Goal: Task Accomplishment & Management: Manage account settings

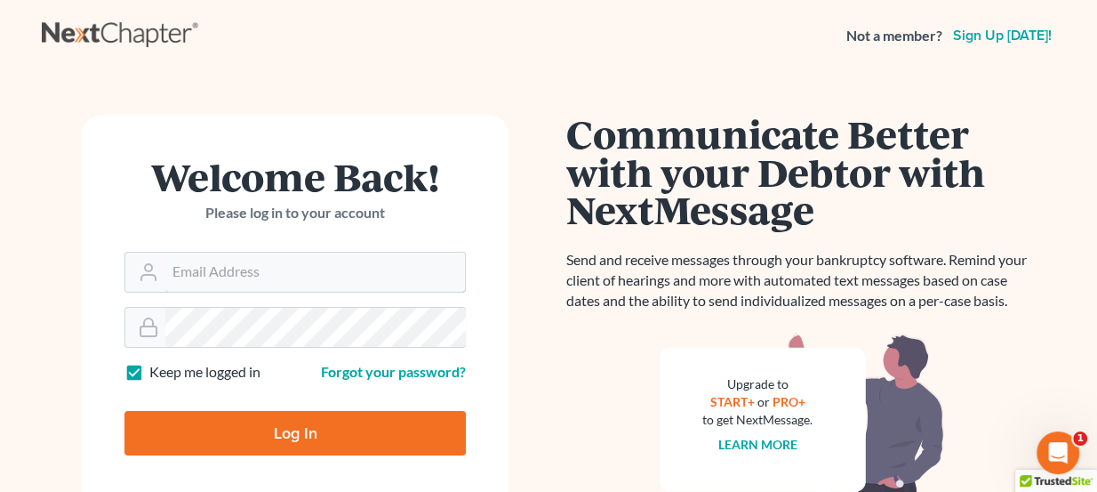
type input "[PERSON_NAME][EMAIL_ADDRESS][DOMAIN_NAME]"
click at [309, 452] on input "Log In" at bounding box center [294, 433] width 341 height 44
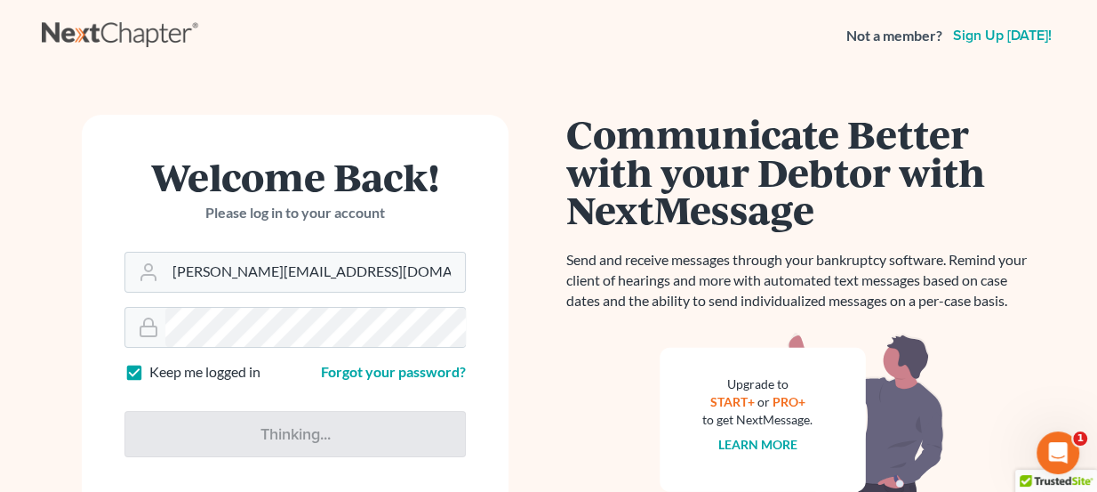
type input "Thinking..."
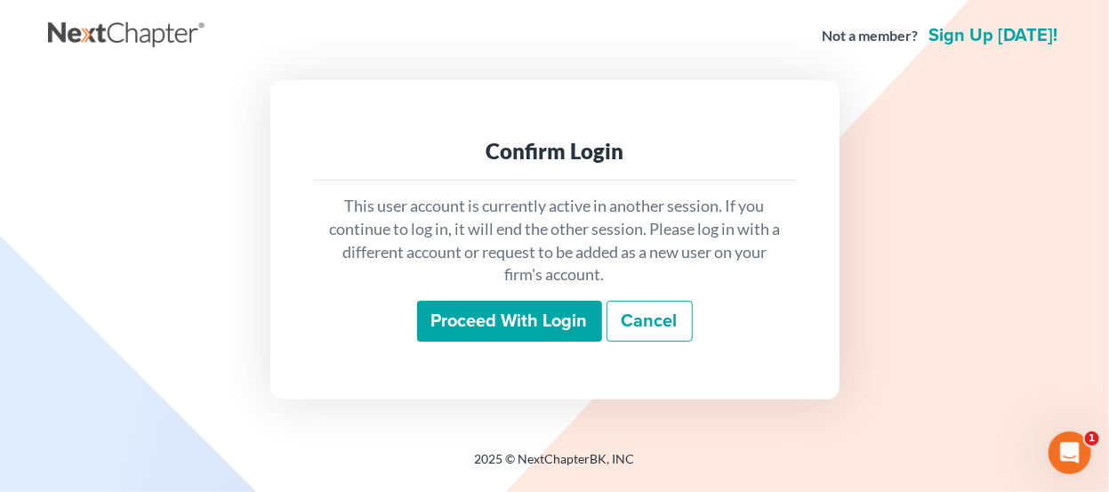
click at [528, 309] on input "Proceed with login" at bounding box center [509, 321] width 185 height 41
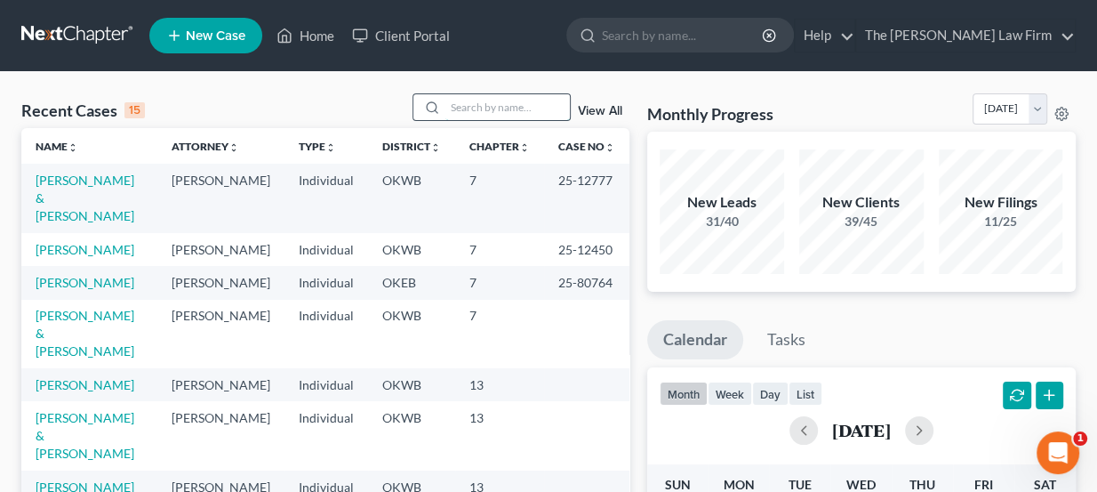
click at [474, 109] on input "search" at bounding box center [507, 107] width 124 height 26
type input "tuggle"
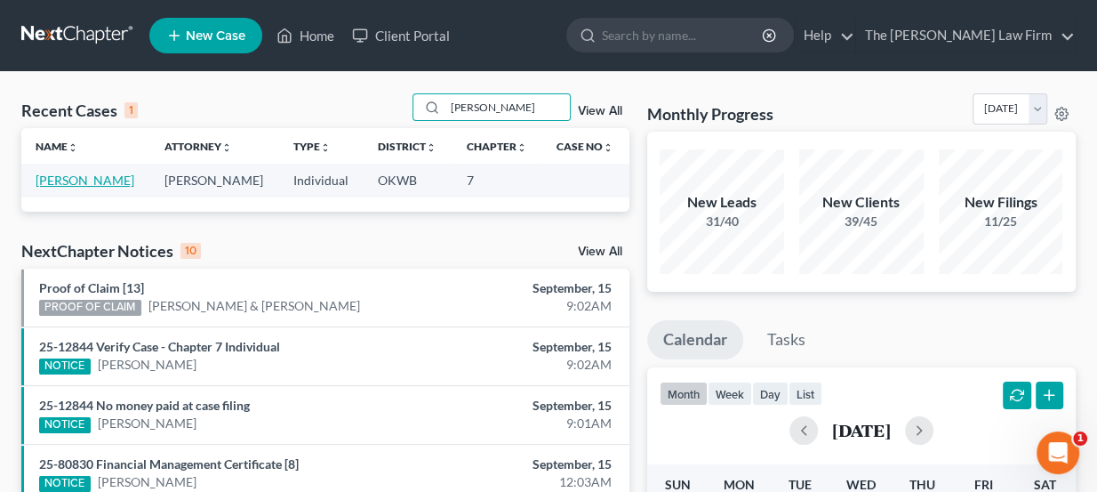
click at [102, 179] on link "Tuggle, William" at bounding box center [85, 179] width 99 height 15
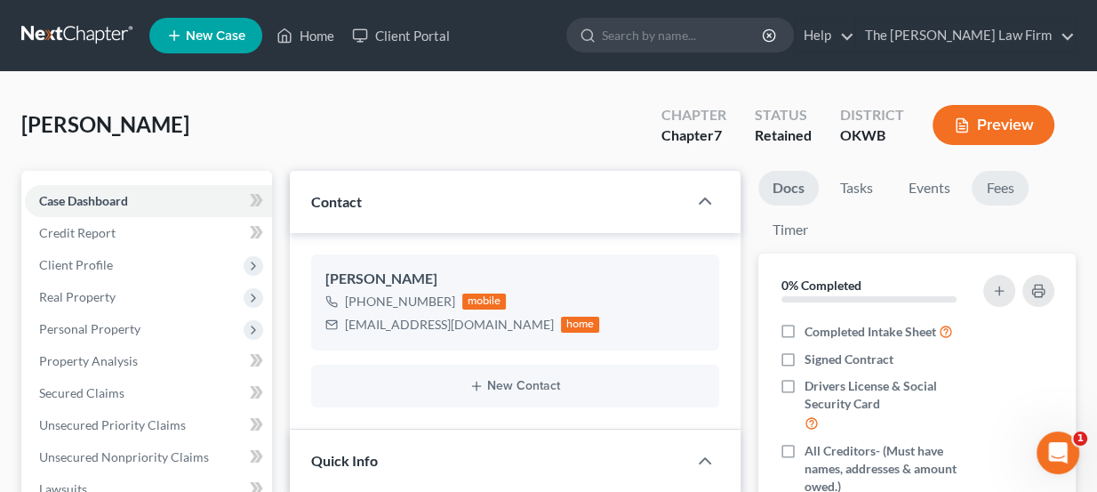
click at [990, 189] on link "Fees" at bounding box center [1000, 188] width 57 height 35
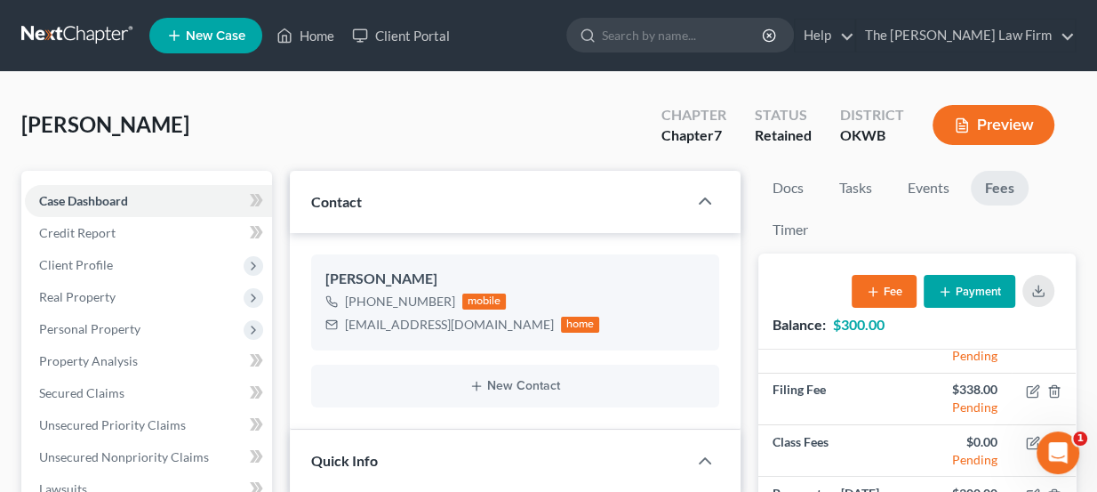
click at [73, 17] on nav "Home New Case Client Portal The Choate Law Firm lou@chapter7ok.com My Account S…" at bounding box center [548, 35] width 1097 height 71
click at [73, 31] on link at bounding box center [78, 36] width 114 height 32
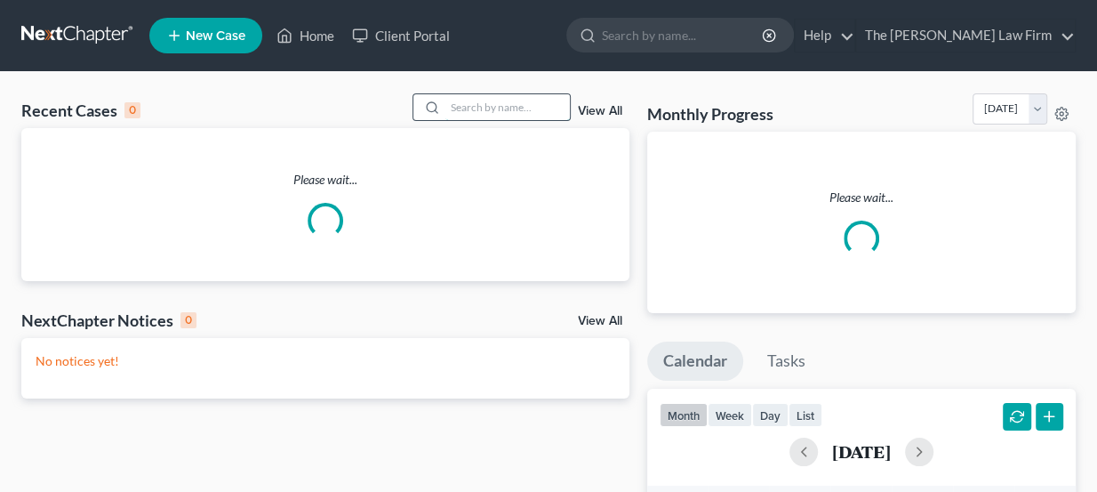
click at [492, 112] on input "search" at bounding box center [507, 107] width 124 height 26
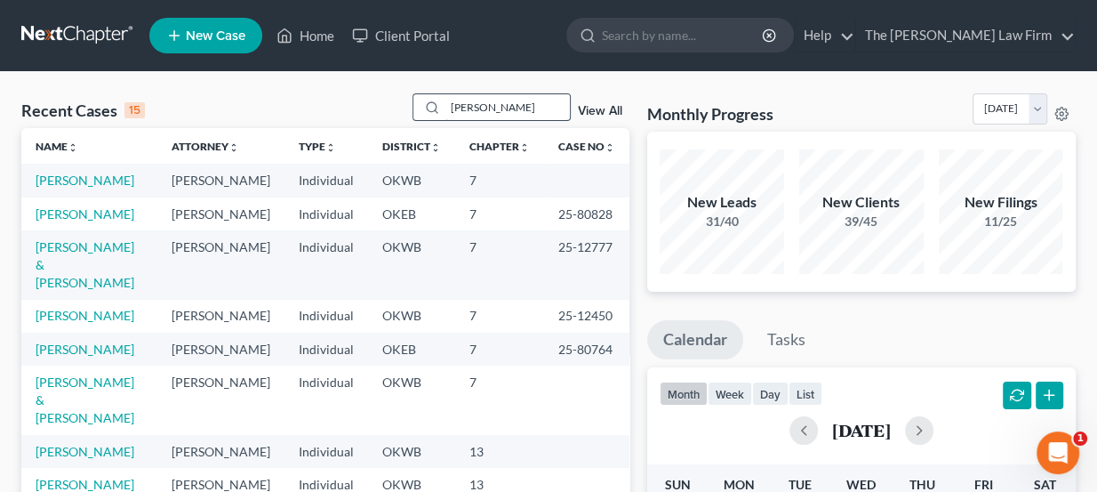
type input "hickman"
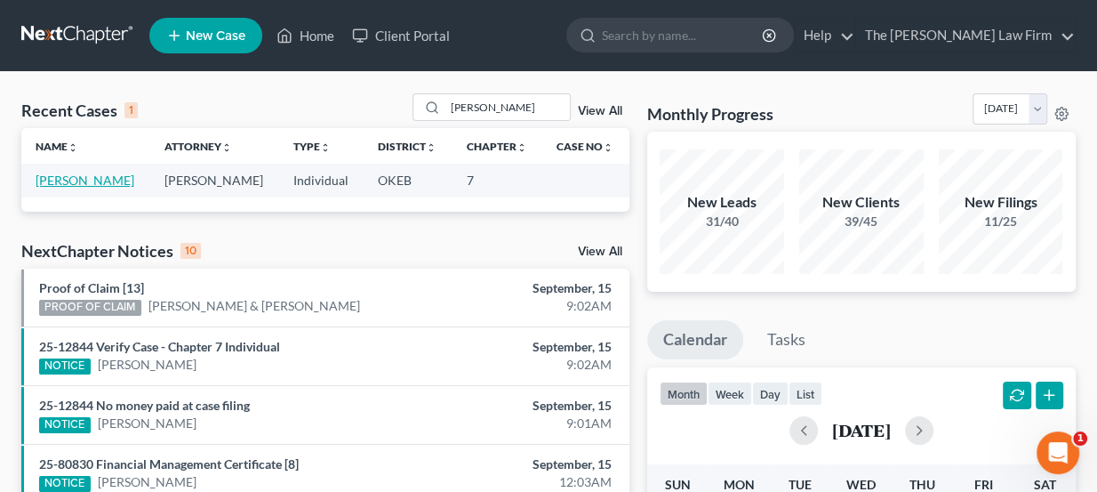
click at [110, 180] on link "Hickman, Tamara" at bounding box center [85, 179] width 99 height 15
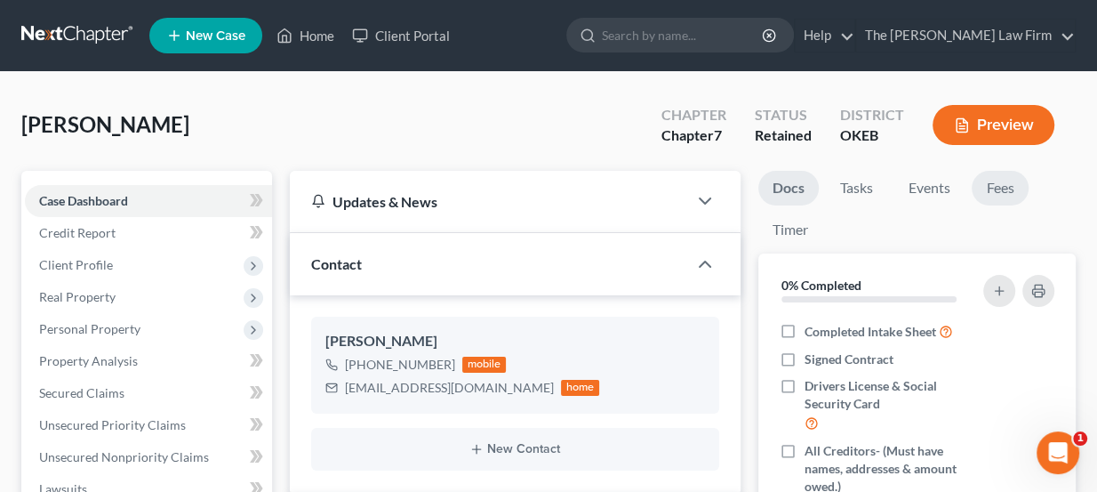
click at [1006, 181] on link "Fees" at bounding box center [1000, 188] width 57 height 35
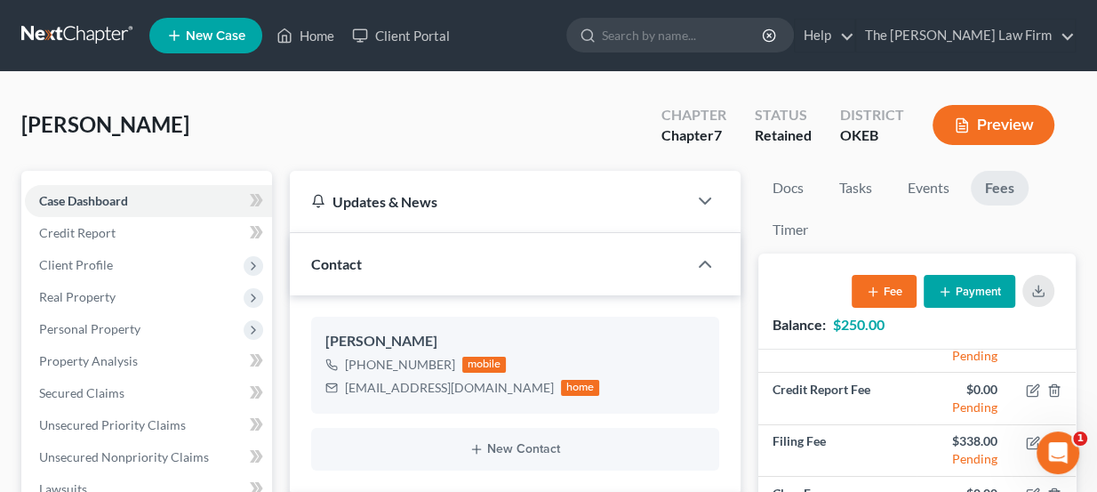
click at [105, 32] on link at bounding box center [78, 36] width 114 height 32
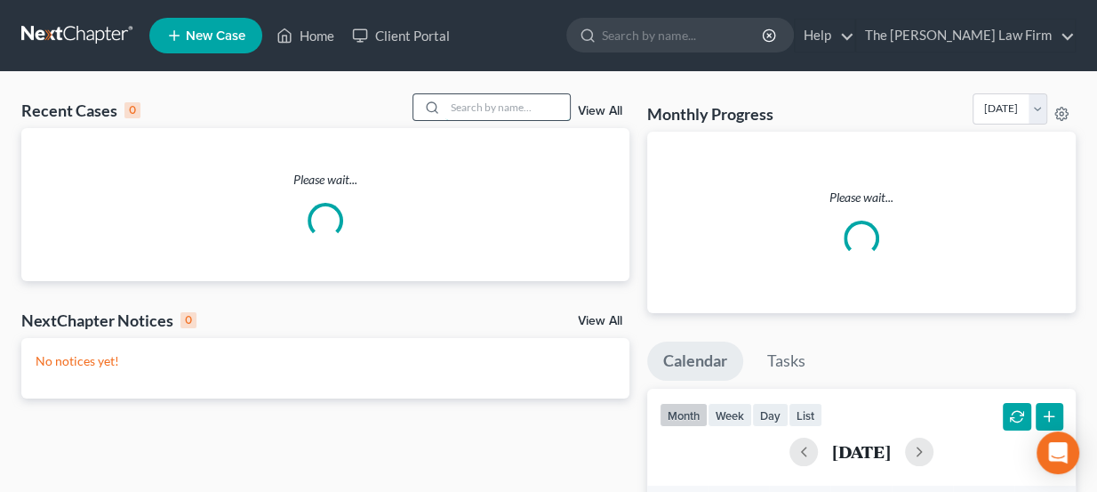
click at [462, 107] on input "search" at bounding box center [507, 107] width 124 height 26
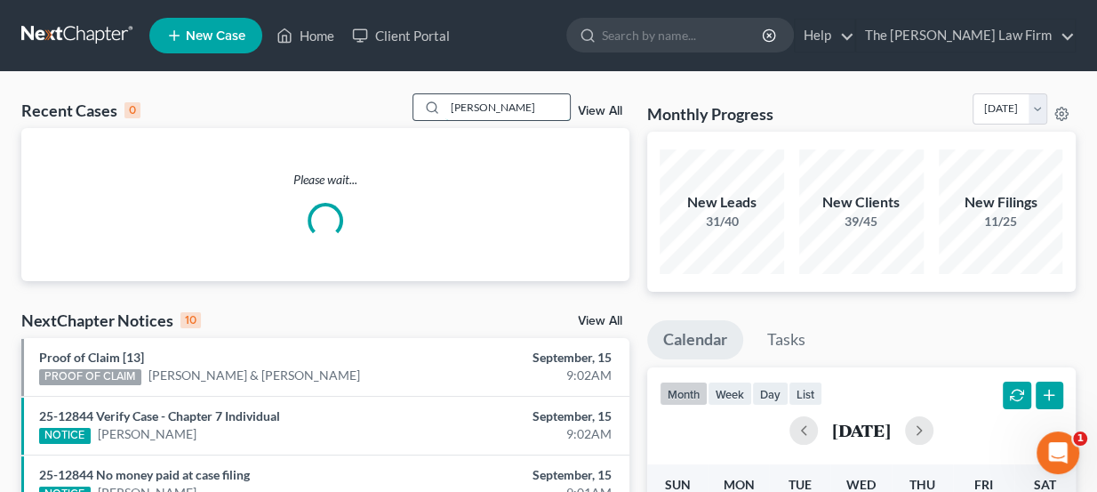
type input "[PERSON_NAME]"
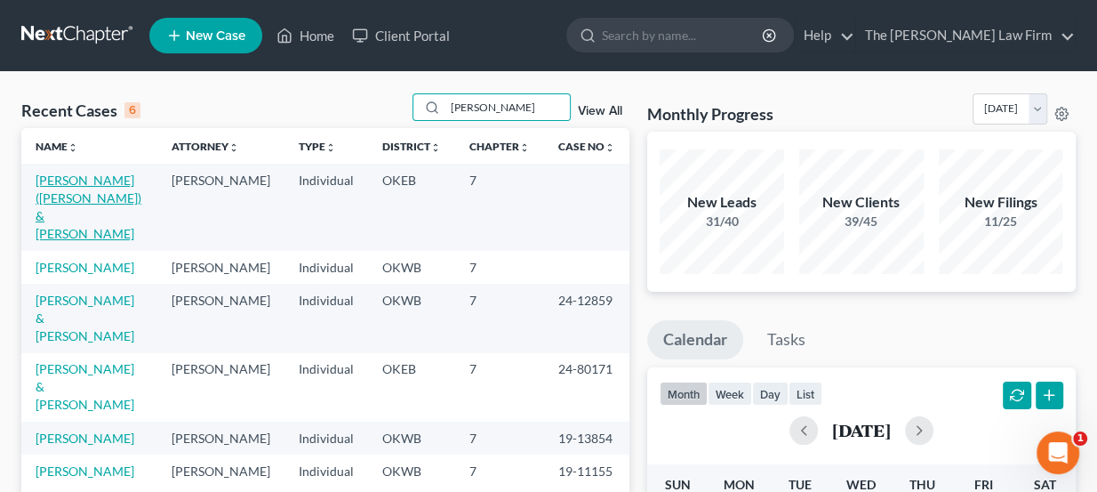
click at [125, 180] on link "[PERSON_NAME] ([PERSON_NAME]) & [PERSON_NAME]" at bounding box center [89, 206] width 106 height 68
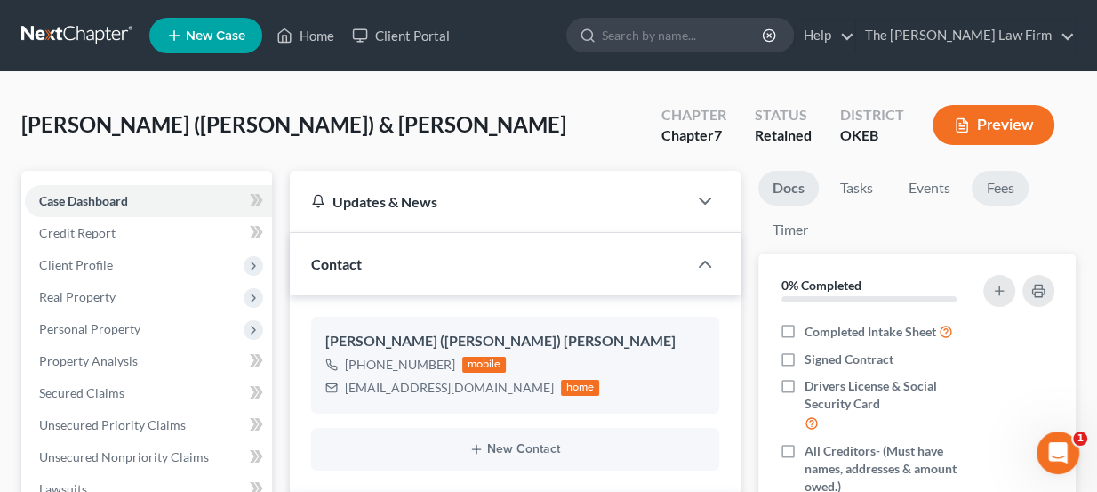
click at [988, 183] on link "Fees" at bounding box center [1000, 188] width 57 height 35
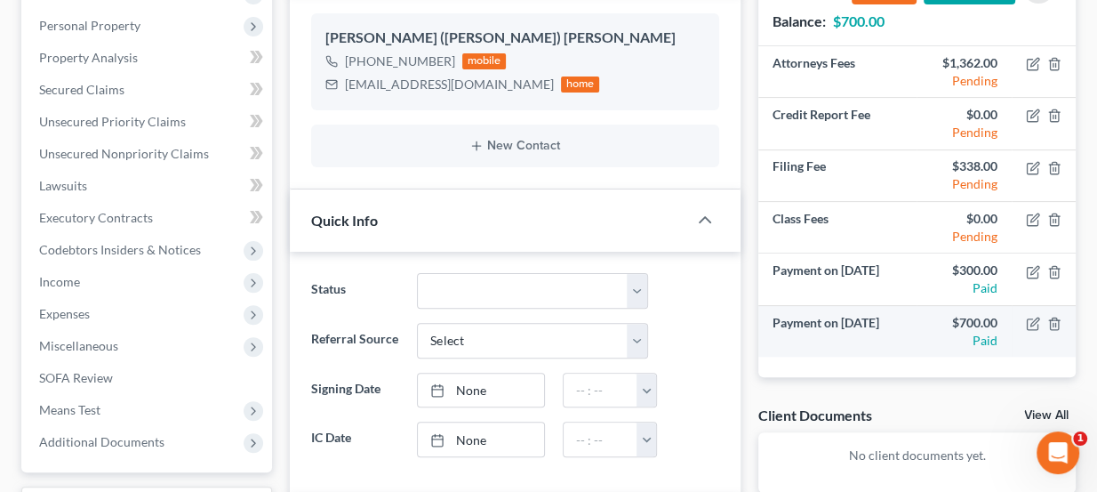
scroll to position [161, 0]
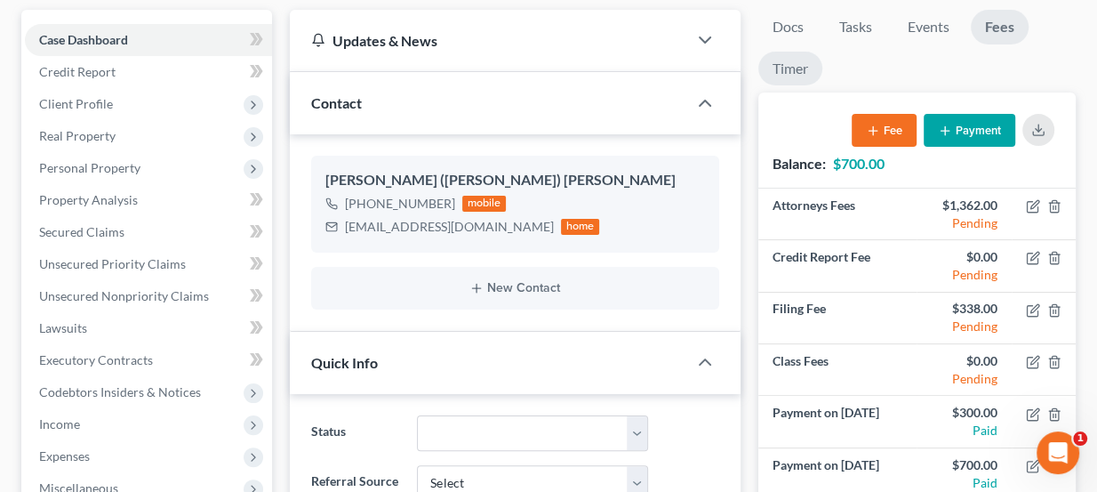
click at [802, 63] on link "Timer" at bounding box center [790, 69] width 64 height 35
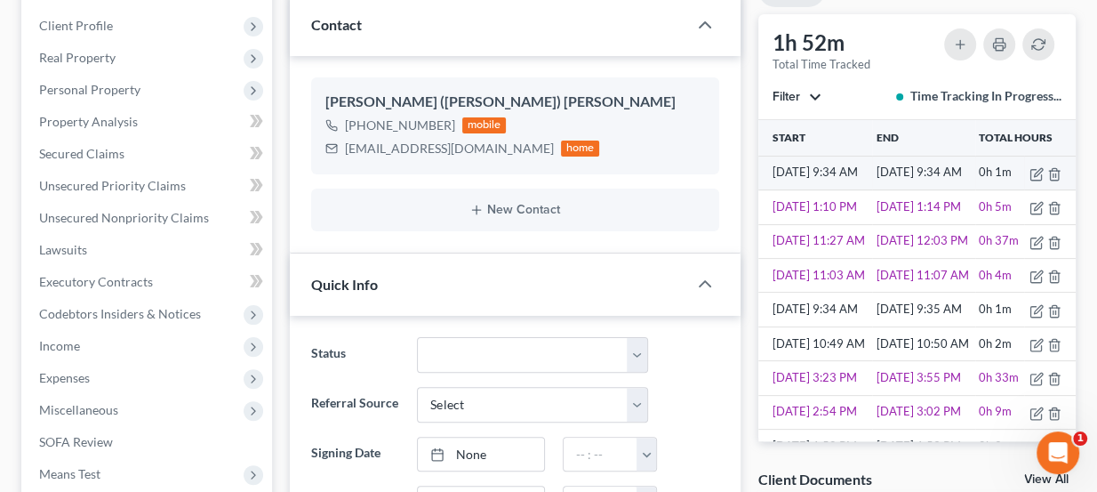
scroll to position [242, 0]
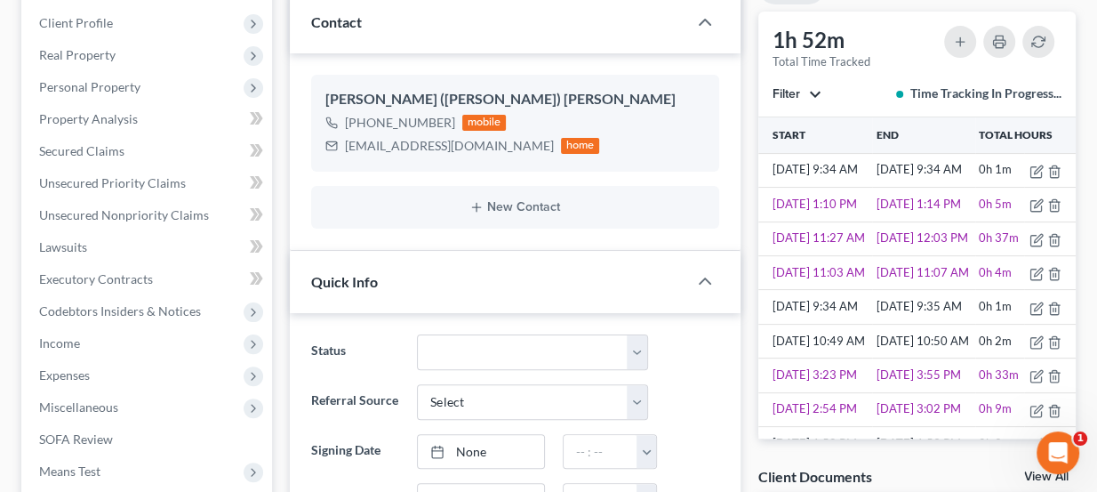
click at [821, 89] on button "Filter" at bounding box center [797, 94] width 49 height 12
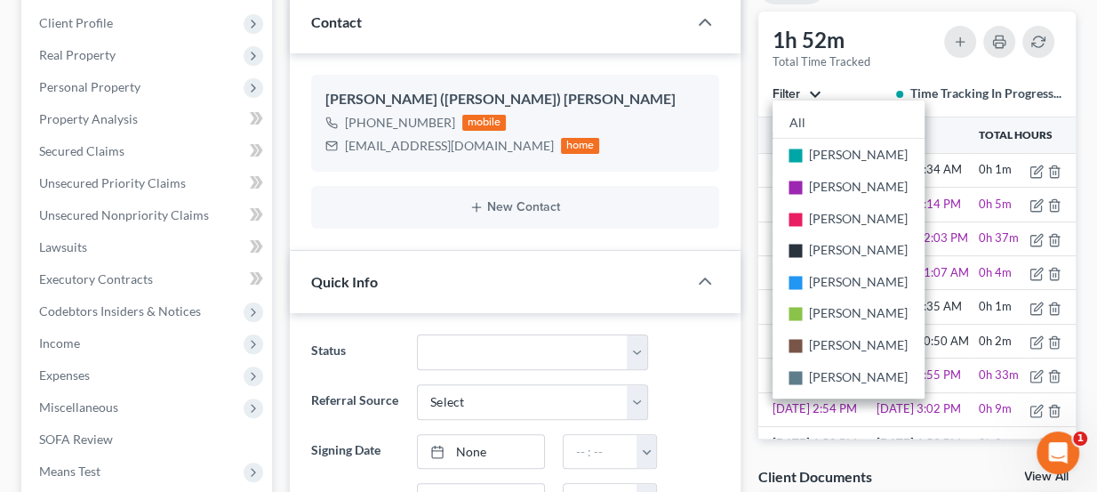
click at [821, 89] on button "Filter" at bounding box center [797, 94] width 49 height 12
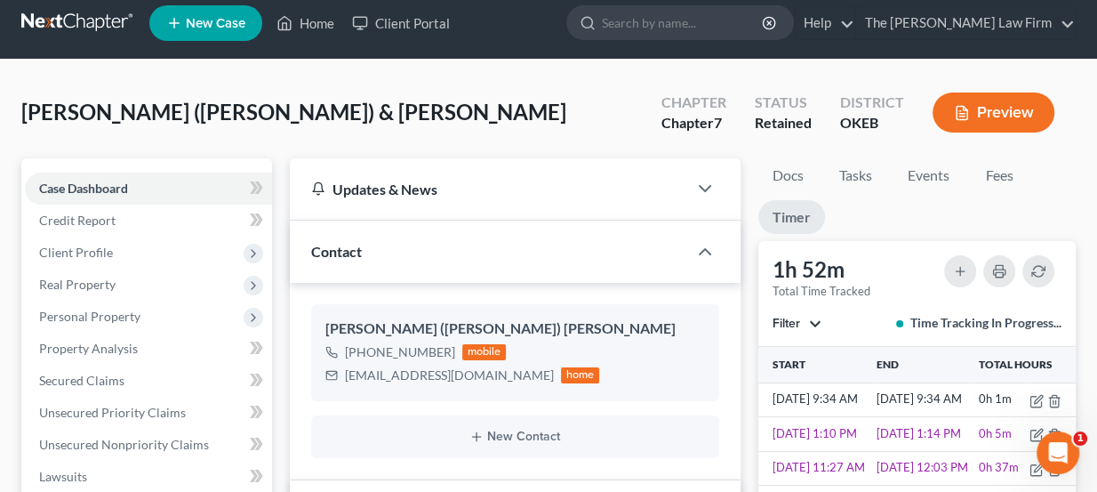
scroll to position [0, 0]
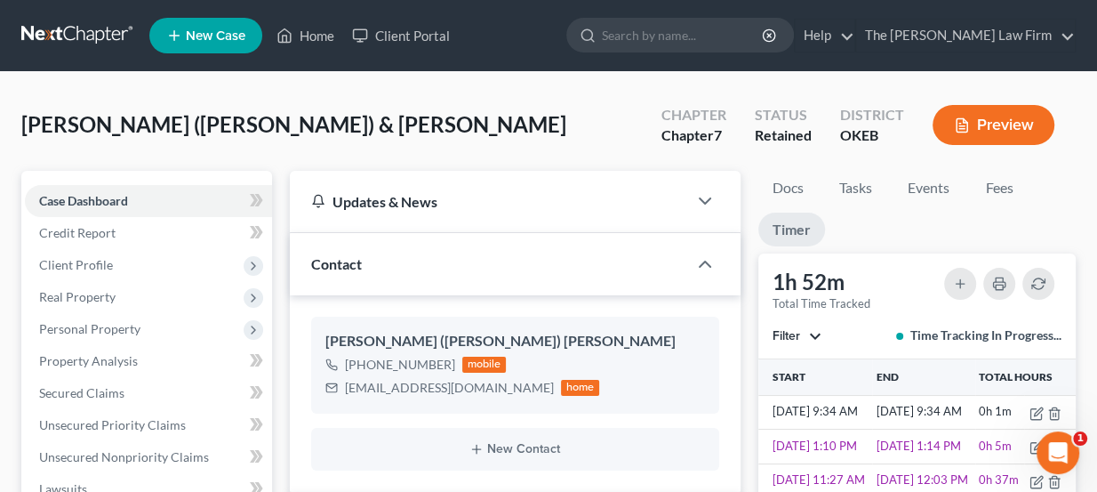
click at [89, 38] on link at bounding box center [78, 36] width 114 height 32
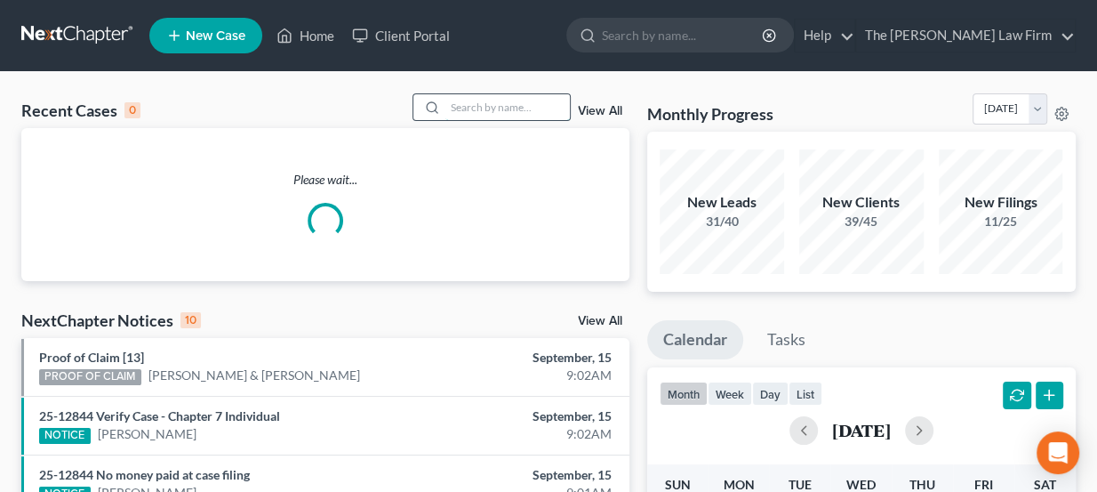
click at [470, 116] on input "search" at bounding box center [507, 107] width 124 height 26
type input "R"
type input "Layne"
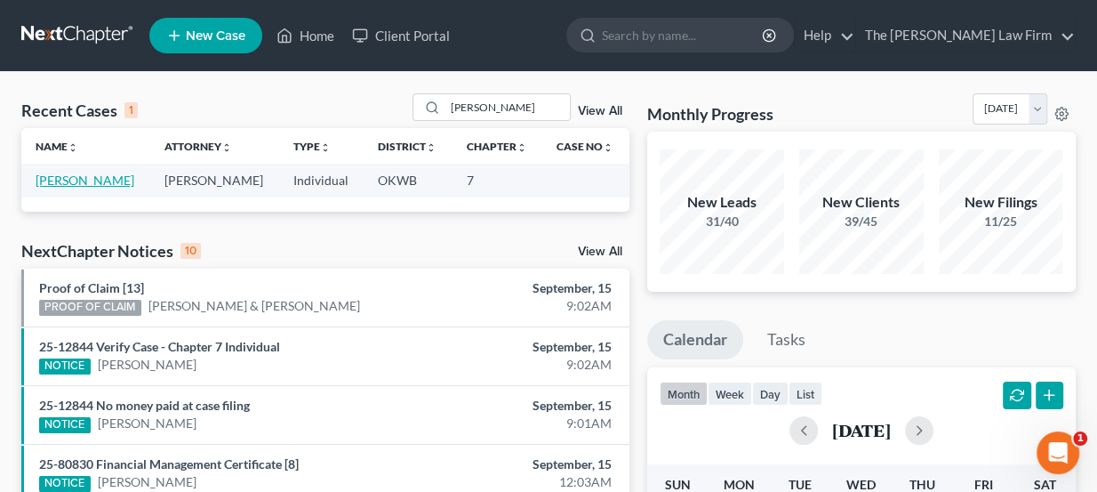
click at [89, 176] on link "Rodriguez, Layne" at bounding box center [85, 179] width 99 height 15
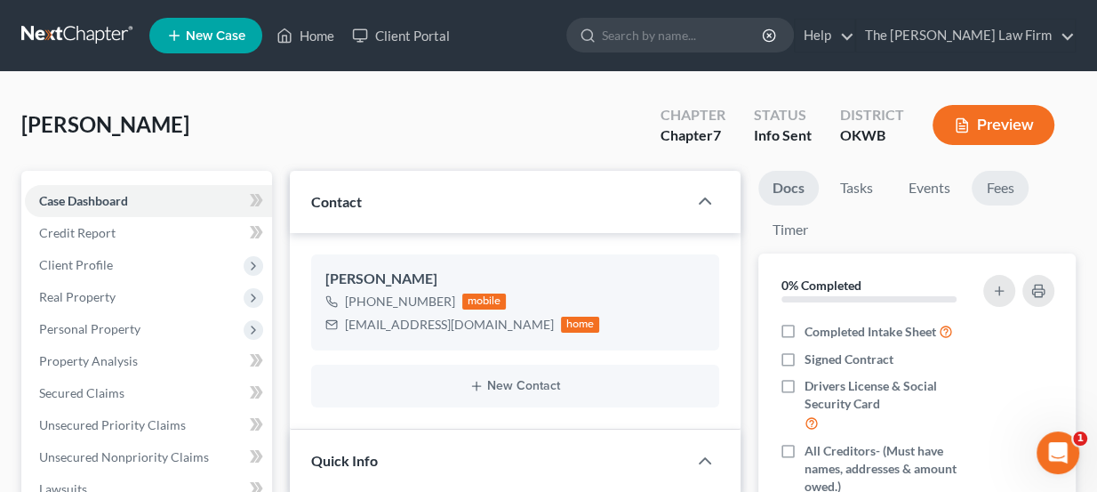
click at [1008, 183] on link "Fees" at bounding box center [1000, 188] width 57 height 35
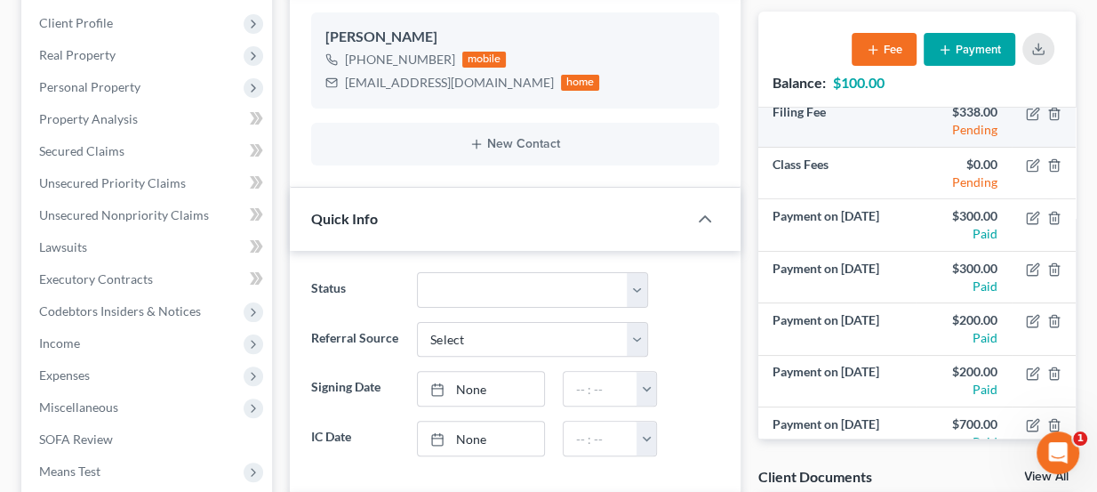
scroll to position [132, 0]
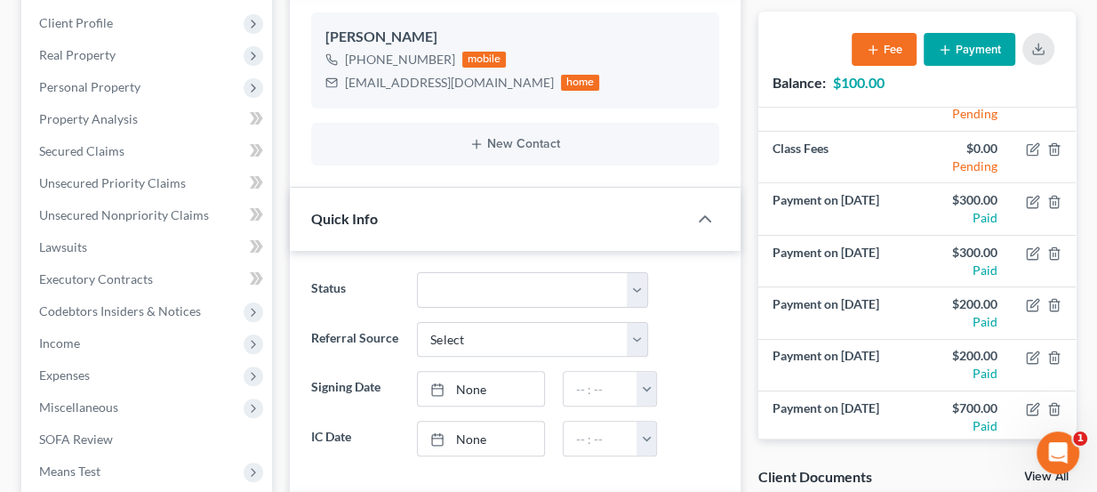
click at [943, 50] on icon "button" at bounding box center [945, 50] width 14 height 14
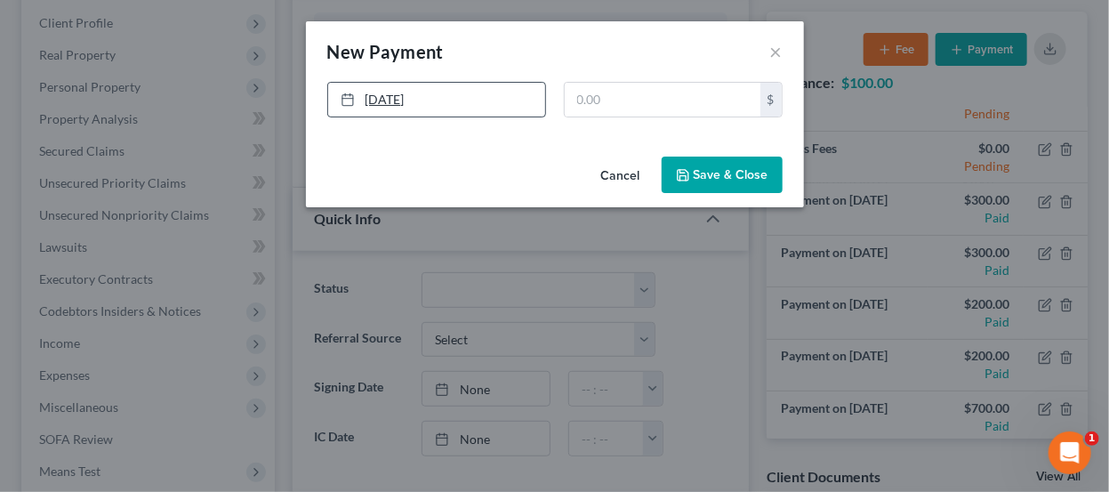
click at [490, 100] on link "9/15/2025" at bounding box center [436, 100] width 217 height 34
click at [663, 61] on div "New Payment Edit Payment ×" at bounding box center [555, 51] width 498 height 60
click at [651, 88] on input "text" at bounding box center [663, 100] width 196 height 34
type input "100"
click at [702, 164] on button "Save & Close" at bounding box center [721, 174] width 121 height 37
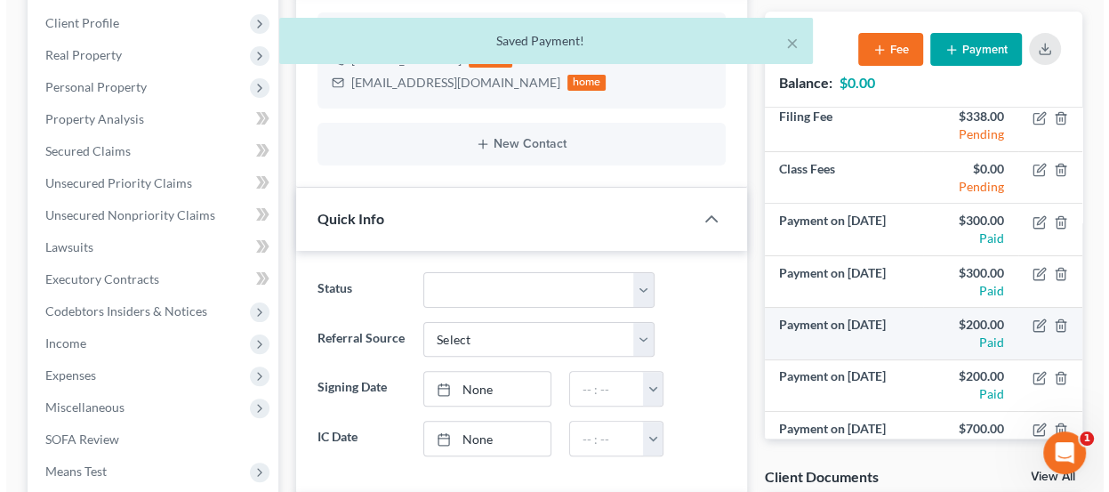
scroll to position [183, 0]
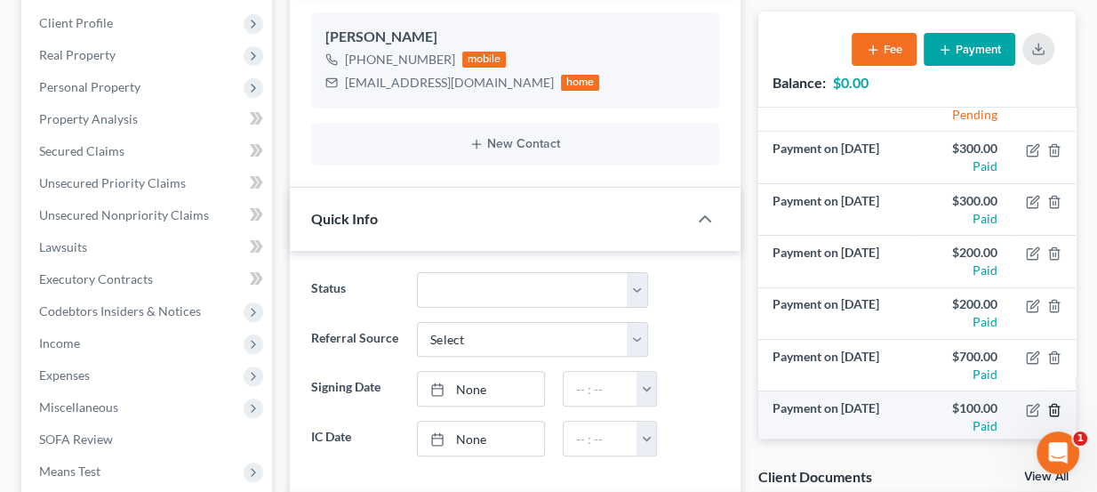
click at [1047, 405] on icon "button" at bounding box center [1054, 410] width 14 height 14
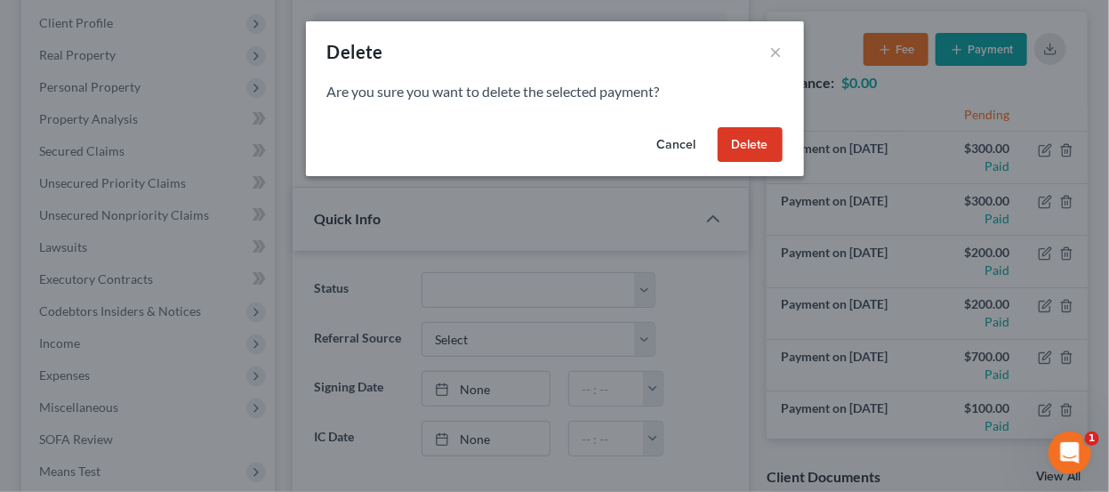
click at [760, 142] on button "Delete" at bounding box center [749, 145] width 65 height 36
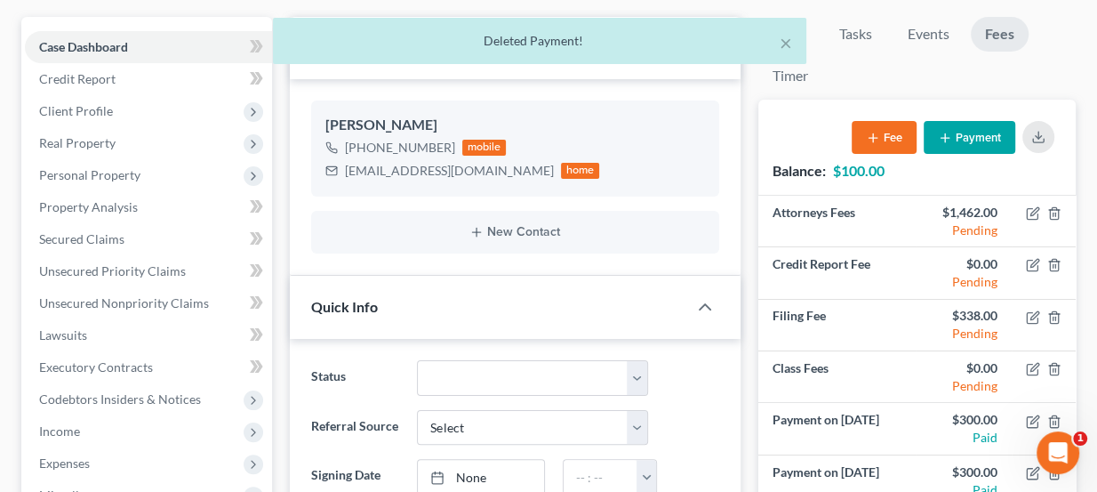
scroll to position [161, 0]
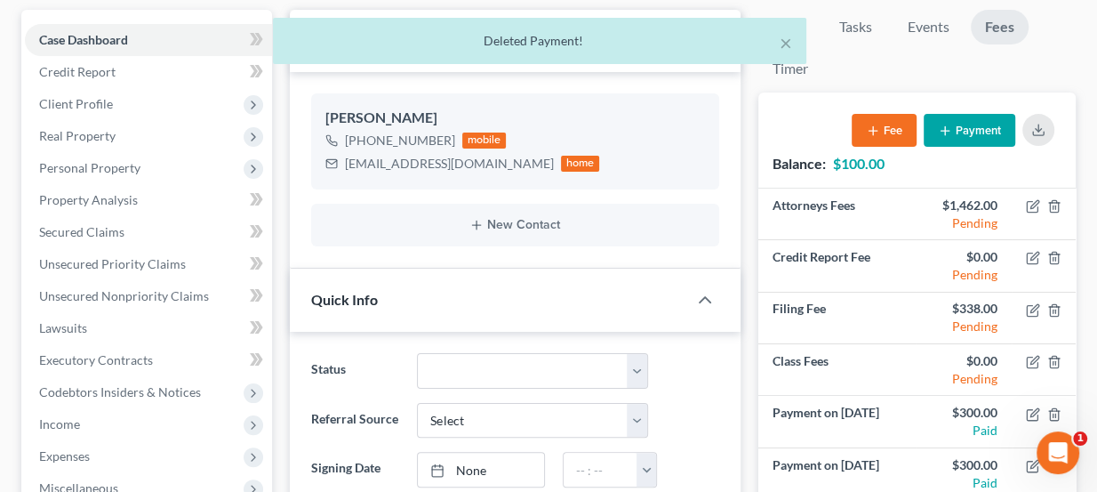
click at [963, 123] on button "Payment" at bounding box center [970, 130] width 92 height 33
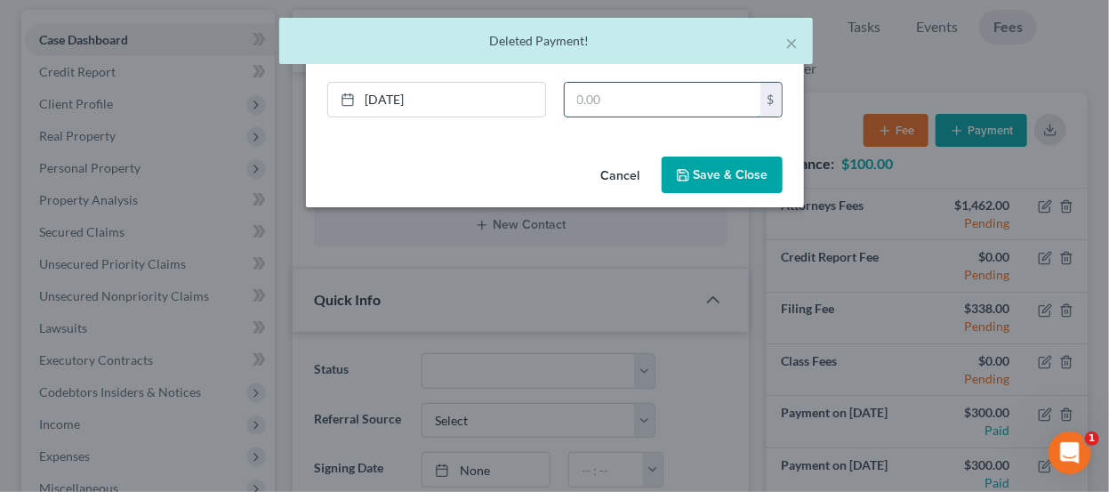
drag, startPoint x: 617, startPoint y: 105, endPoint x: 568, endPoint y: 99, distance: 49.3
click at [617, 104] on input "text" at bounding box center [663, 100] width 196 height 34
click at [469, 103] on link "9/15/2025" at bounding box center [436, 100] width 217 height 34
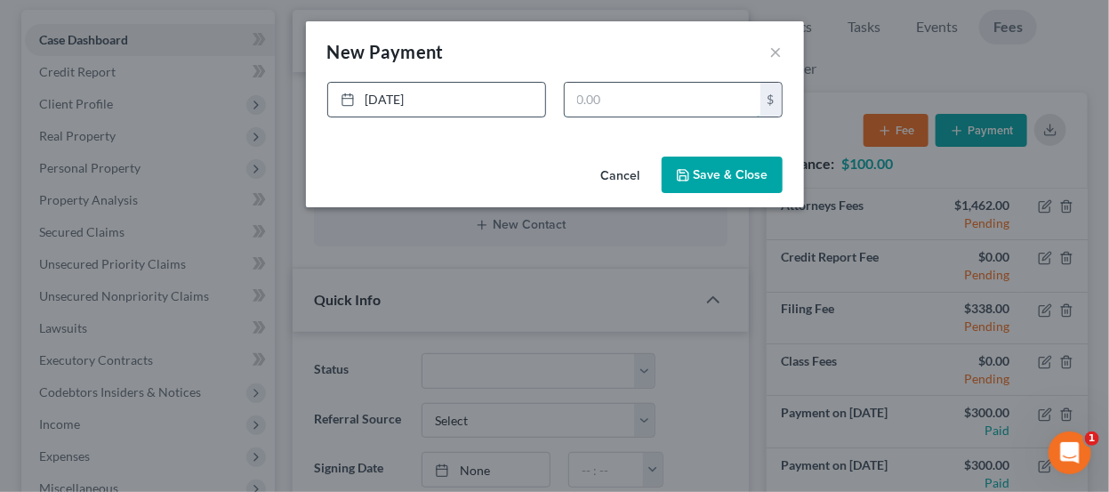
click at [590, 94] on input "text" at bounding box center [663, 100] width 196 height 34
type input "100"
click at [760, 154] on div "Cancel Save & Close" at bounding box center [555, 178] width 498 height 59
click at [757, 173] on button "Save & Close" at bounding box center [721, 174] width 121 height 37
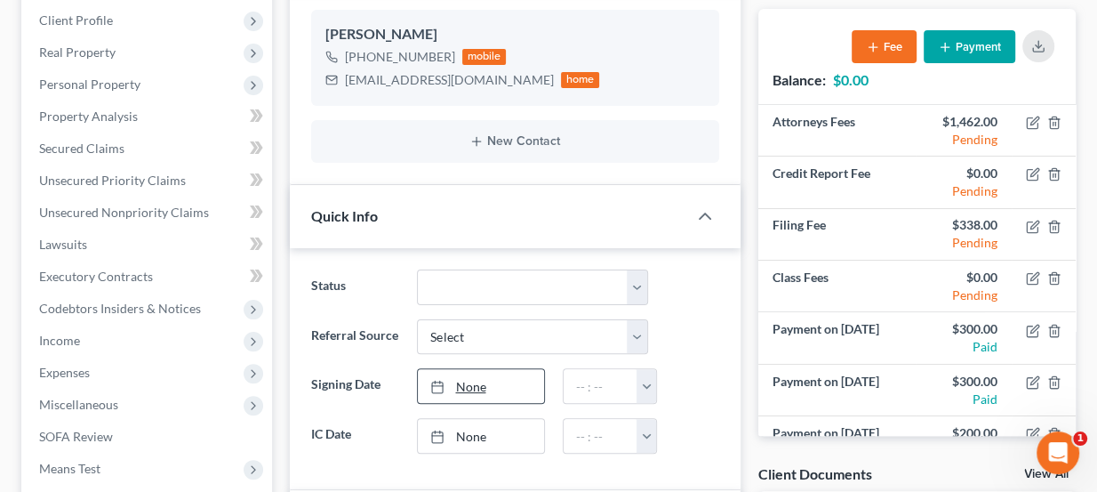
scroll to position [242, 0]
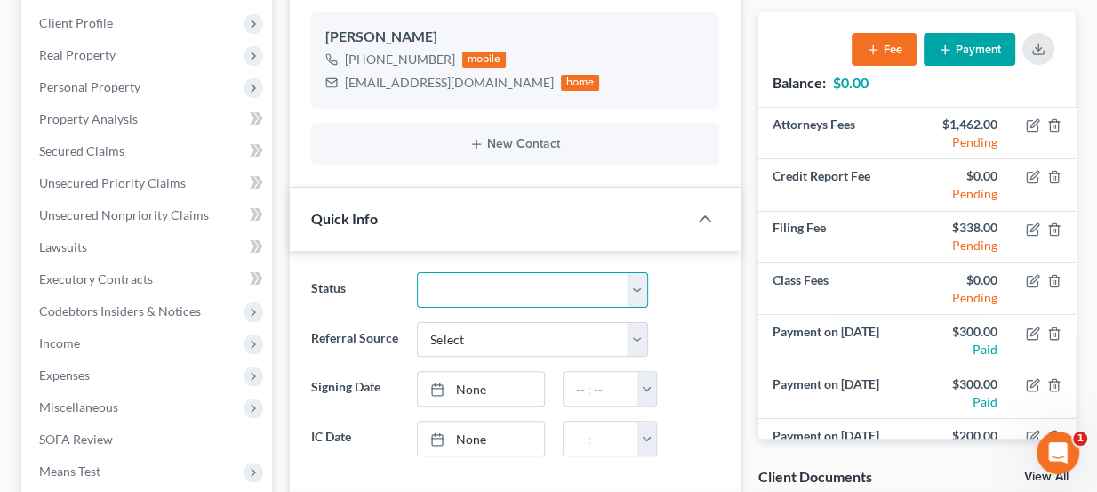
click at [506, 272] on select "Discharged Dismissed Filed Info Sent In Progress Lead Lost Lead Ready to File R…" at bounding box center [532, 290] width 231 height 36
select select "4"
click at [417, 272] on select "Discharged Dismissed Filed Info Sent In Progress Lead Lost Lead Ready to File R…" at bounding box center [532, 290] width 231 height 36
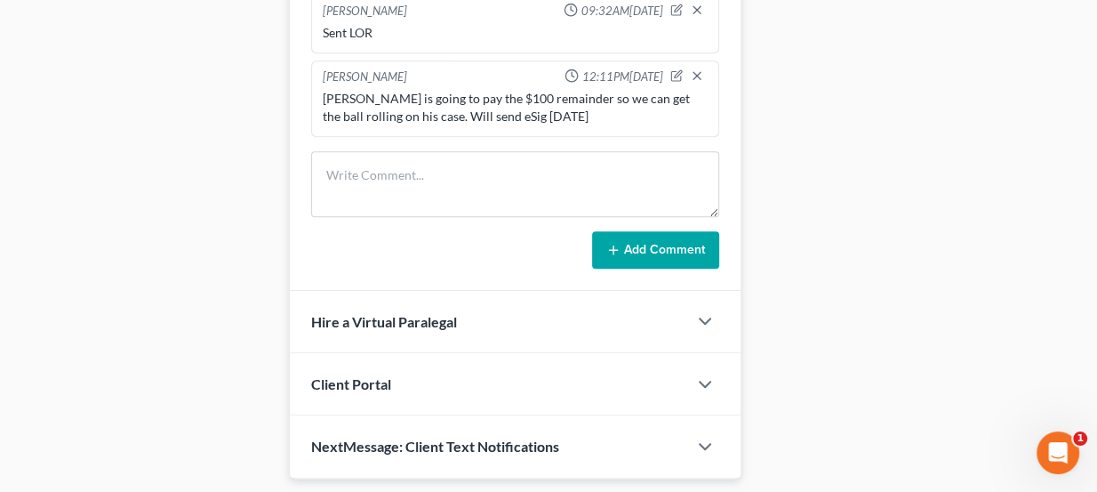
scroll to position [646, 0]
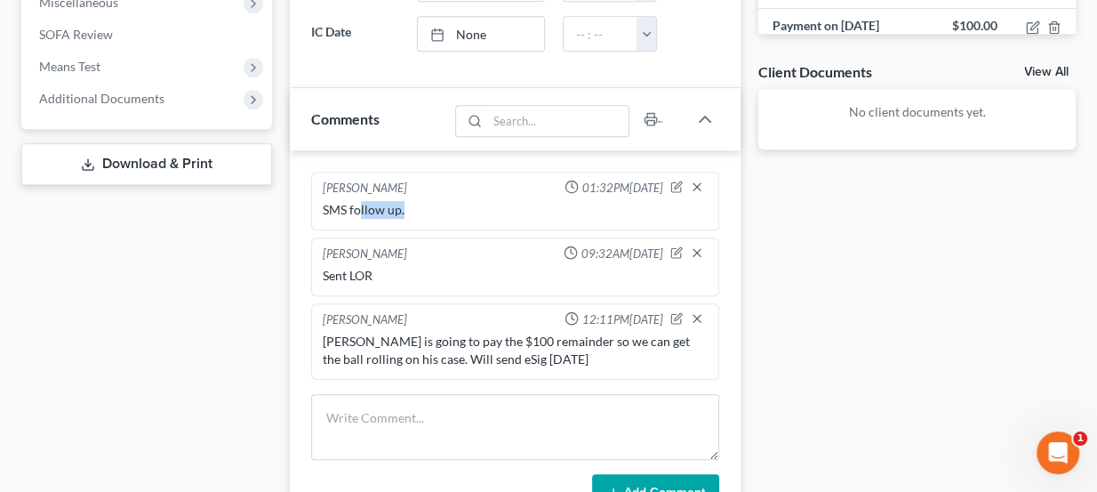
drag, startPoint x: 358, startPoint y: 207, endPoint x: 403, endPoint y: 205, distance: 44.5
click at [403, 205] on div "SMS follow up." at bounding box center [516, 210] width 386 height 18
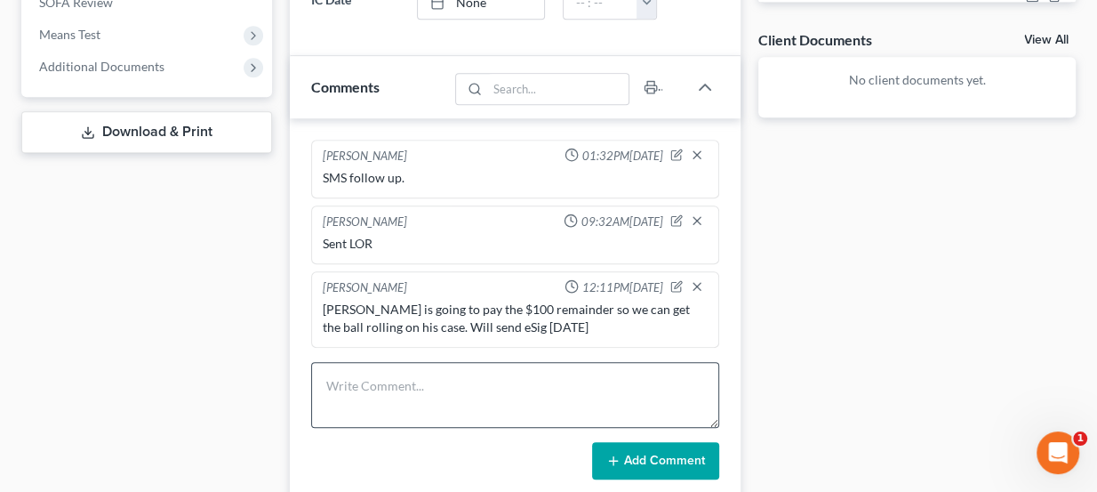
scroll to position [727, 0]
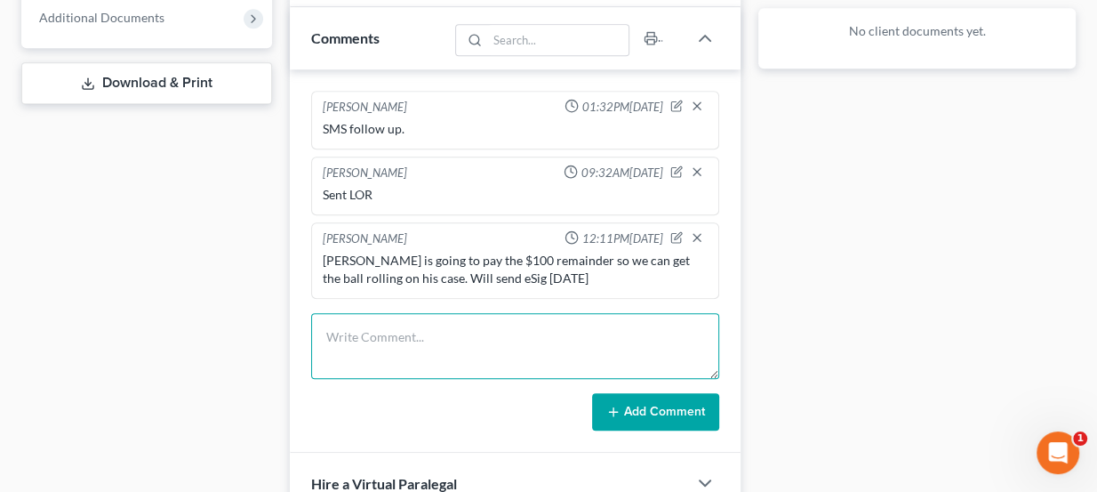
click at [428, 335] on textarea at bounding box center [515, 346] width 409 height 66
type textarea "Sent eSig on 9.10, will upload to drive once rec'd. May kindly ask once we reac…"
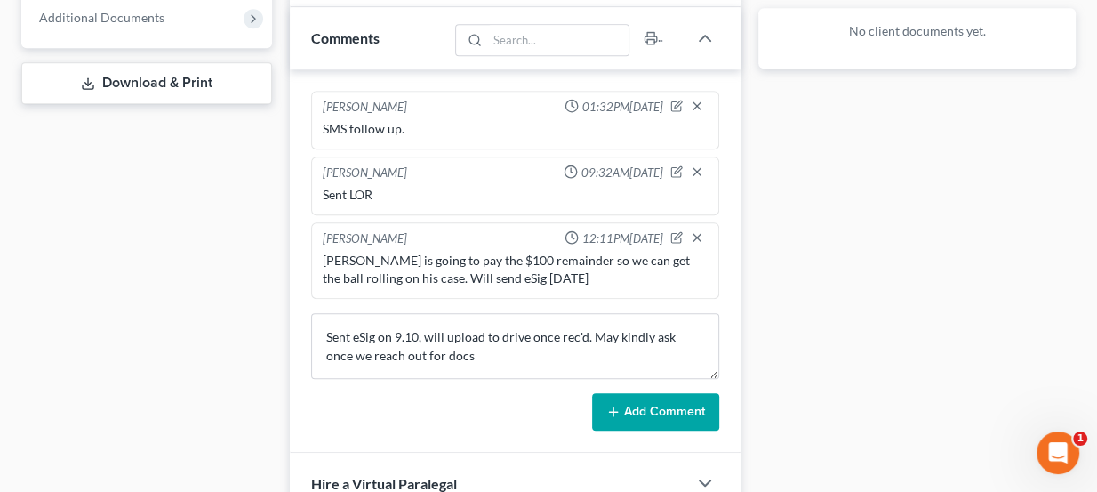
click at [656, 421] on div "Lou Phillips 01:32PM, 06/19/2025 SMS follow up. Lou Phillips 09:32AM, 07/22/202…" at bounding box center [516, 260] width 452 height 383
click at [652, 413] on button "Add Comment" at bounding box center [655, 411] width 127 height 37
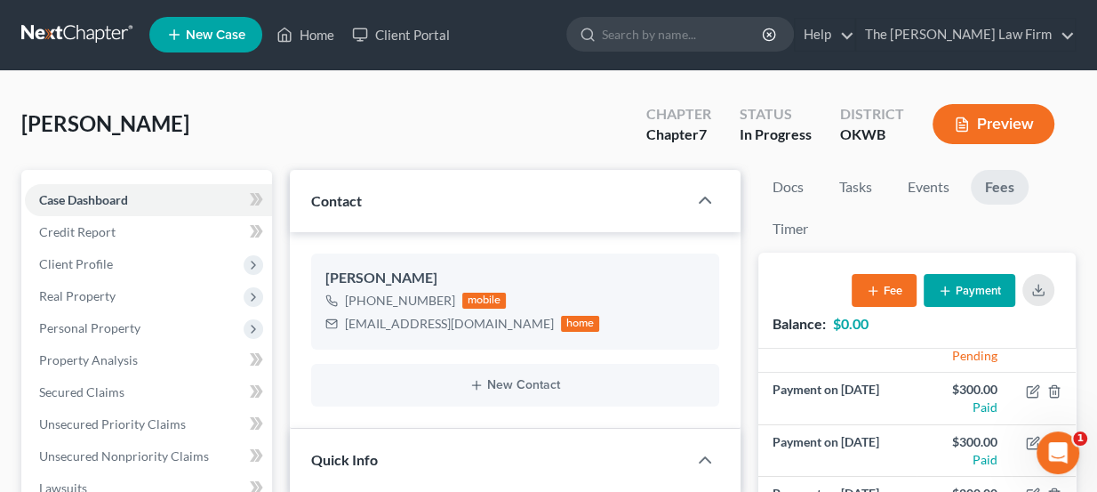
scroll to position [0, 0]
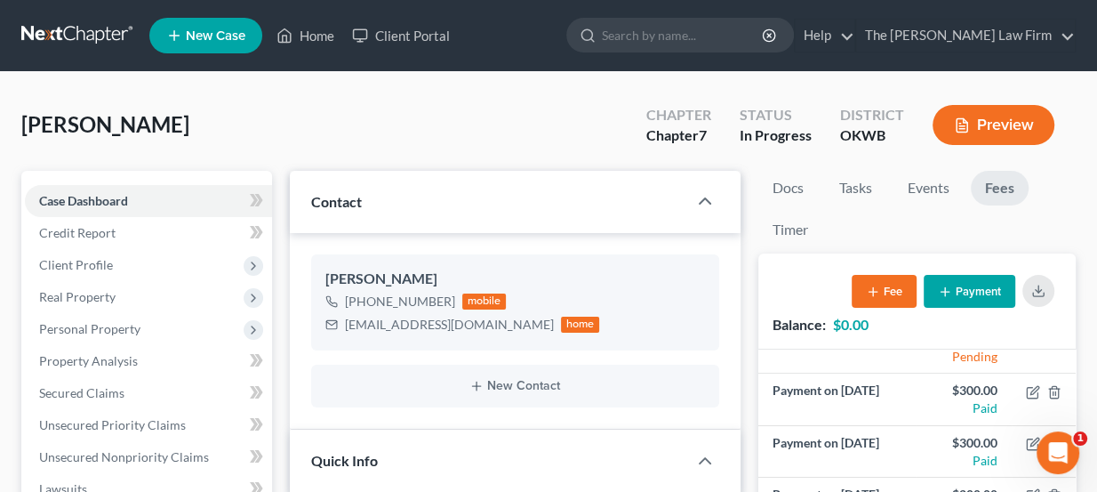
click at [73, 40] on link at bounding box center [78, 36] width 114 height 32
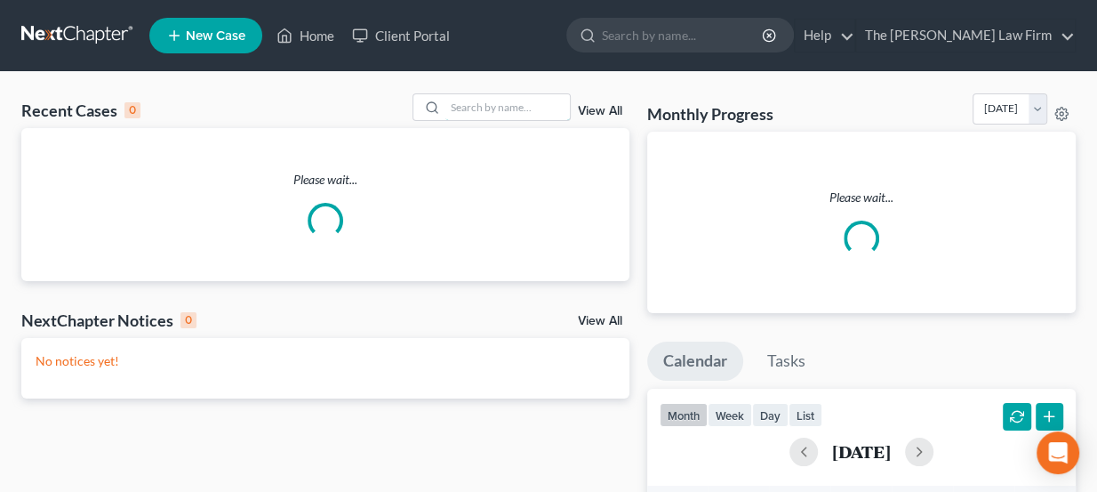
click at [489, 97] on input "search" at bounding box center [507, 107] width 124 height 26
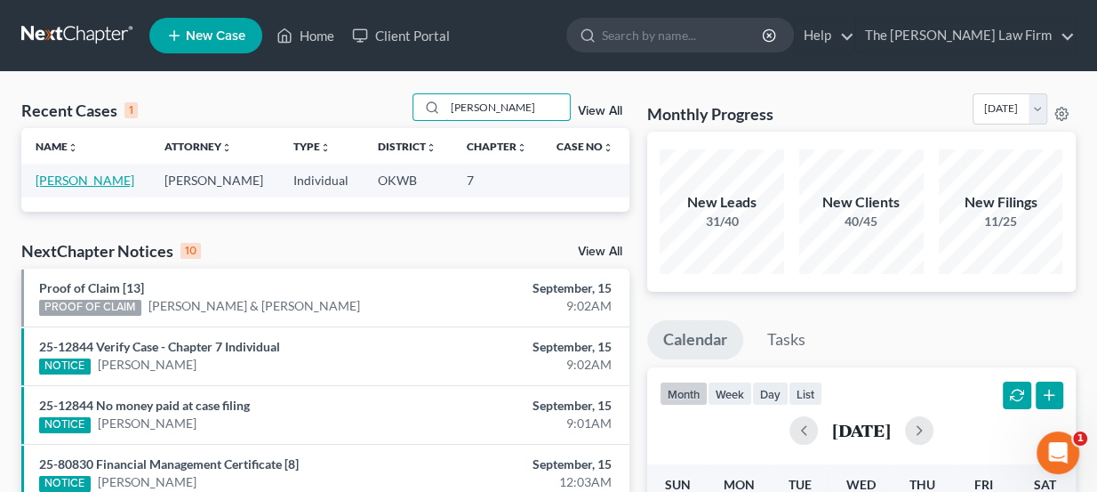
type input "hicks"
click at [100, 183] on link "Hicks, Michael" at bounding box center [85, 179] width 99 height 15
select select "8"
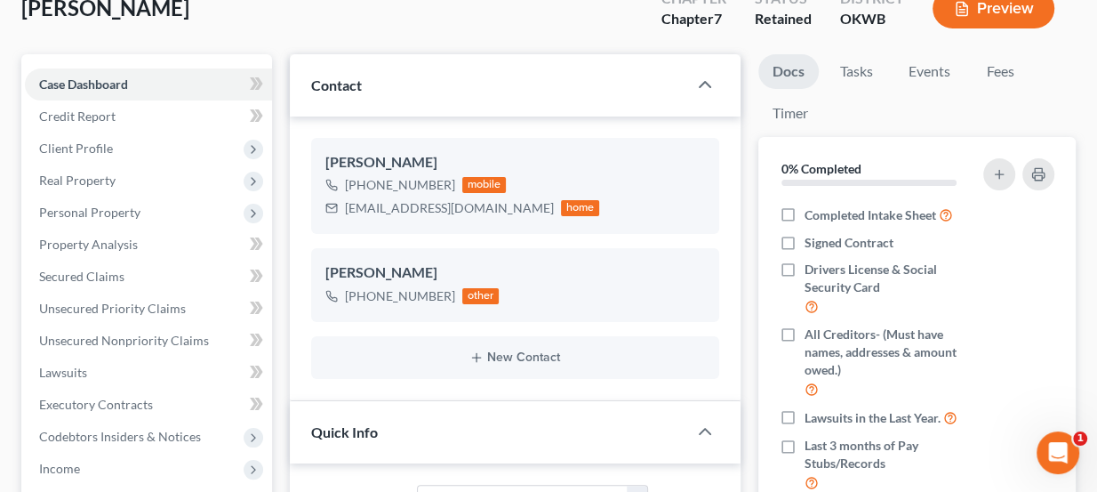
scroll to position [161, 0]
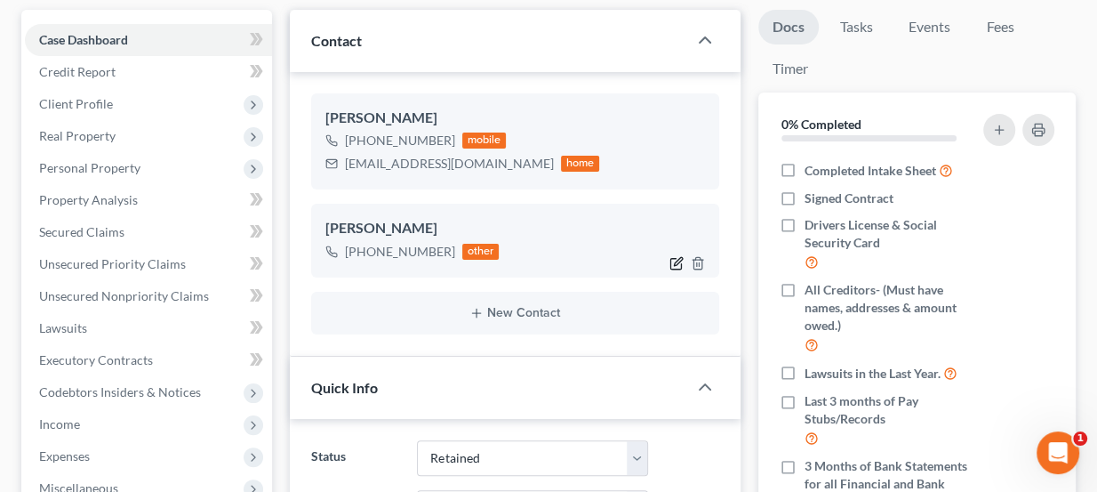
click at [675, 257] on icon "button" at bounding box center [676, 263] width 14 height 14
select select "3"
select select "1"
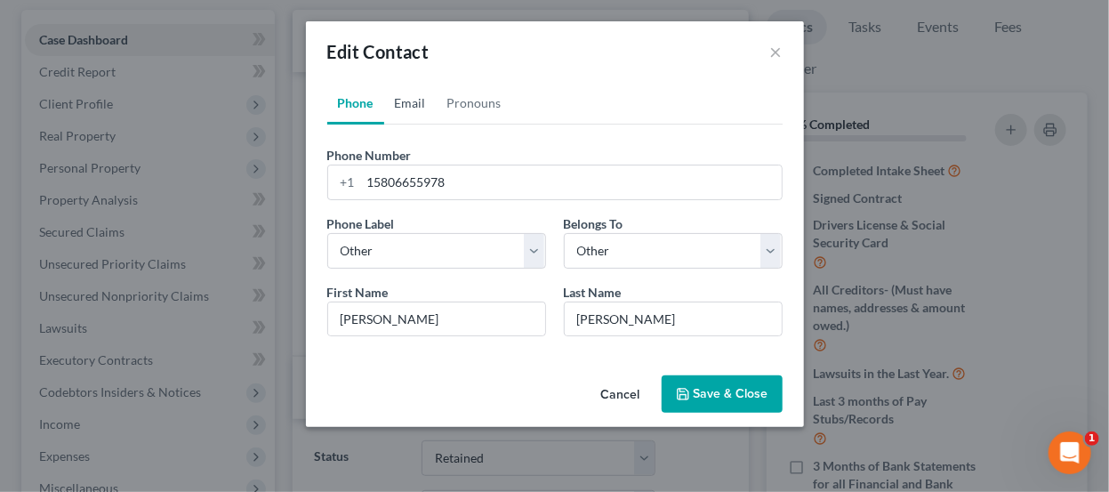
click at [410, 111] on link "Email" at bounding box center [410, 103] width 52 height 43
click at [363, 108] on link "Phone" at bounding box center [355, 103] width 57 height 43
drag, startPoint x: 775, startPoint y: 50, endPoint x: 515, endPoint y: 69, distance: 261.2
click at [775, 50] on button "×" at bounding box center [776, 51] width 12 height 21
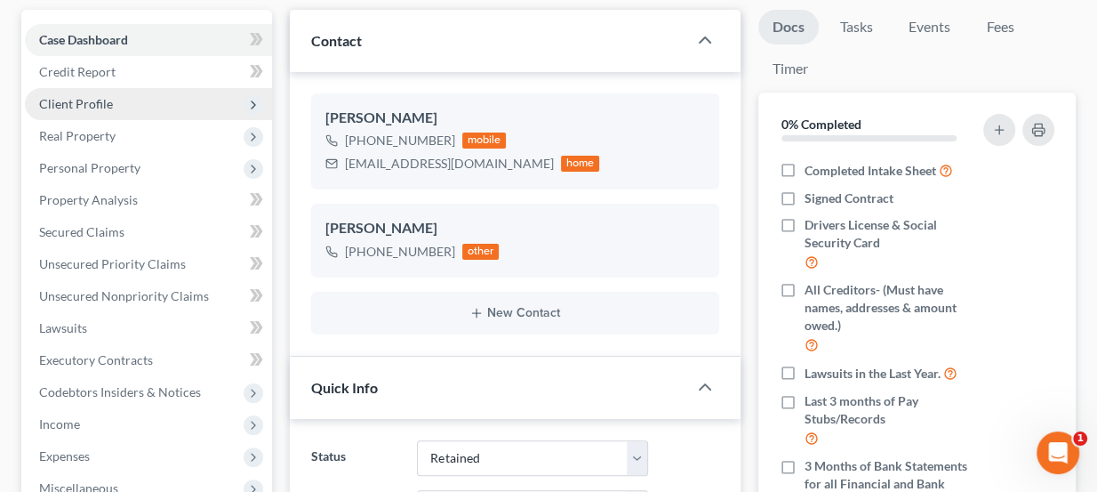
click at [105, 92] on span "Client Profile" at bounding box center [148, 104] width 247 height 32
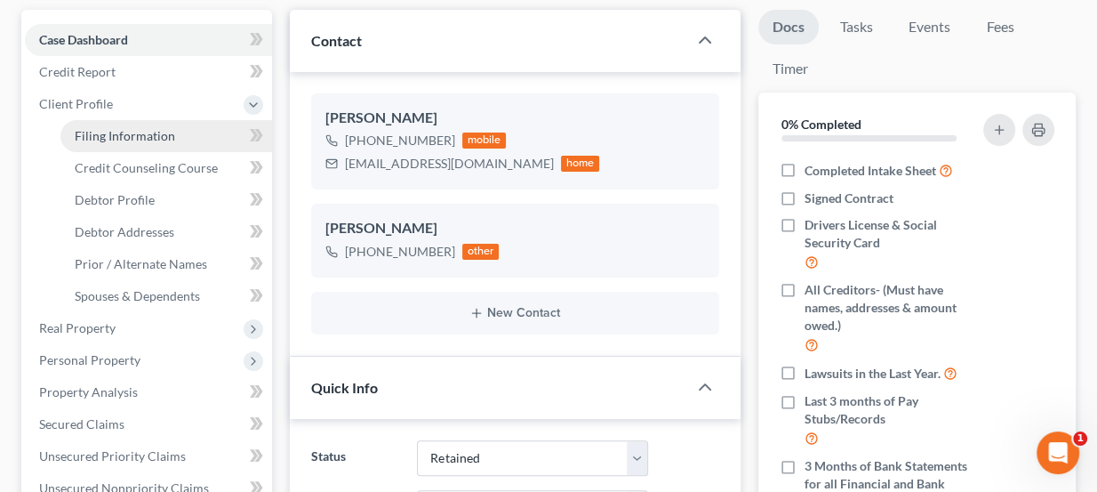
click at [140, 134] on span "Filing Information" at bounding box center [125, 135] width 100 height 15
select select "1"
select select "0"
select select "37"
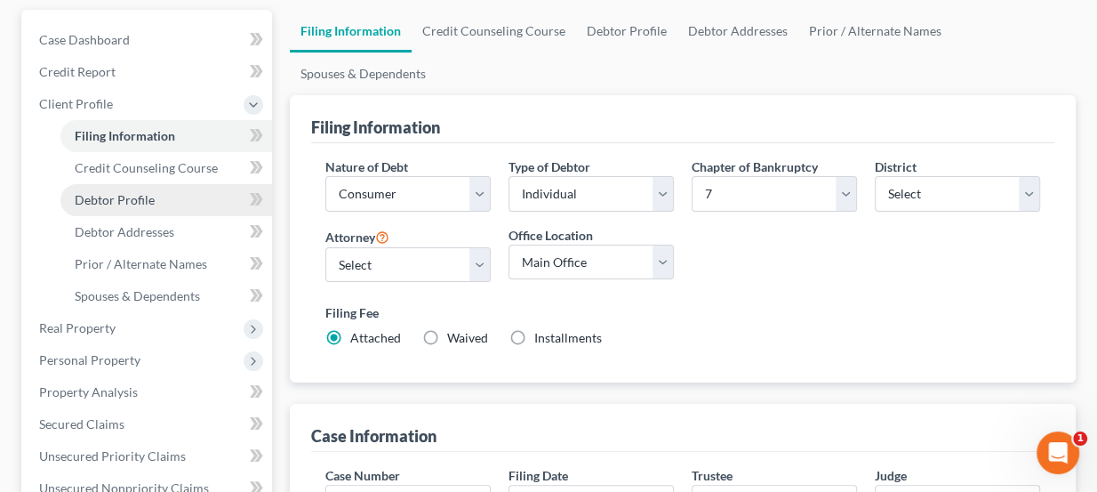
click at [153, 196] on link "Debtor Profile" at bounding box center [166, 200] width 212 height 32
select select "0"
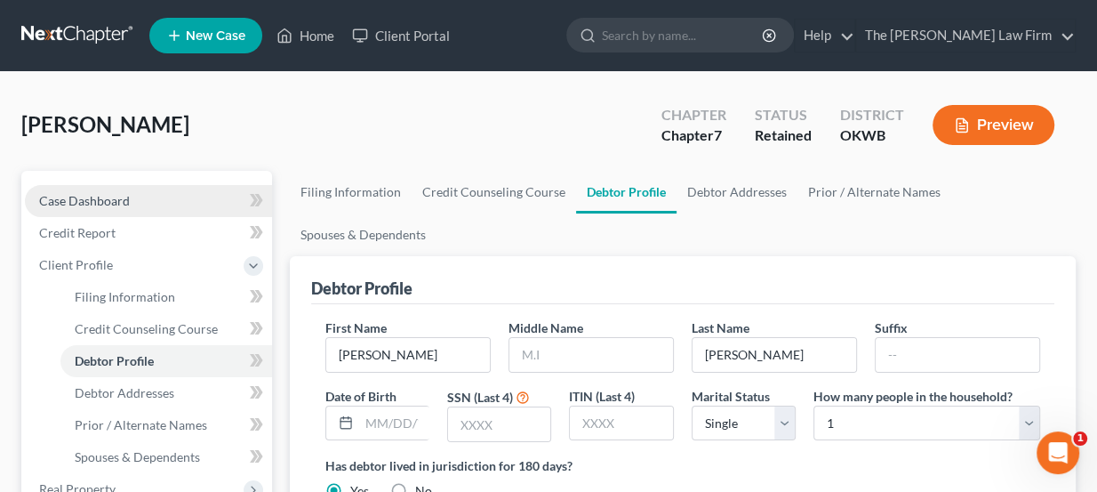
click at [124, 190] on link "Case Dashboard" at bounding box center [148, 201] width 247 height 32
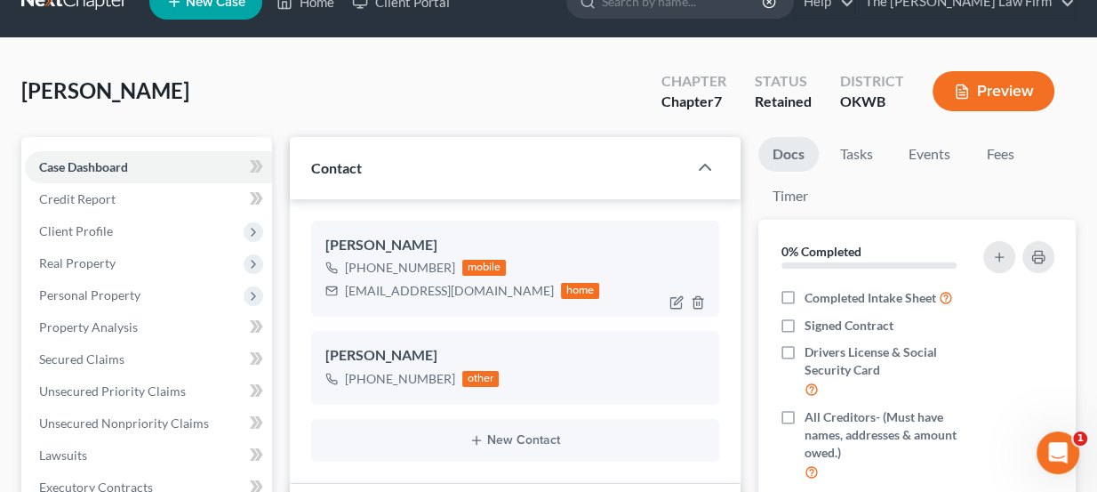
scroll to position [242, 0]
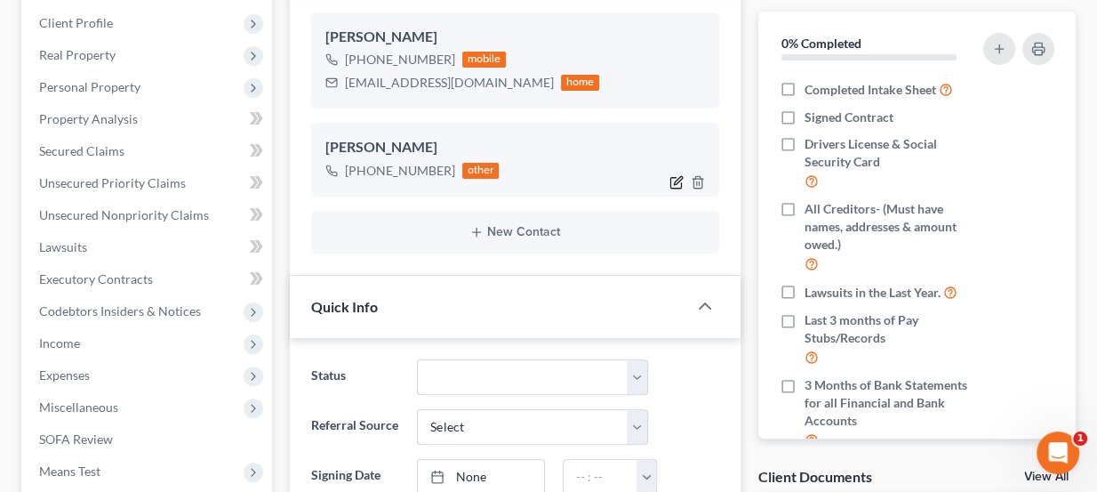
click at [677, 180] on icon "button" at bounding box center [678, 180] width 8 height 8
select select "3"
select select "1"
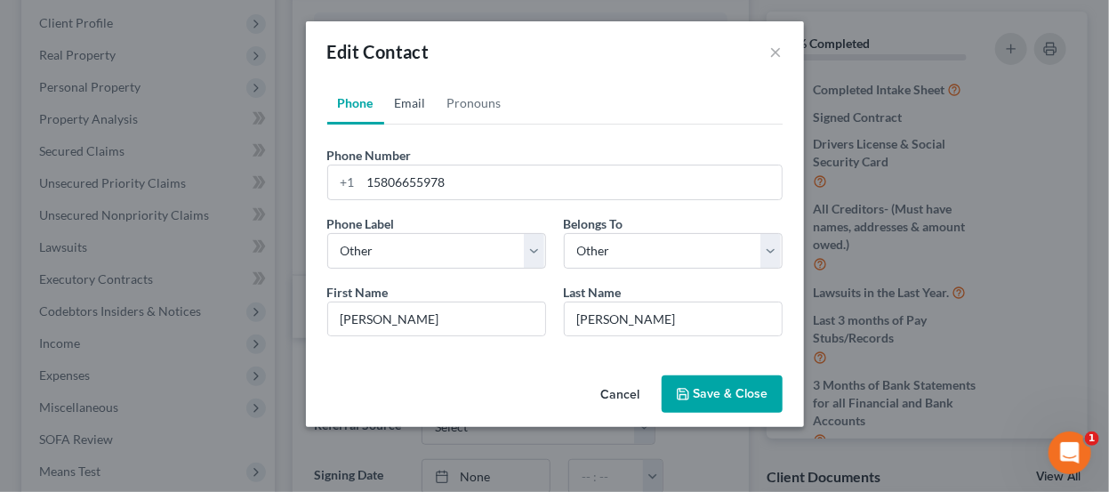
click at [401, 98] on link "Email" at bounding box center [410, 103] width 52 height 43
click at [365, 91] on link "Phone" at bounding box center [355, 103] width 57 height 43
click at [354, 317] on input "LaCinda" at bounding box center [436, 319] width 217 height 34
type input "LuCinda"
click at [716, 386] on button "Save & Close" at bounding box center [721, 393] width 121 height 37
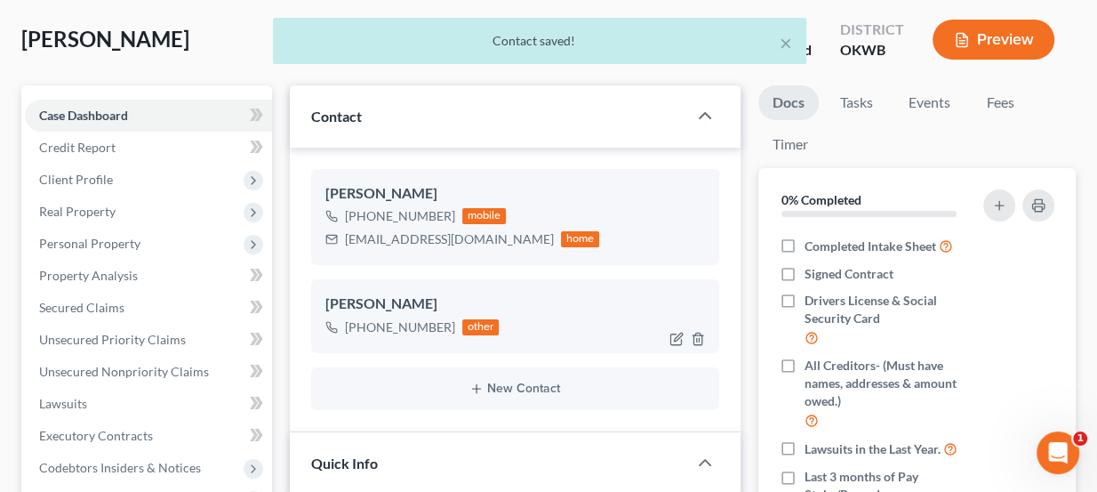
scroll to position [80, 0]
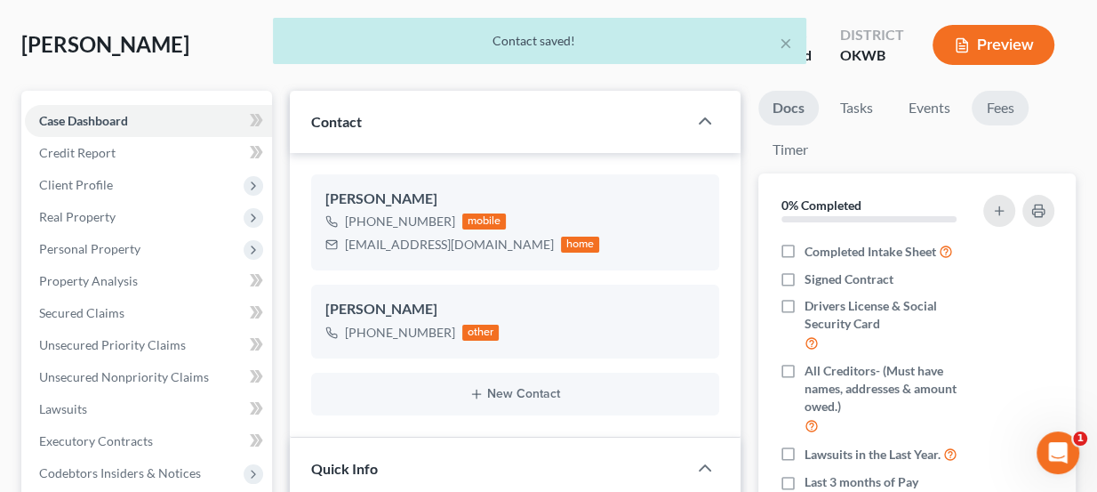
click at [998, 110] on link "Fees" at bounding box center [1000, 108] width 57 height 35
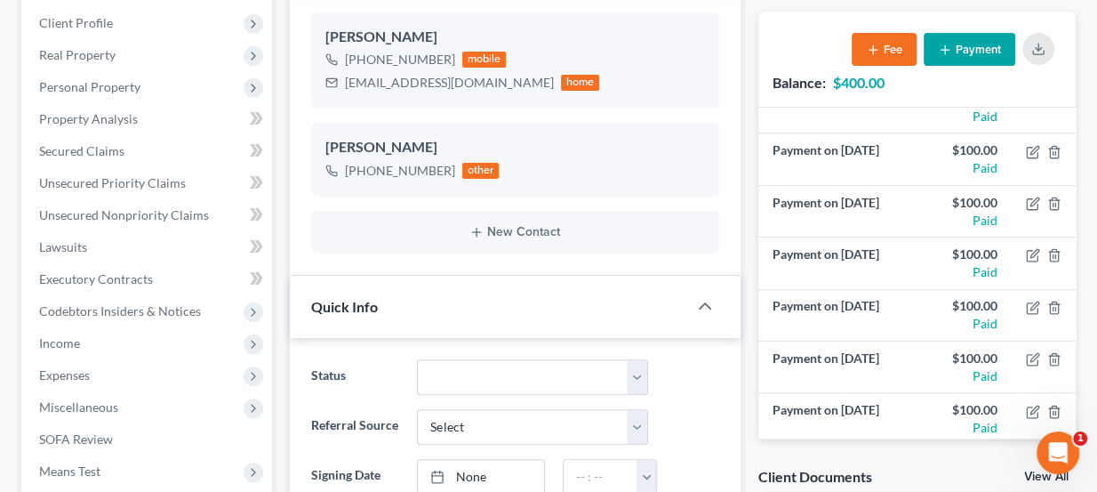
scroll to position [0, 0]
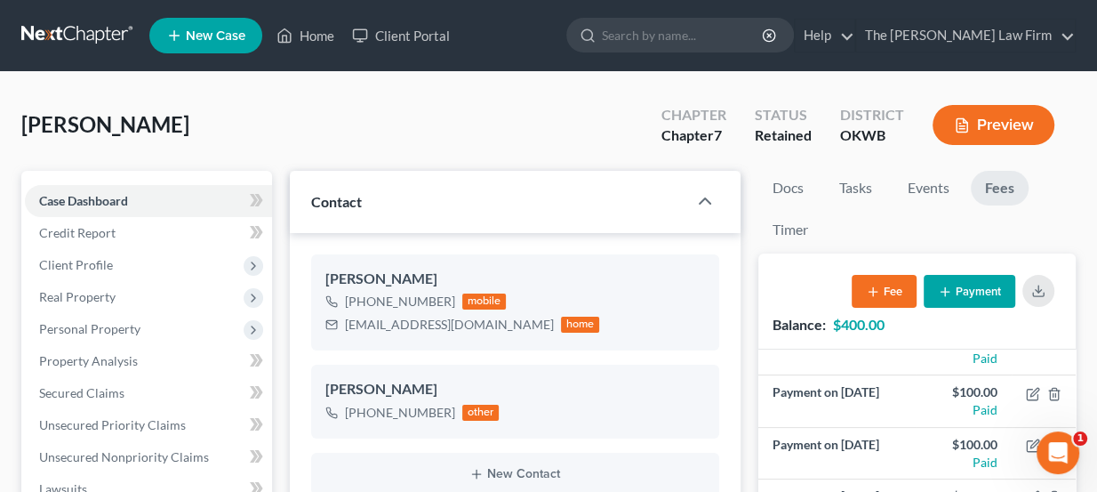
click at [100, 28] on link at bounding box center [78, 36] width 114 height 32
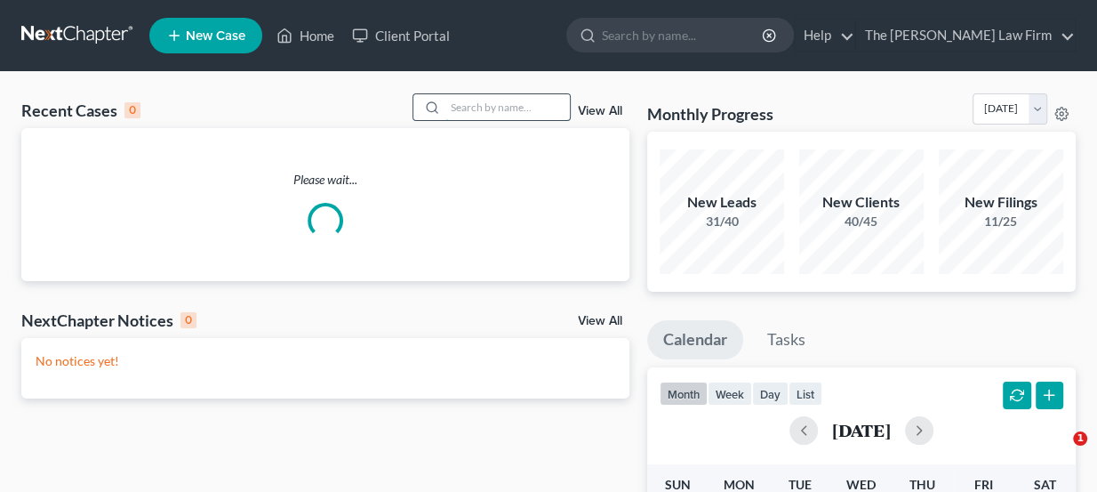
click at [466, 105] on input "search" at bounding box center [507, 107] width 124 height 26
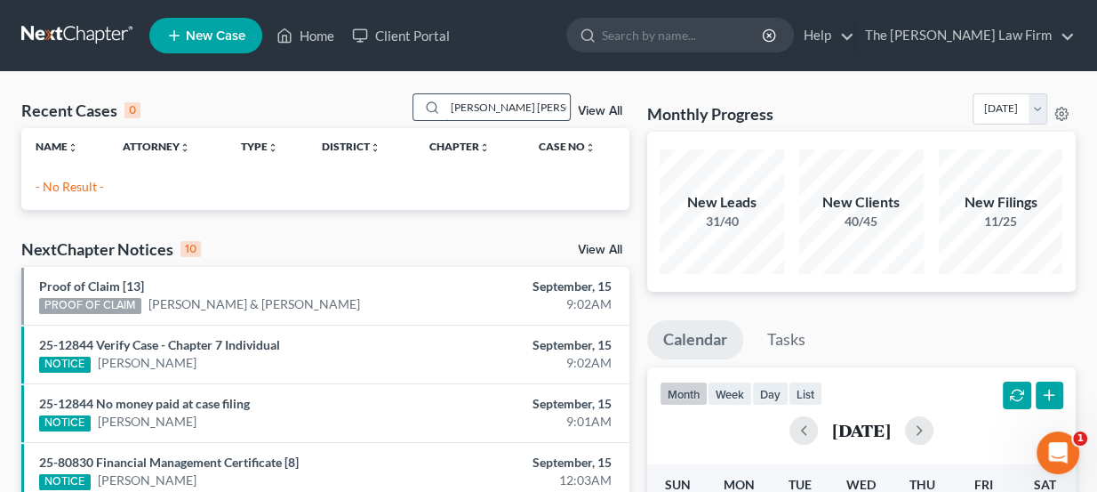
drag, startPoint x: 536, startPoint y: 109, endPoint x: 441, endPoint y: 109, distance: 95.1
click at [443, 108] on div "[PERSON_NAME] [PERSON_NAME]" at bounding box center [492, 107] width 158 height 28
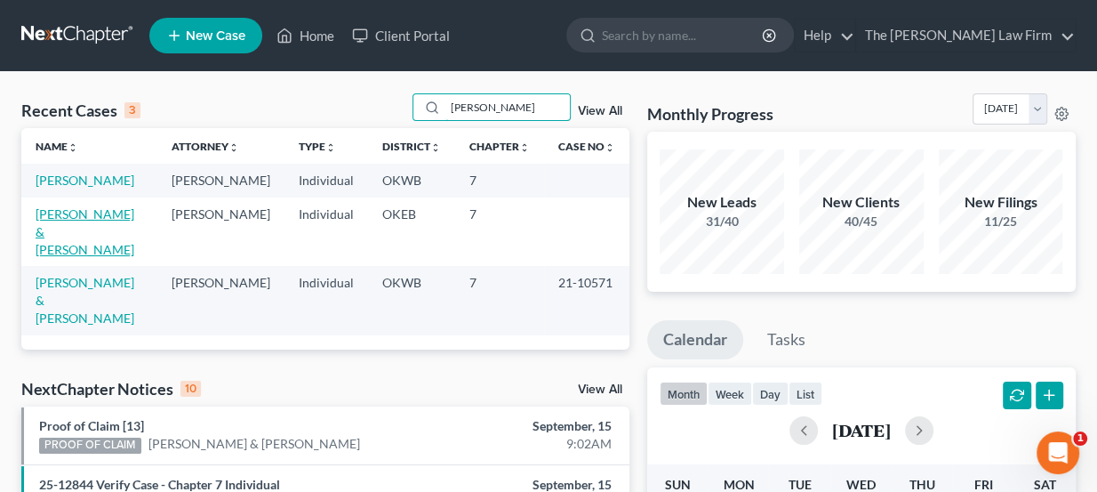
type input "[PERSON_NAME]"
click at [106, 213] on link "[PERSON_NAME] & [PERSON_NAME]" at bounding box center [85, 231] width 99 height 51
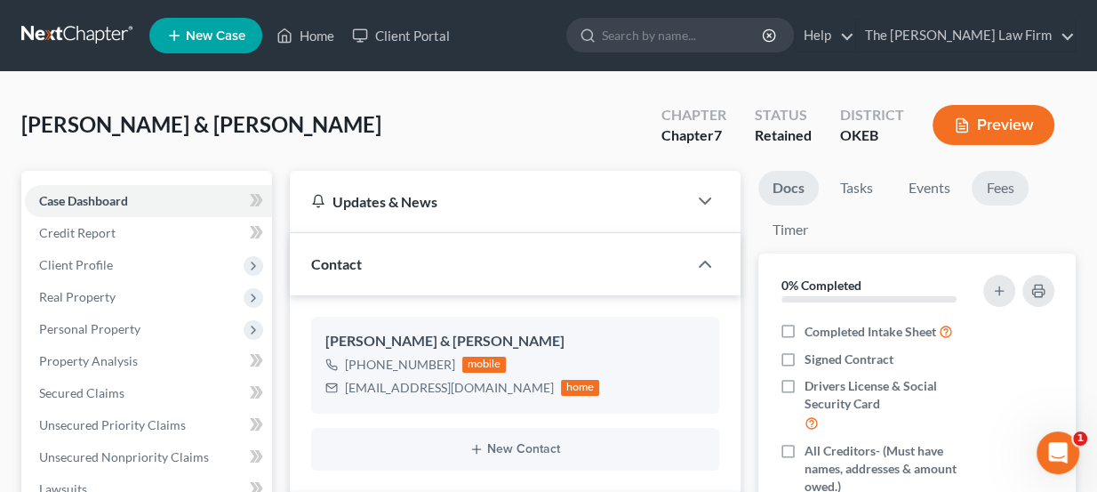
click at [1015, 181] on link "Fees" at bounding box center [1000, 188] width 57 height 35
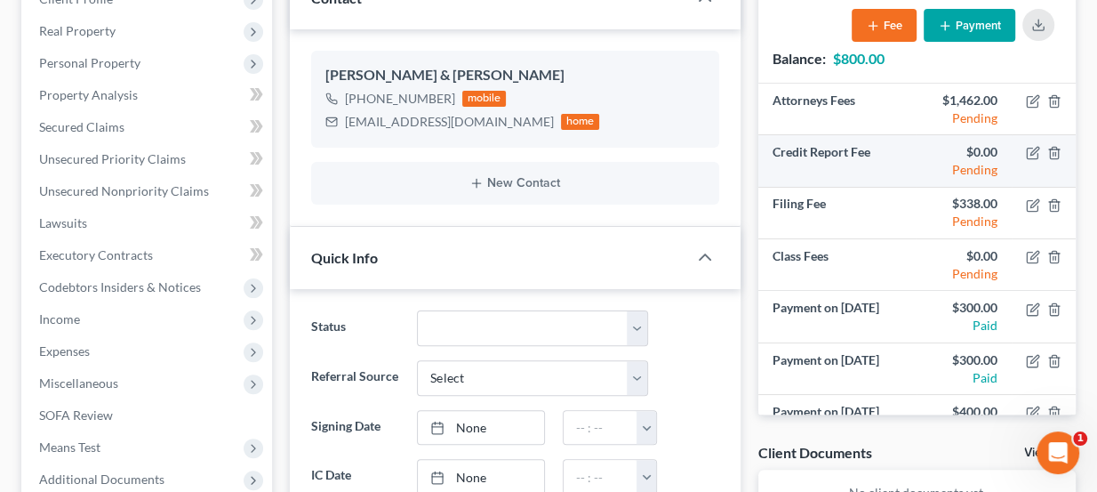
scroll to position [161, 0]
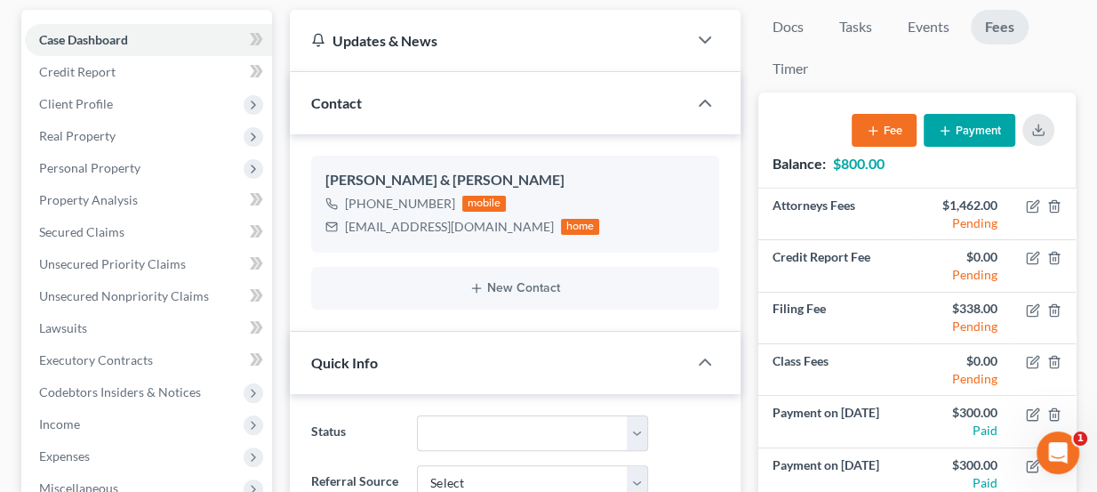
click at [966, 121] on button "Payment" at bounding box center [970, 130] width 92 height 33
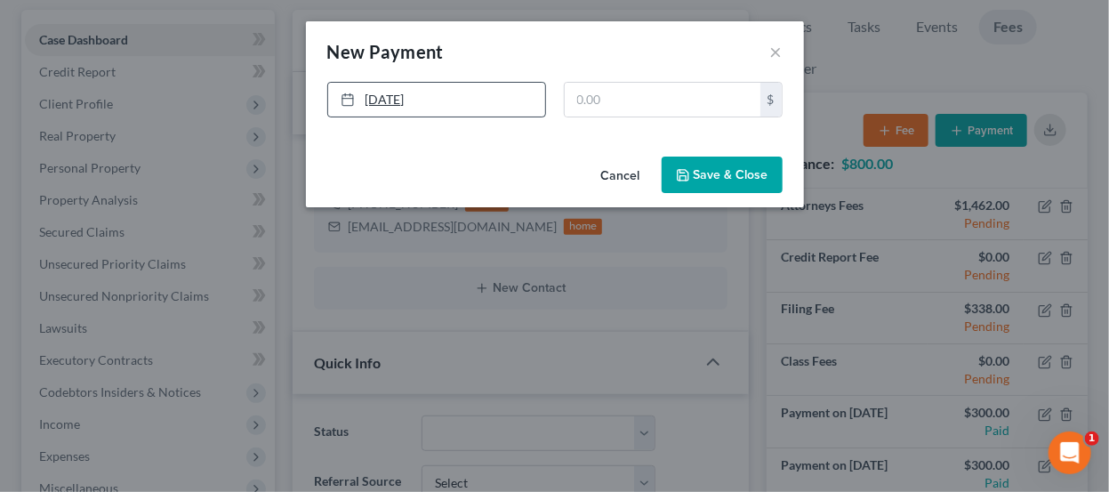
click at [429, 108] on link "9/15/2025" at bounding box center [436, 100] width 217 height 34
click at [625, 96] on input "text" at bounding box center [663, 100] width 196 height 34
type input "300"
click at [753, 197] on div "Cancel Save & Close" at bounding box center [555, 178] width 498 height 59
click at [752, 177] on button "Save & Close" at bounding box center [721, 174] width 121 height 37
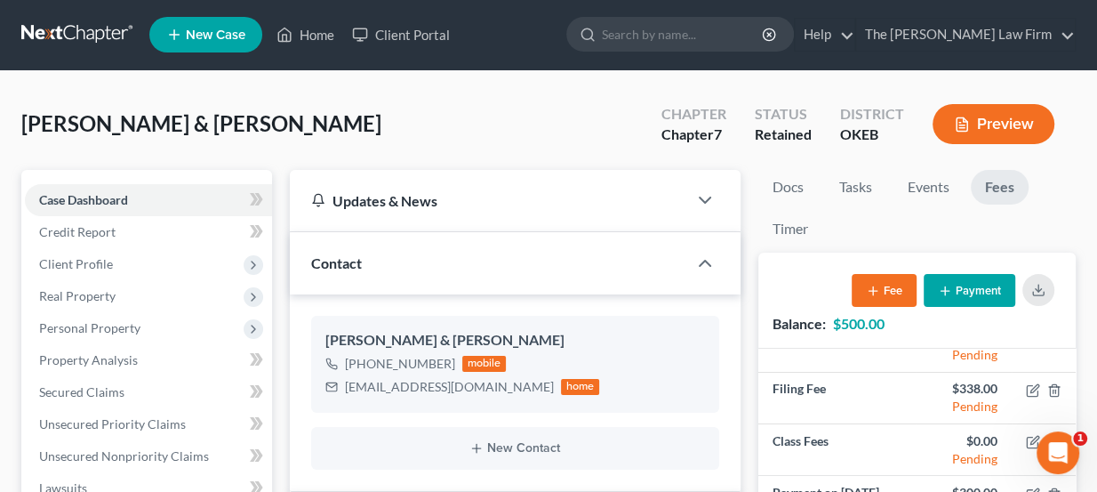
scroll to position [0, 0]
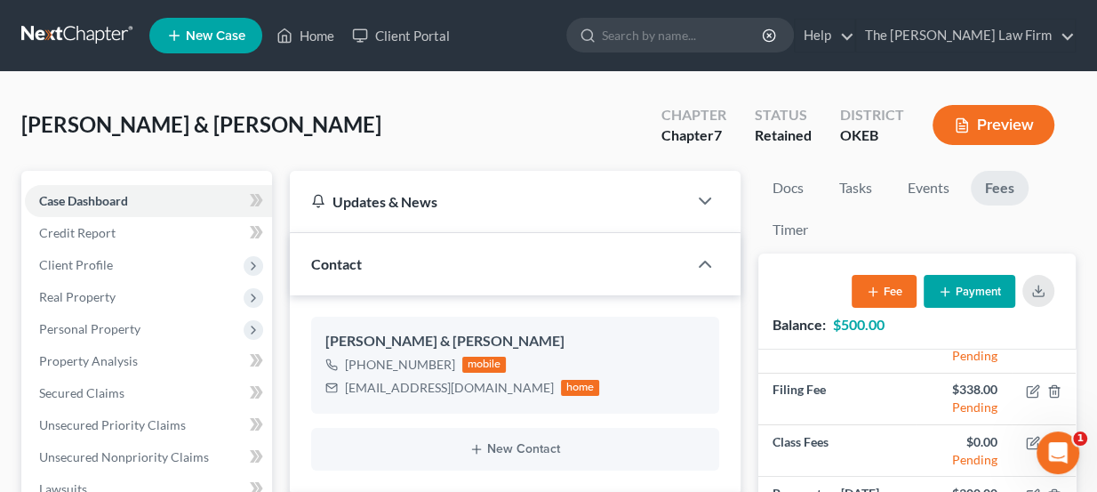
click at [92, 29] on link at bounding box center [78, 36] width 114 height 32
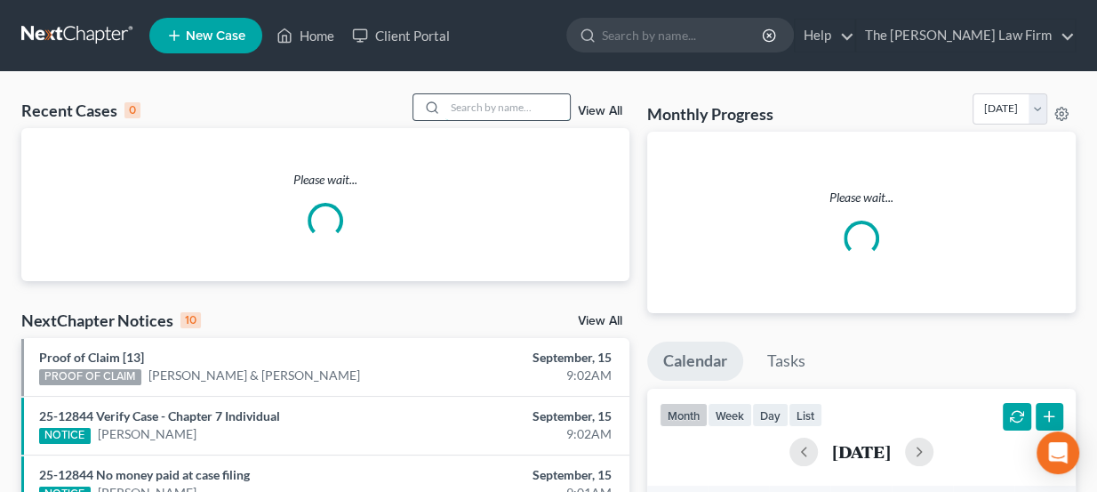
click at [487, 105] on input "search" at bounding box center [507, 107] width 124 height 26
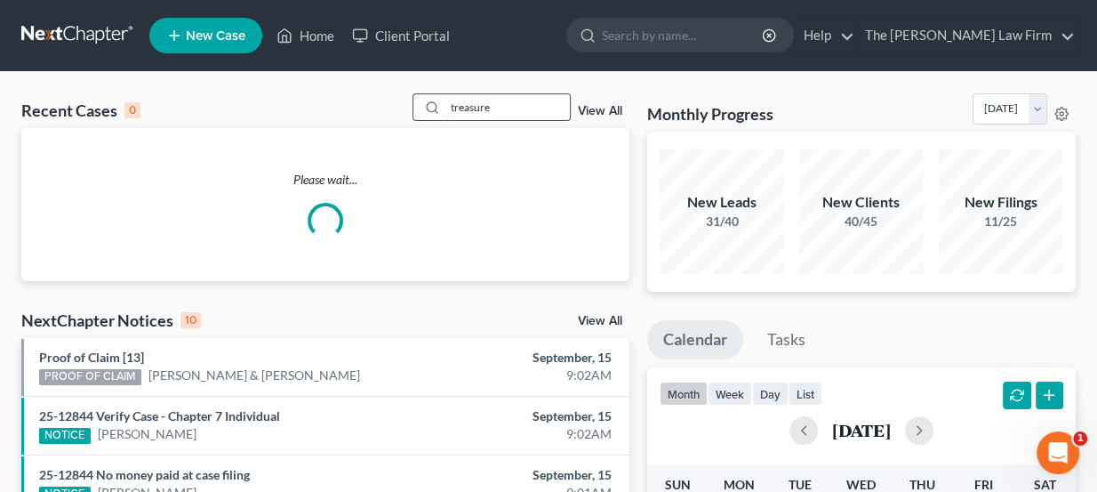
type input "treasure"
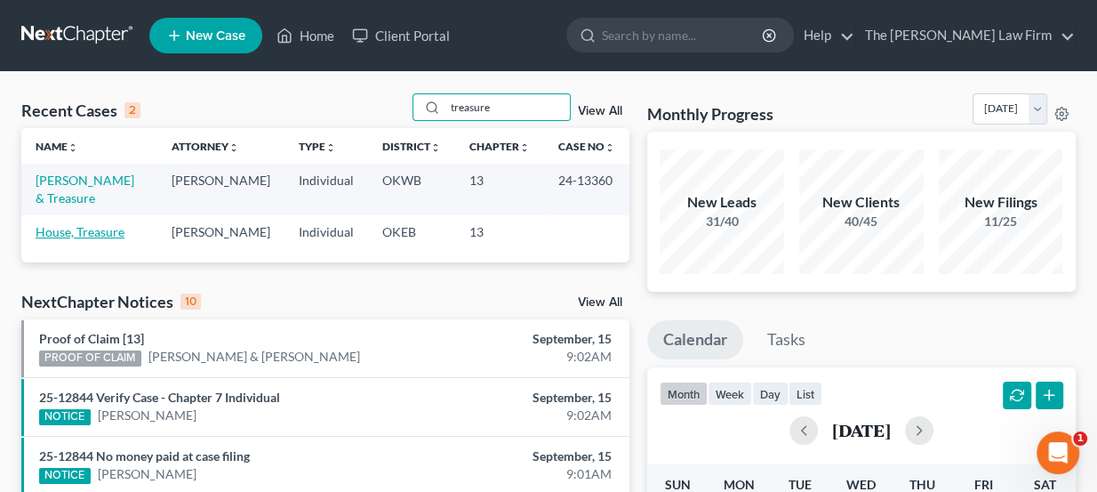
click at [95, 233] on link "House, Treasure" at bounding box center [80, 231] width 89 height 15
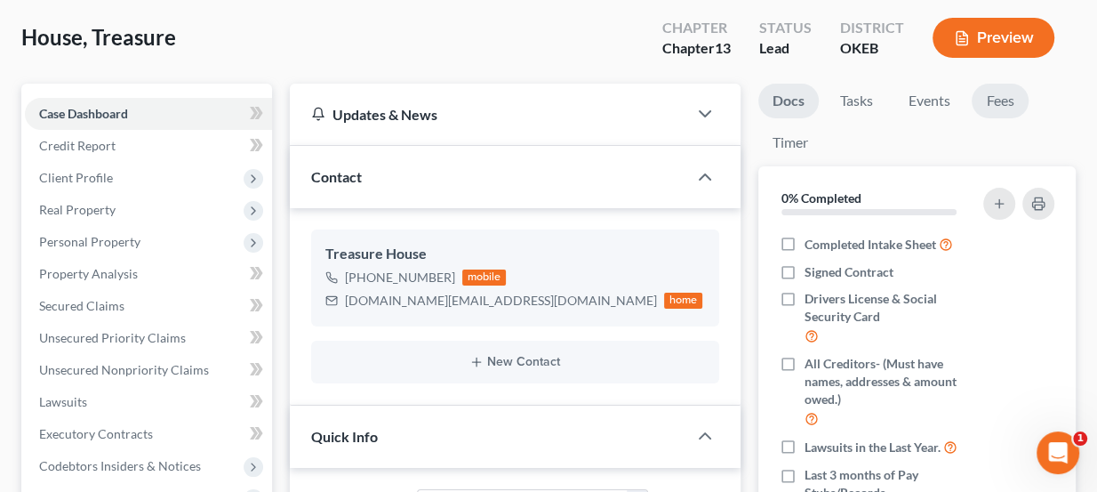
scroll to position [80, 0]
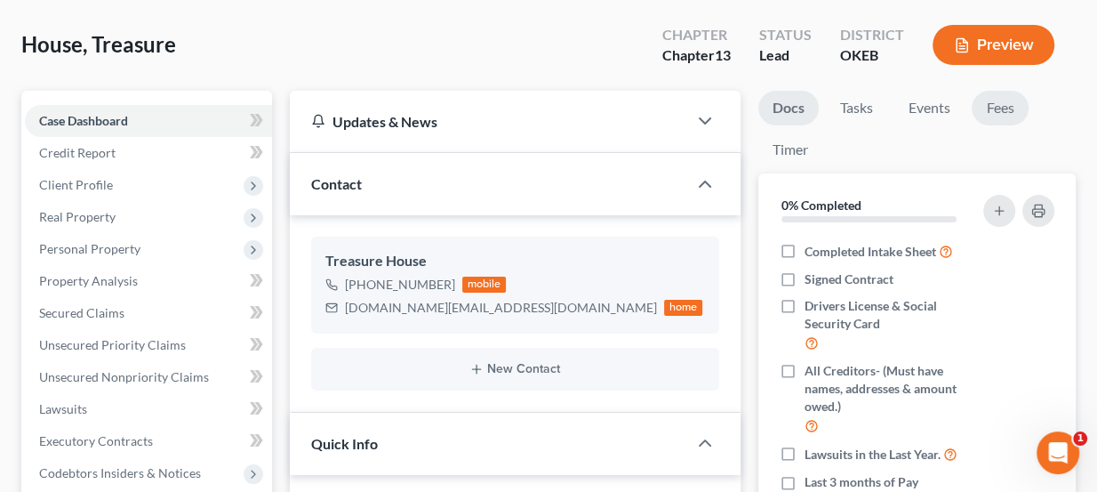
click at [999, 96] on link "Fees" at bounding box center [1000, 108] width 57 height 35
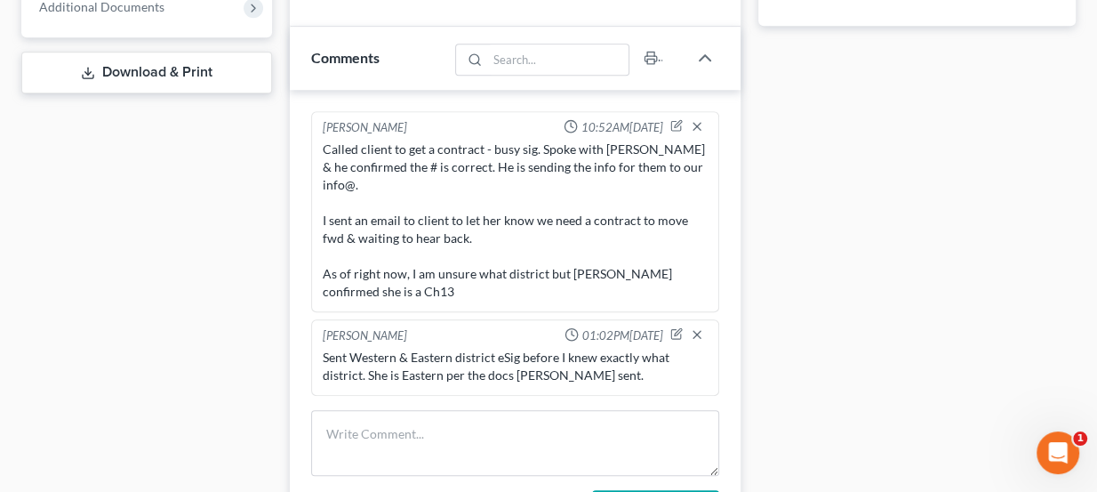
scroll to position [808, 0]
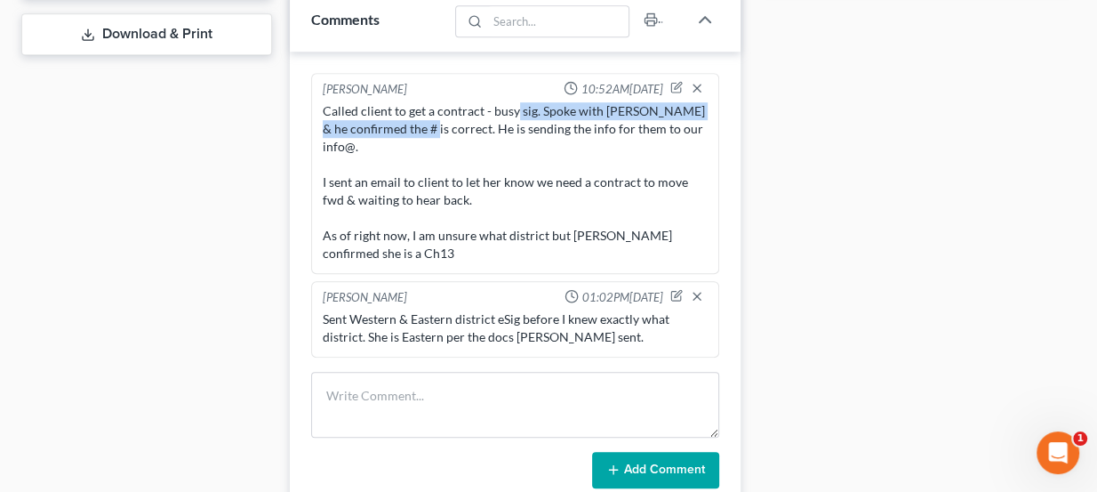
drag, startPoint x: 433, startPoint y: 127, endPoint x: 513, endPoint y: 112, distance: 81.4
click at [513, 112] on div "Called client to get a contract - busy sig. Spoke with [PERSON_NAME] & he confi…" at bounding box center [516, 182] width 386 height 160
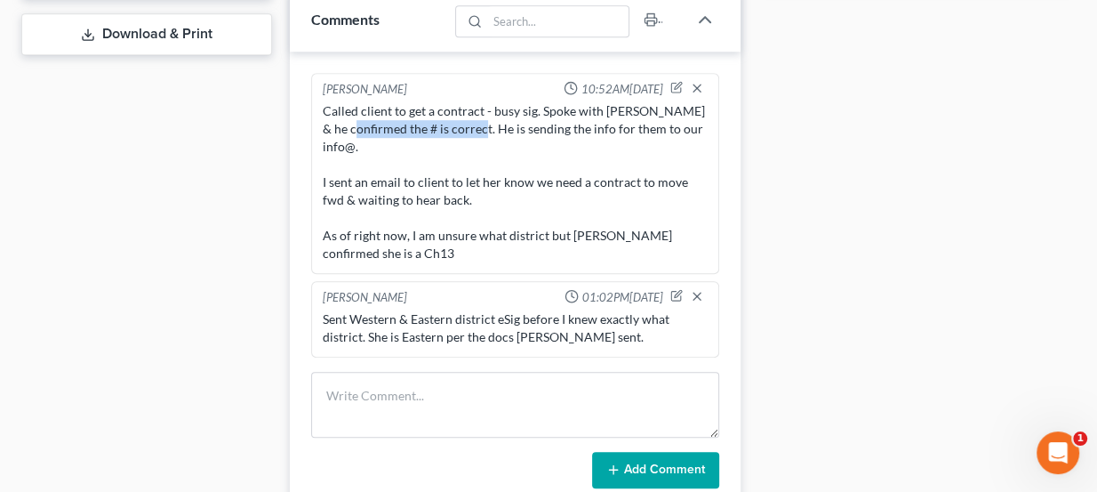
drag, startPoint x: 355, startPoint y: 124, endPoint x: 480, endPoint y: 119, distance: 125.5
click at [480, 119] on div "Called client to get a contract - busy sig. Spoke with [PERSON_NAME] & he confi…" at bounding box center [516, 182] width 386 height 160
drag, startPoint x: 421, startPoint y: 155, endPoint x: 496, endPoint y: 148, distance: 75.8
click at [496, 148] on div "Called client to get a contract - busy sig. Spoke with [PERSON_NAME] & he confi…" at bounding box center [516, 182] width 386 height 160
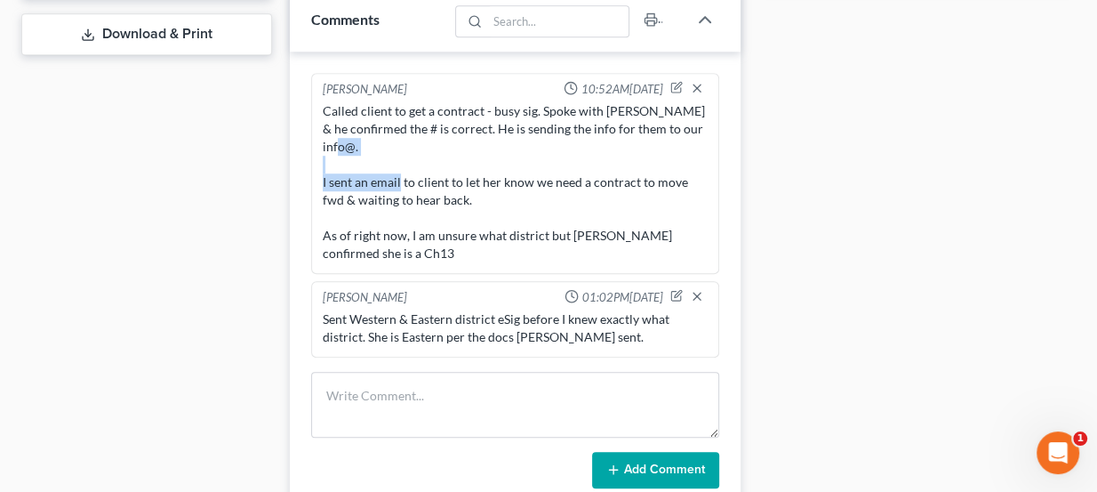
click at [496, 148] on div "Called client to get a contract - busy sig. Spoke with [PERSON_NAME] & he confi…" at bounding box center [516, 182] width 386 height 160
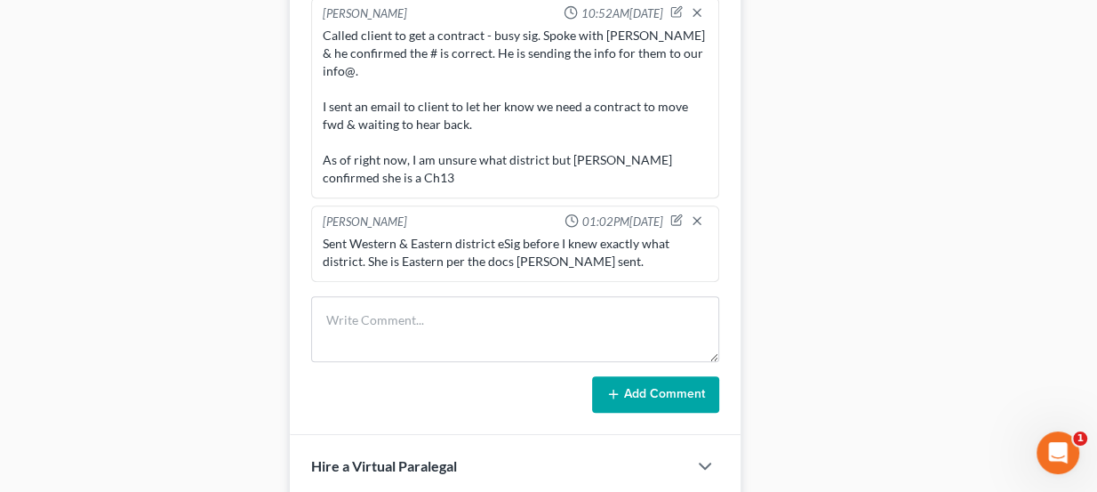
scroll to position [889, 0]
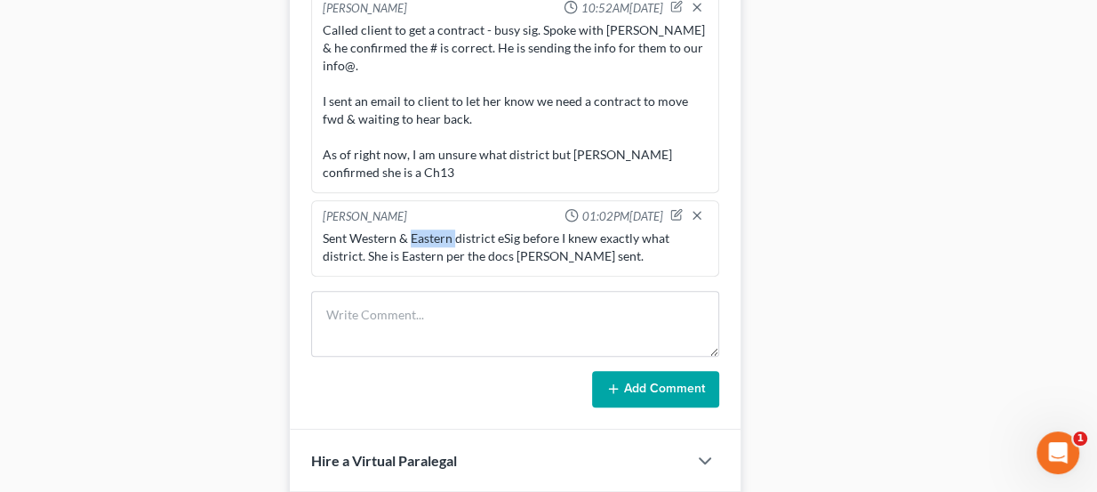
drag, startPoint x: 410, startPoint y: 219, endPoint x: 453, endPoint y: 217, distance: 43.6
click at [453, 229] on div "Sent Western & Eastern district eSig before I knew exactly what district. She i…" at bounding box center [516, 247] width 386 height 36
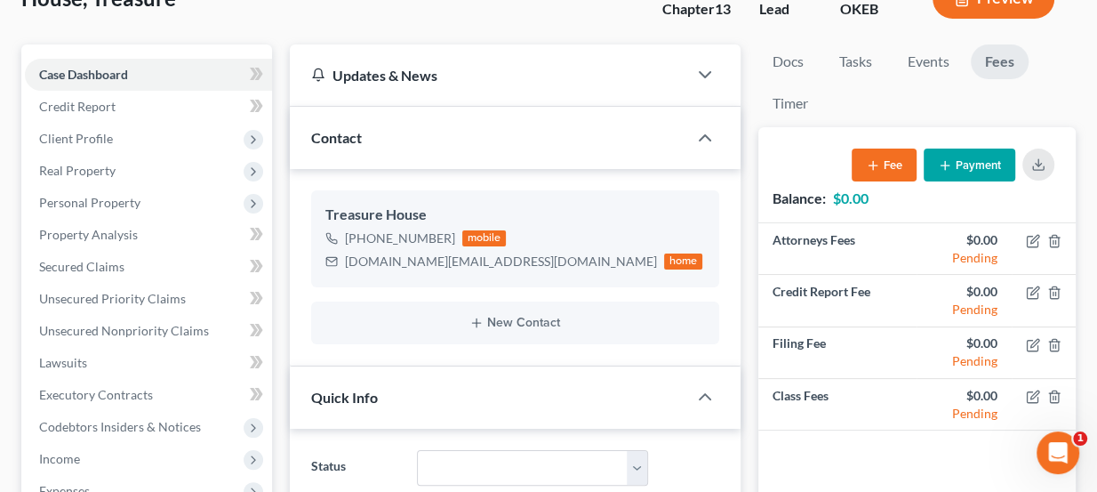
scroll to position [0, 0]
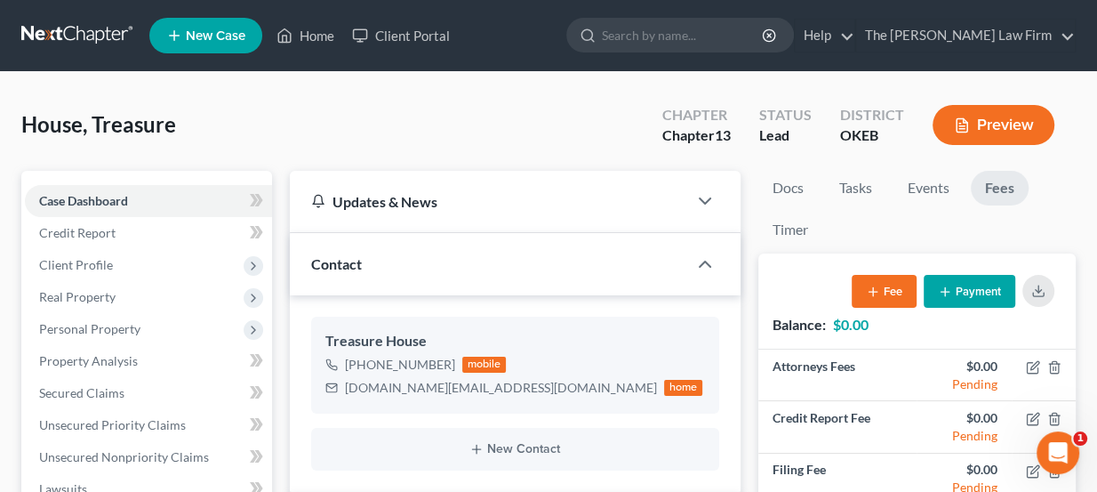
click at [100, 24] on link at bounding box center [78, 36] width 114 height 32
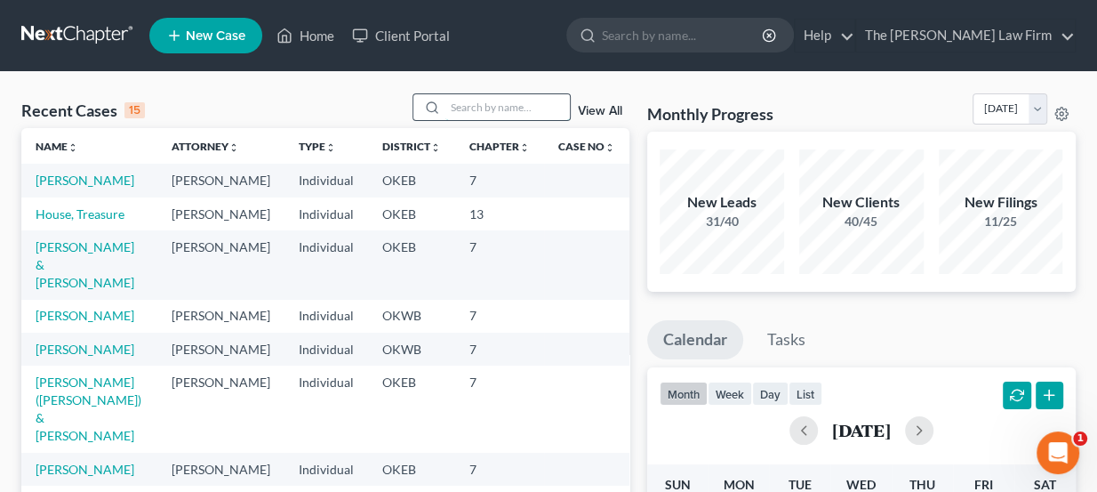
click at [469, 103] on input "search" at bounding box center [507, 107] width 124 height 26
click at [64, 34] on link at bounding box center [78, 36] width 114 height 32
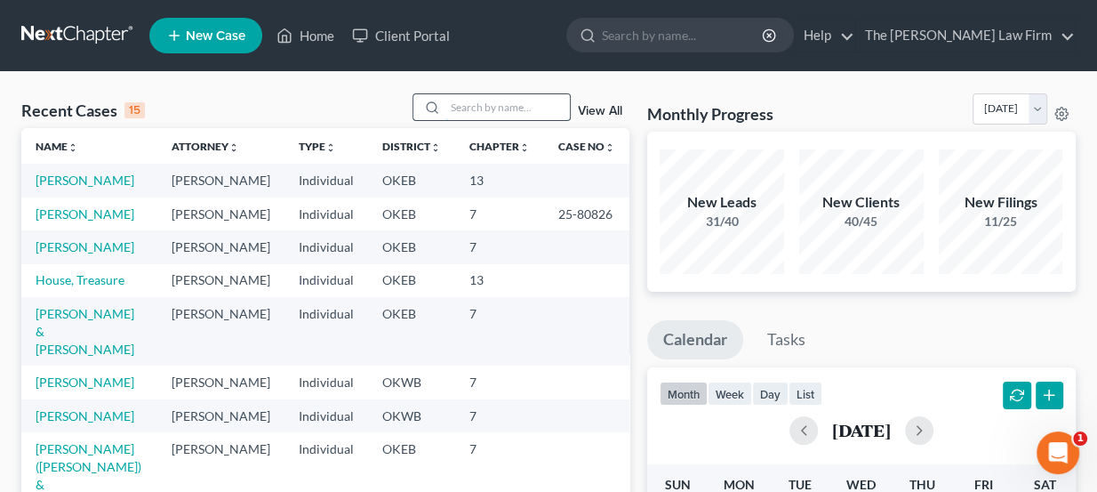
click at [478, 114] on input "search" at bounding box center [507, 107] width 124 height 26
click at [474, 97] on input "search" at bounding box center [507, 107] width 124 height 26
click at [111, 24] on link at bounding box center [78, 36] width 114 height 32
click at [481, 115] on input "search" at bounding box center [507, 107] width 124 height 26
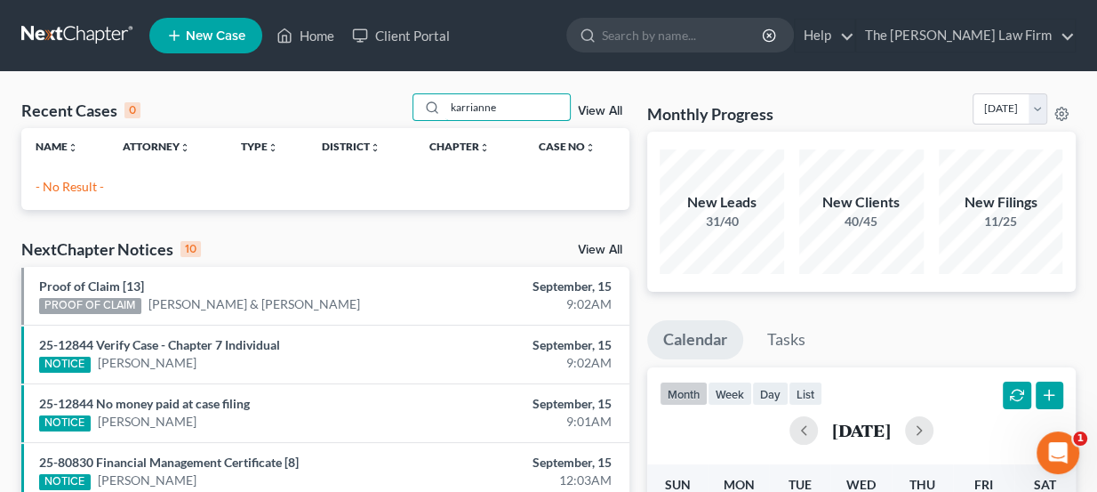
drag, startPoint x: 512, startPoint y: 96, endPoint x: 402, endPoint y: 109, distance: 111.0
click at [405, 109] on div "Recent Cases 0 karrianne View All" at bounding box center [325, 110] width 608 height 35
type input "a"
type input "mann"
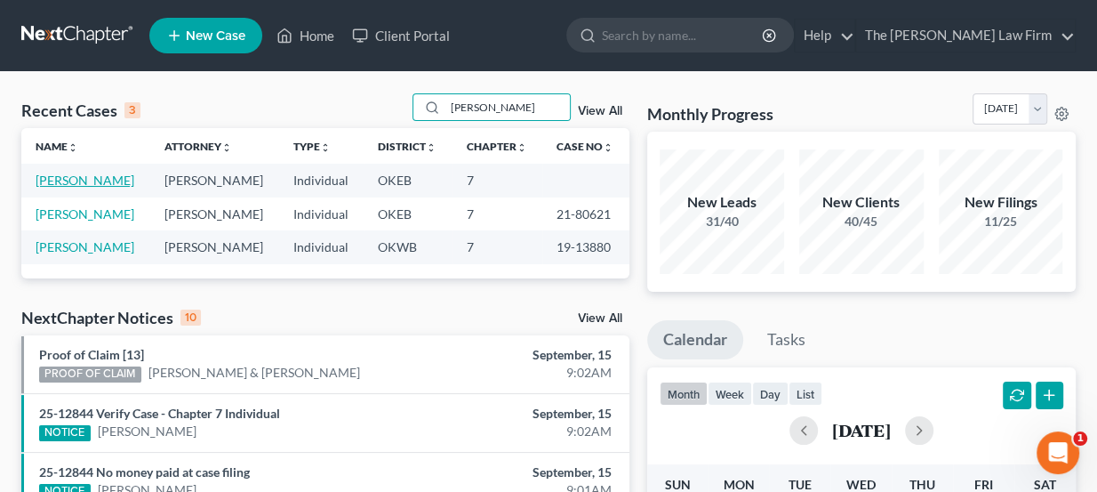
click at [78, 179] on link "Mann, Karianne" at bounding box center [85, 179] width 99 height 15
select select "1"
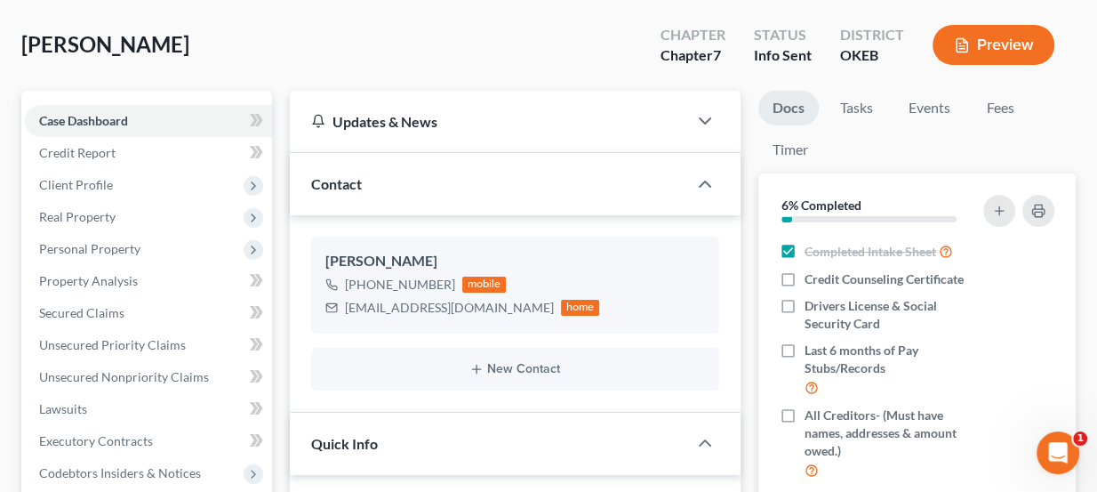
scroll to position [624, 0]
click at [1017, 92] on link "Fees" at bounding box center [1000, 108] width 57 height 35
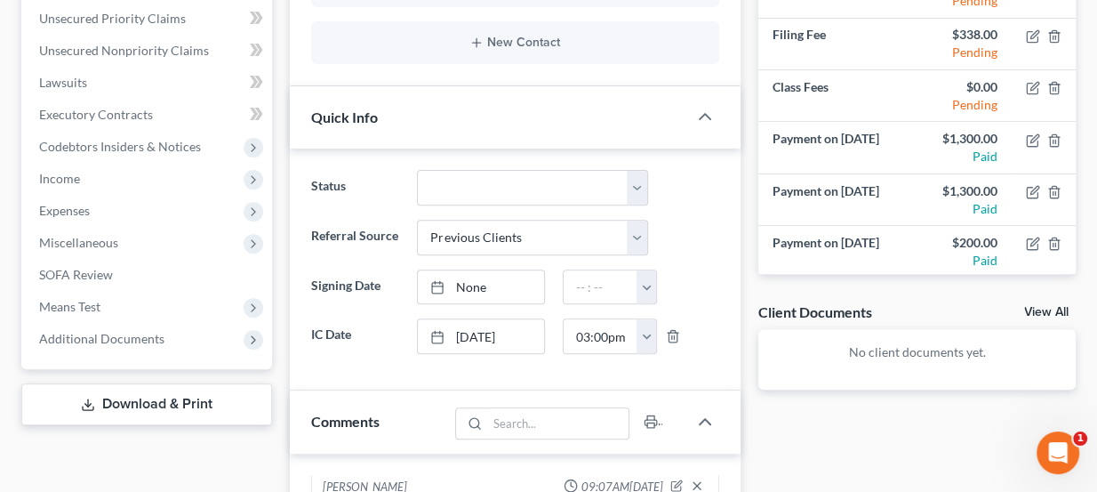
scroll to position [404, 0]
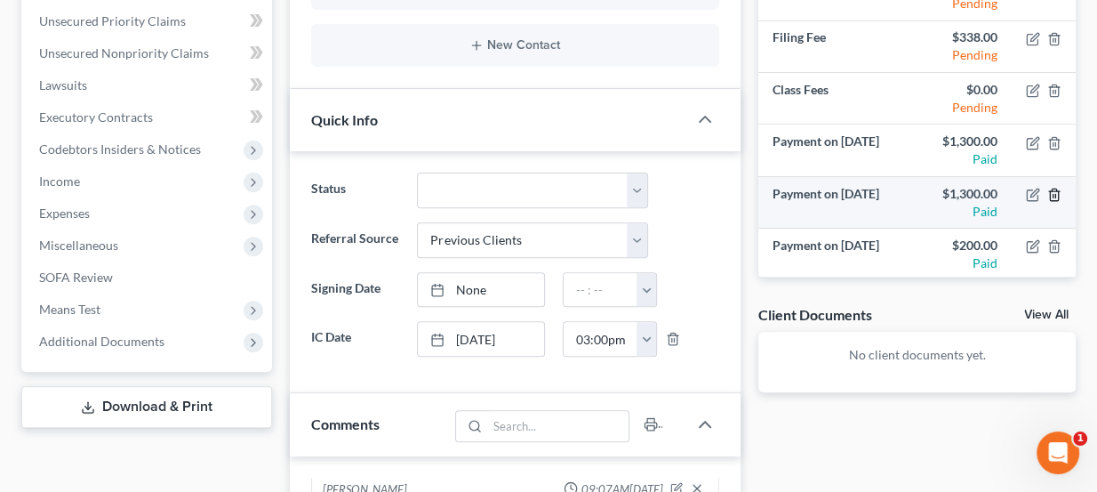
click at [1047, 192] on icon "button" at bounding box center [1054, 195] width 14 height 14
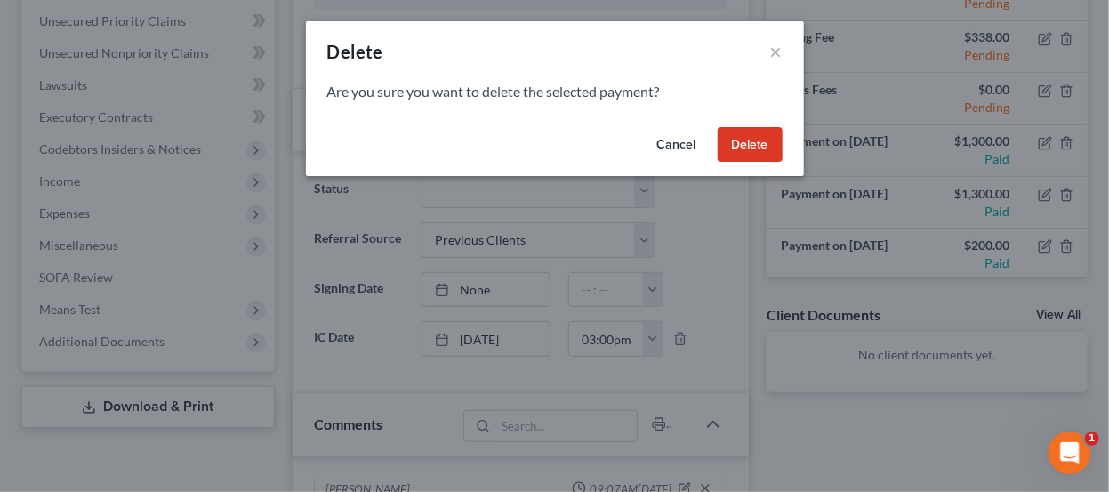
click at [731, 137] on button "Delete" at bounding box center [749, 145] width 65 height 36
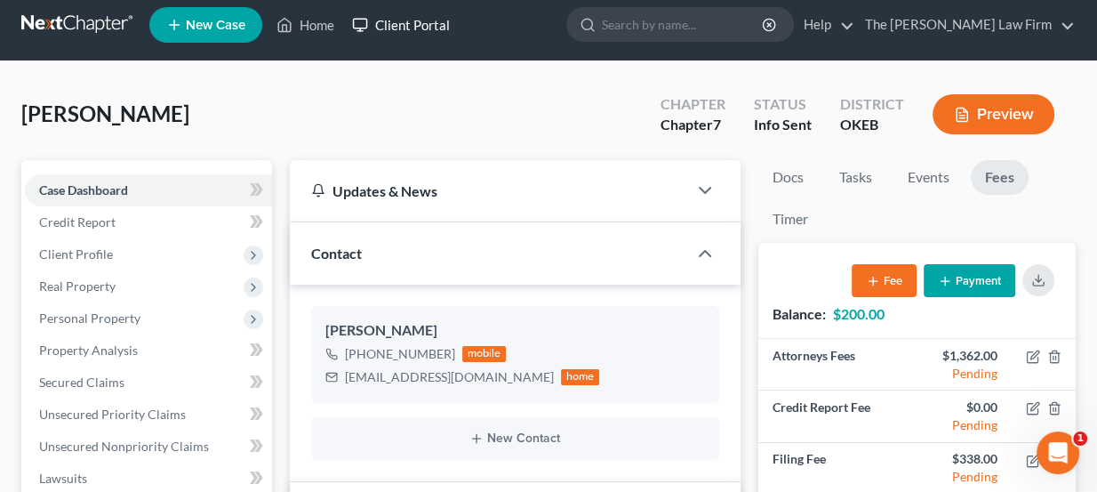
scroll to position [0, 0]
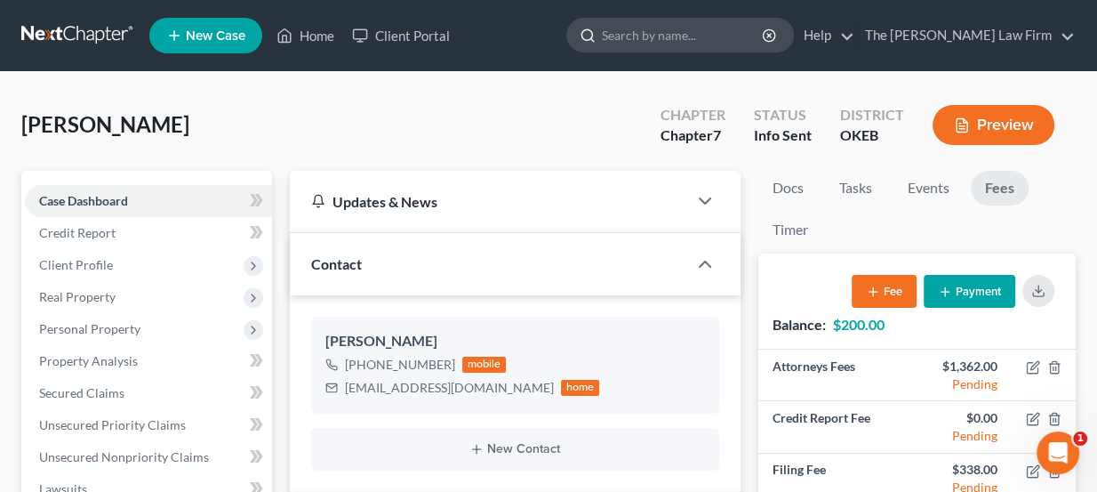
click at [765, 42] on input "search" at bounding box center [683, 35] width 163 height 33
click at [110, 32] on link at bounding box center [78, 36] width 114 height 32
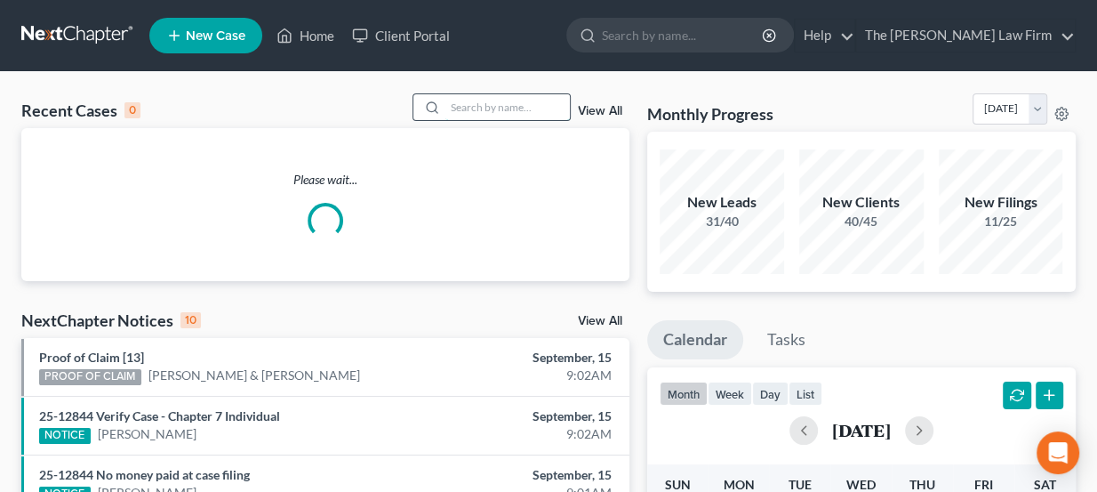
drag, startPoint x: 519, startPoint y: 92, endPoint x: 469, endPoint y: 118, distance: 56.9
click at [454, 99] on input "search" at bounding box center [507, 107] width 124 height 26
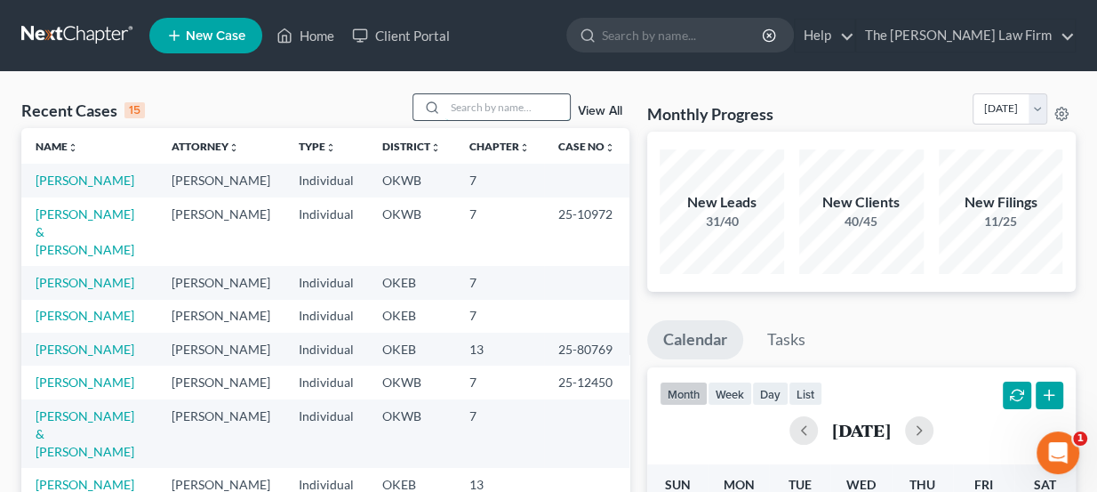
paste input "Gilbert, Tyler"
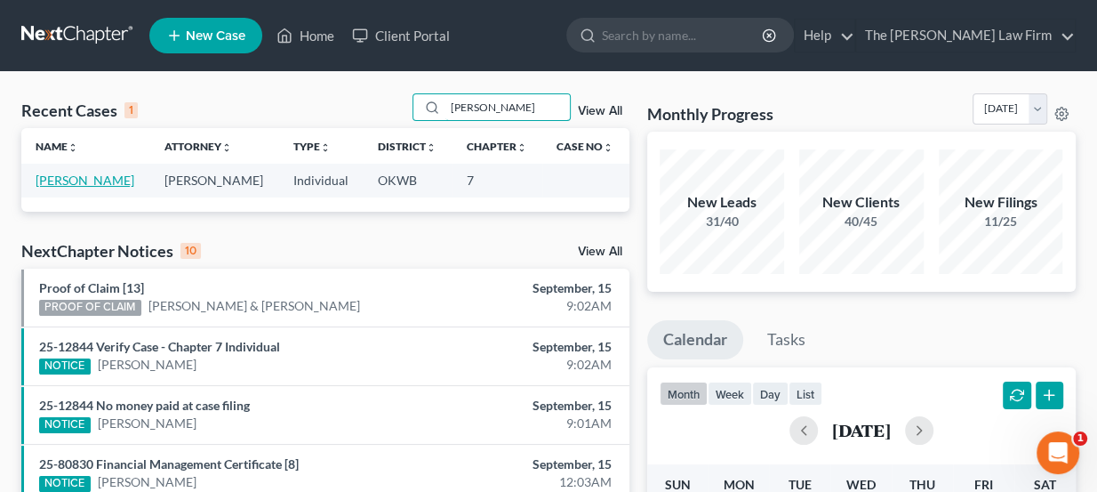
type input "Gilbert, Tyler"
click at [76, 181] on link "Gilbert, Tyler" at bounding box center [85, 179] width 99 height 15
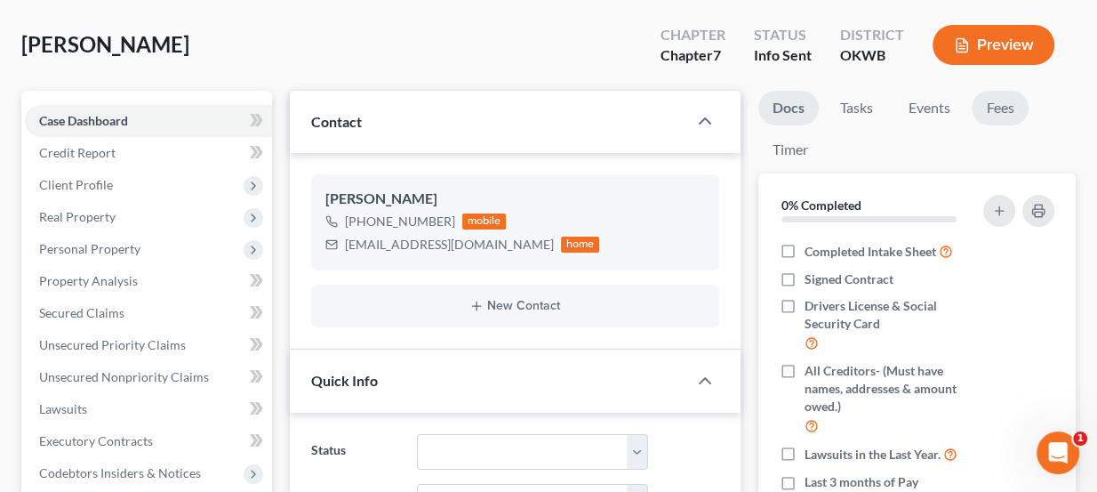
click at [1019, 112] on link "Fees" at bounding box center [1000, 108] width 57 height 35
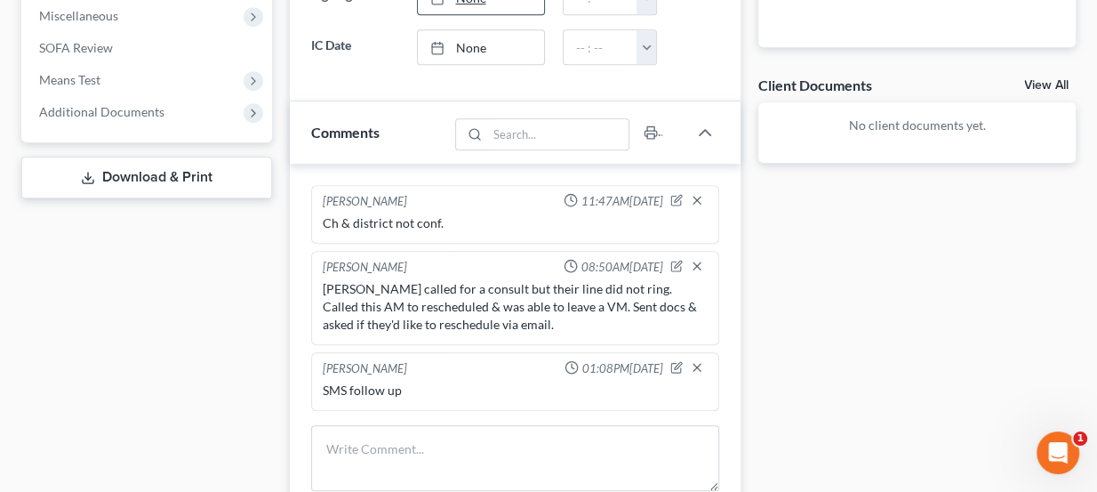
scroll to position [646, 0]
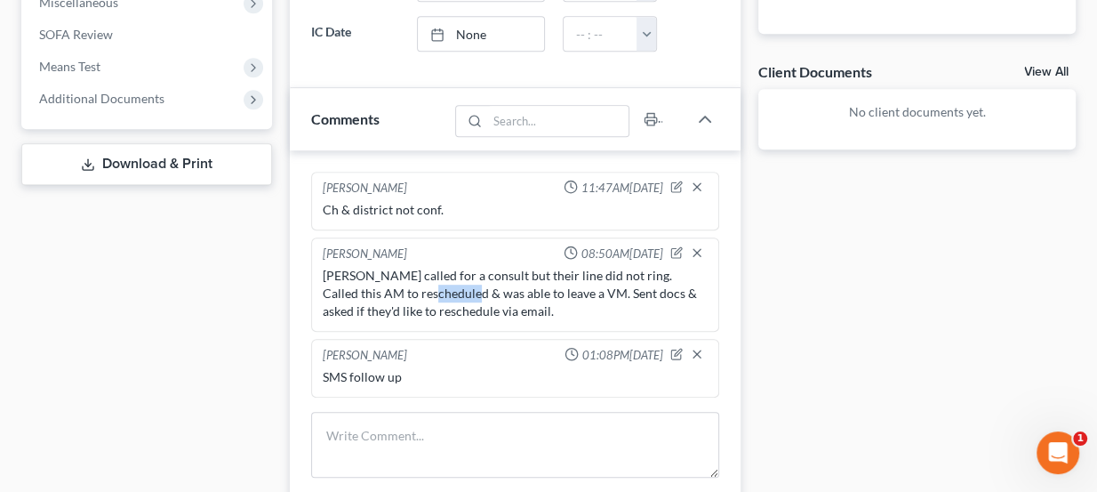
drag, startPoint x: 410, startPoint y: 289, endPoint x: 431, endPoint y: 285, distance: 21.6
click at [430, 285] on div "Paul called for a consult but their line did not ring. Called this AM to resche…" at bounding box center [516, 293] width 386 height 53
click at [431, 285] on div "Paul called for a consult but their line did not ring. Called this AM to resche…" at bounding box center [516, 293] width 386 height 53
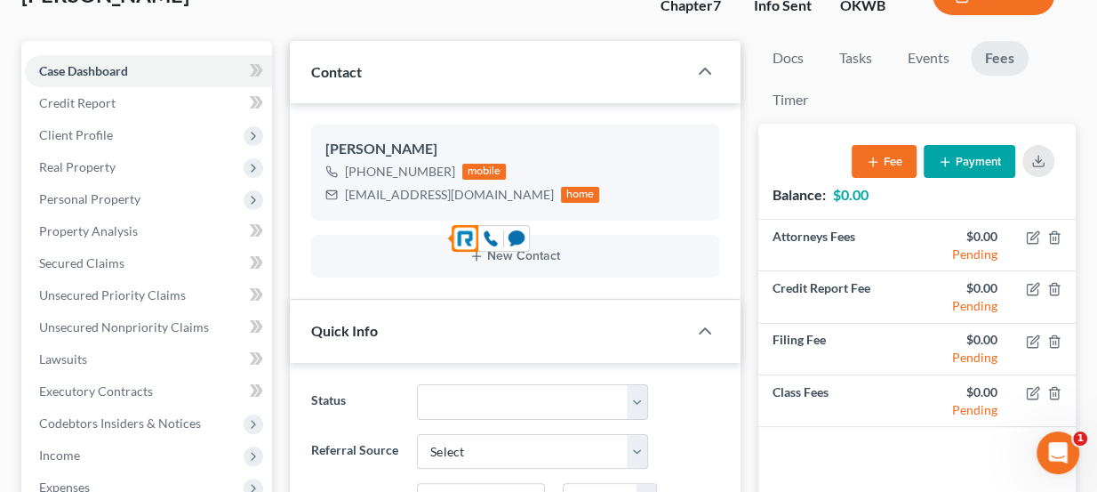
scroll to position [0, 0]
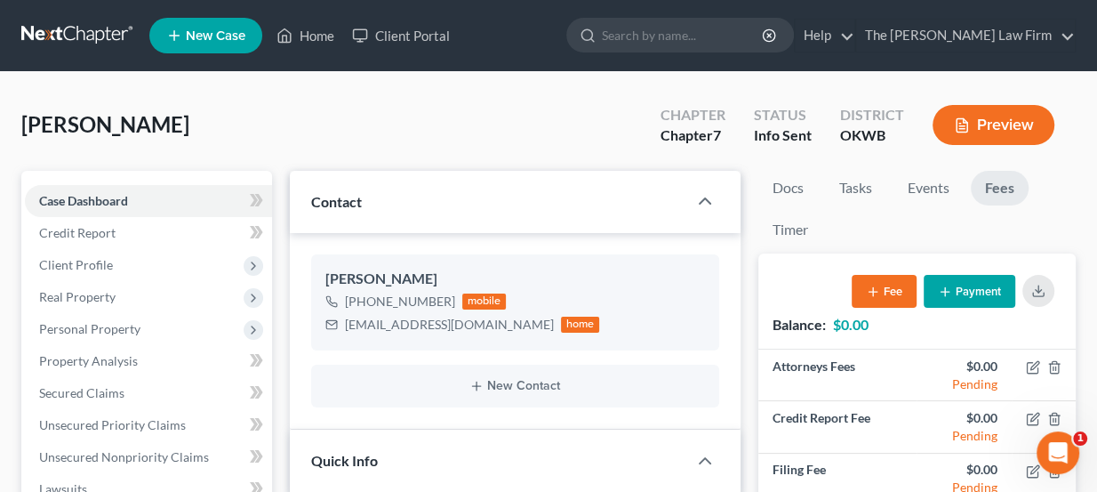
click at [74, 20] on link at bounding box center [78, 36] width 114 height 32
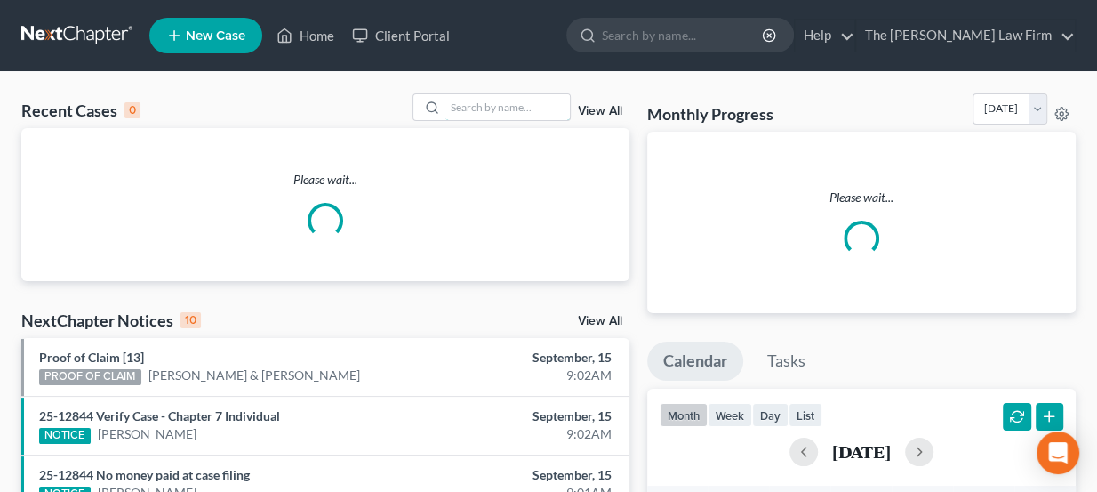
click at [528, 96] on input "search" at bounding box center [507, 107] width 124 height 26
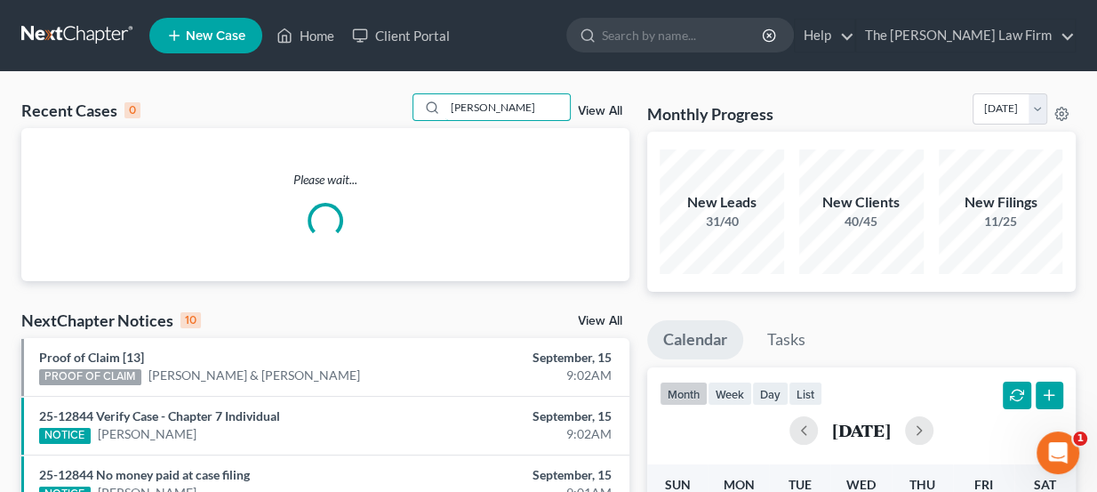
type input "[PERSON_NAME]"
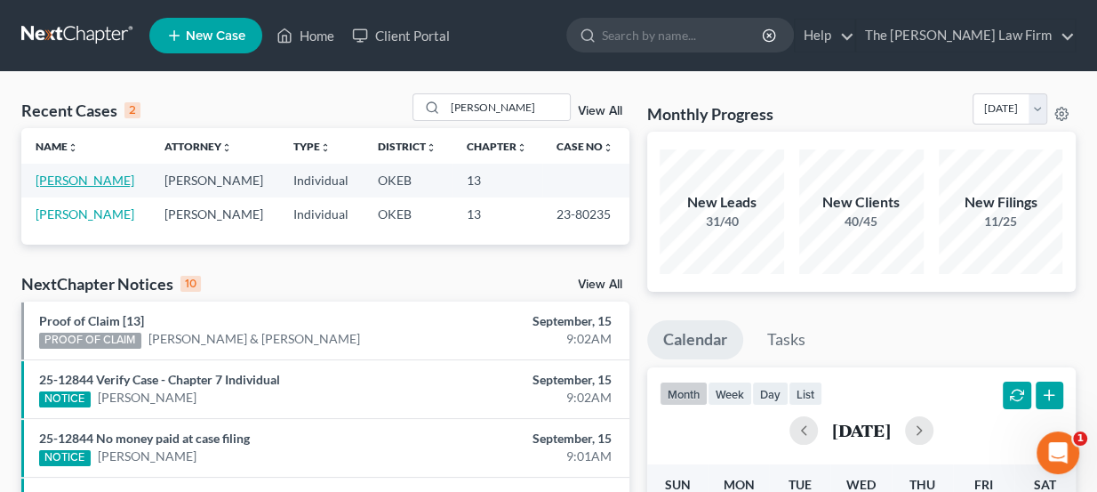
click at [84, 175] on link "[PERSON_NAME]" at bounding box center [85, 179] width 99 height 15
select select "4"
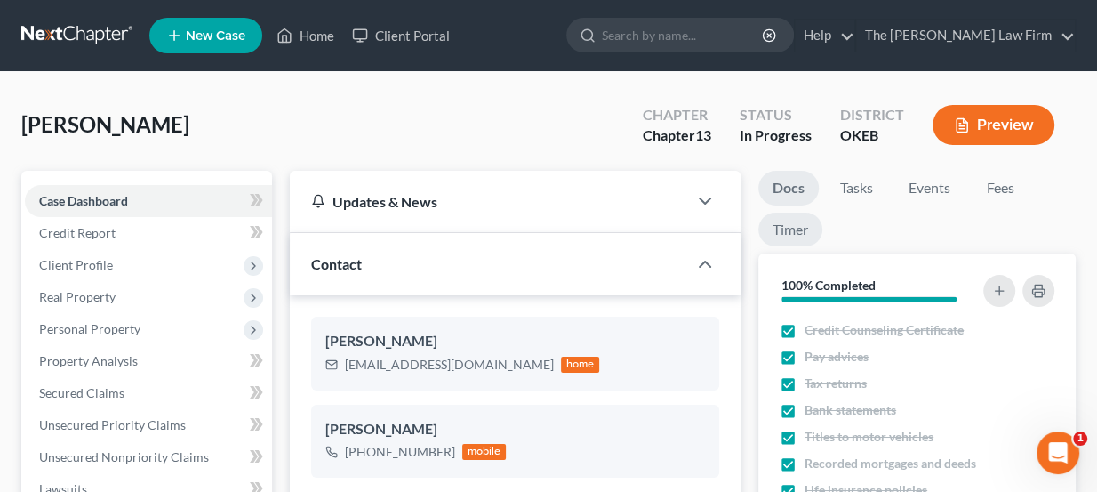
click at [810, 226] on link "Timer" at bounding box center [790, 229] width 64 height 35
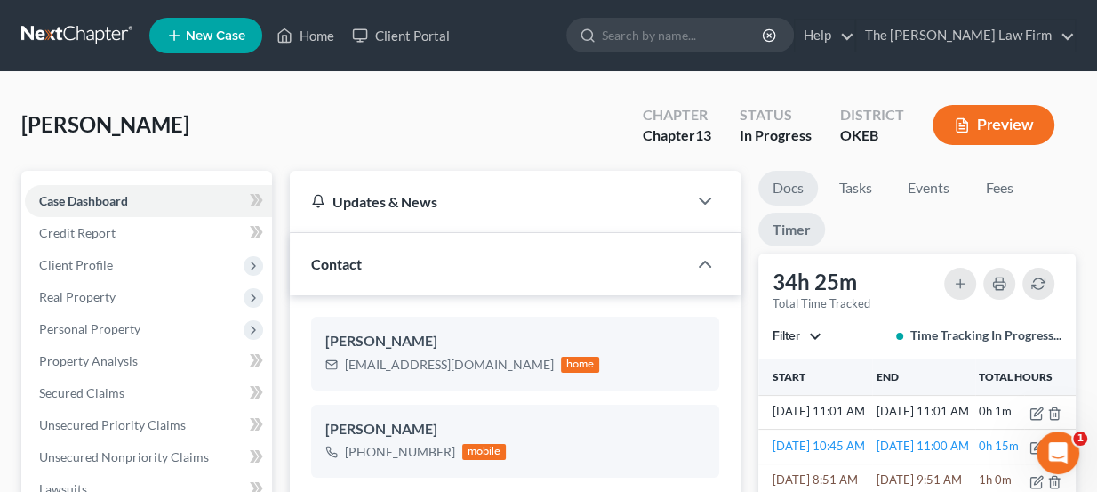
scroll to position [335, 0]
click at [805, 189] on link "Docs" at bounding box center [788, 188] width 60 height 35
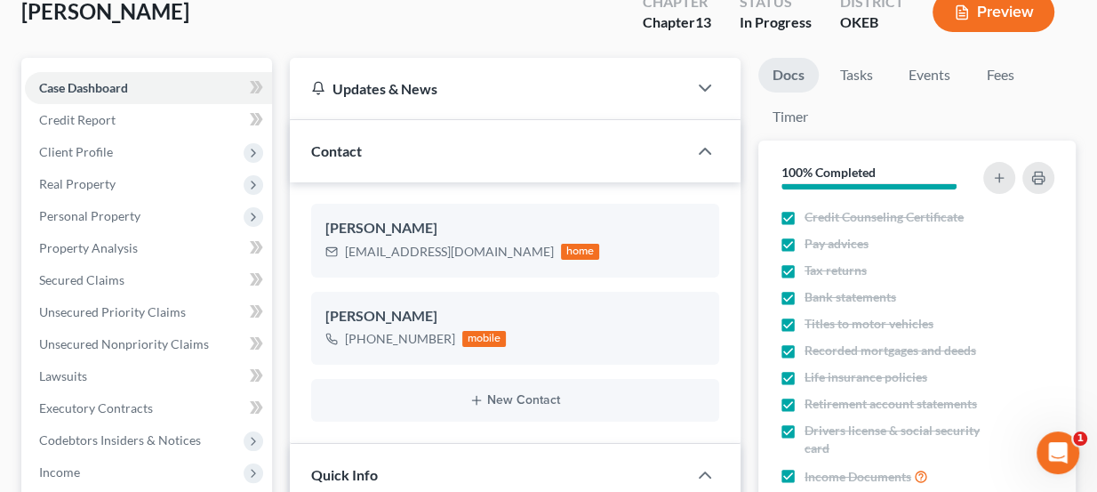
scroll to position [80, 0]
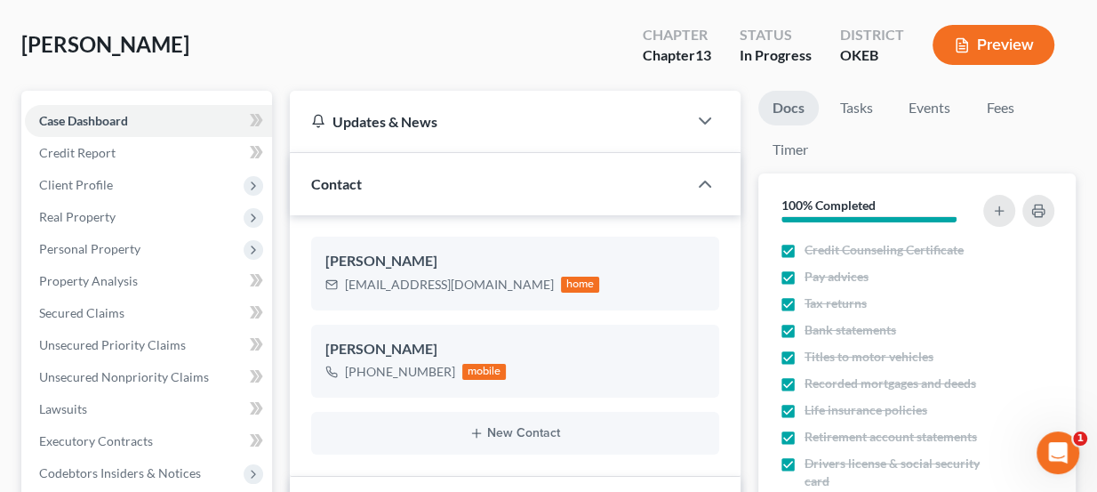
click at [861, 13] on div "Chapter Chapter 13 Status In Progress District OKEB Preview" at bounding box center [848, 44] width 454 height 63
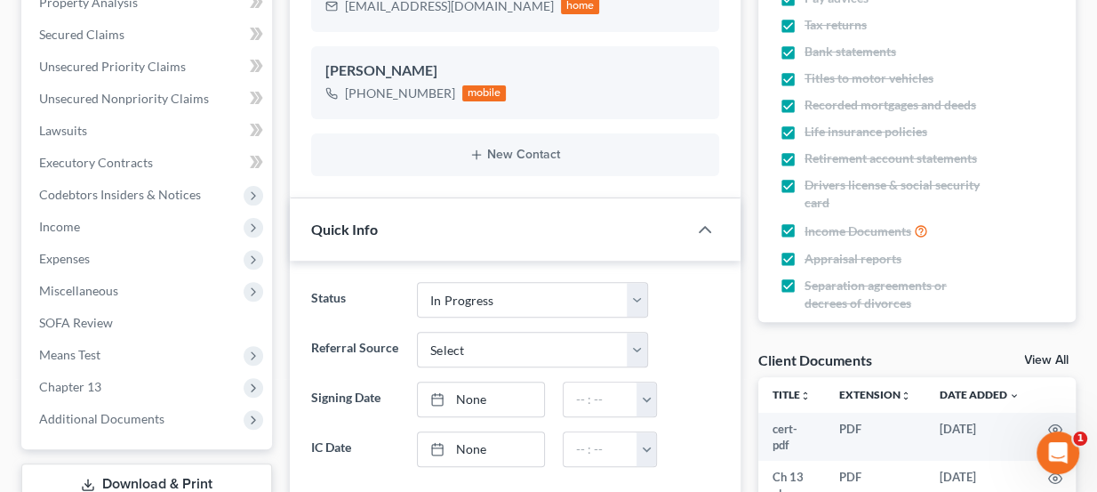
scroll to position [161, 0]
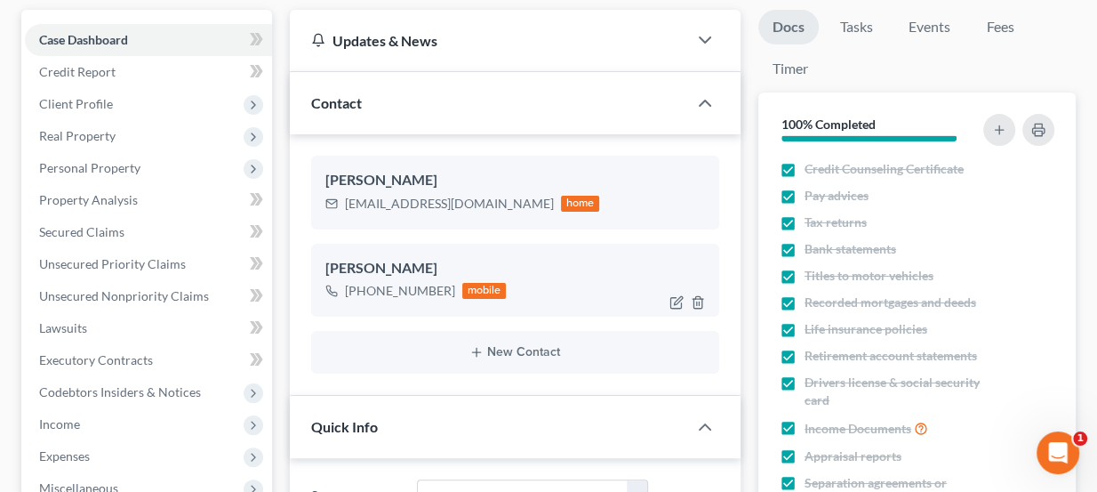
click at [405, 289] on div "[PHONE_NUMBER]" at bounding box center [400, 291] width 110 height 18
click at [513, 290] on icon at bounding box center [517, 287] width 16 height 15
click at [418, 202] on div "msdillon01@yahoo.com" at bounding box center [449, 204] width 209 height 18
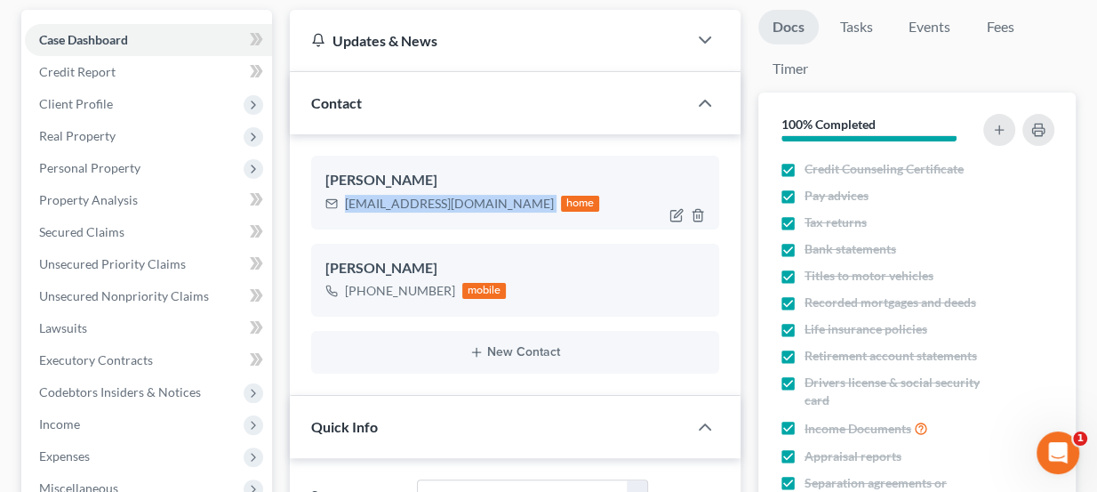
copy div "msdillon01@yahoo.com"
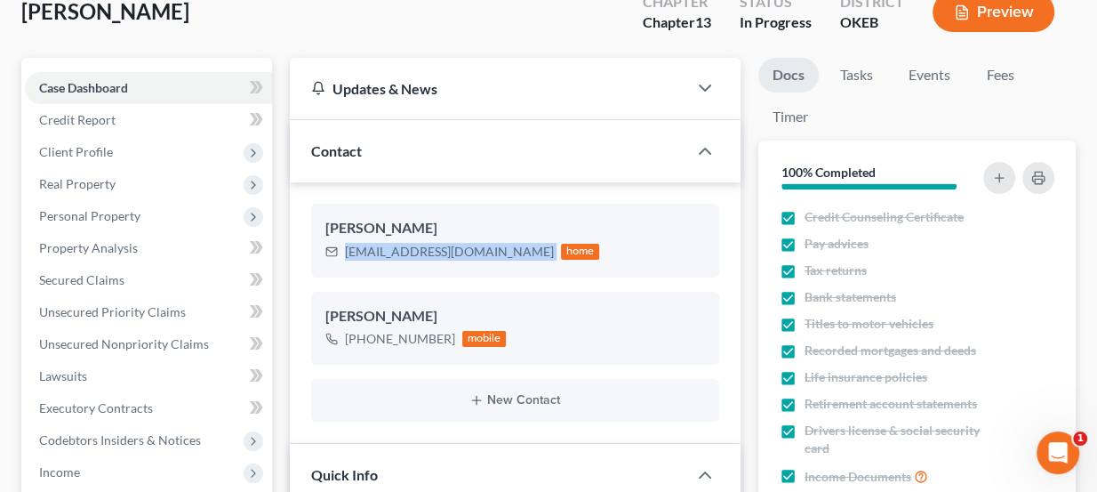
scroll to position [0, 0]
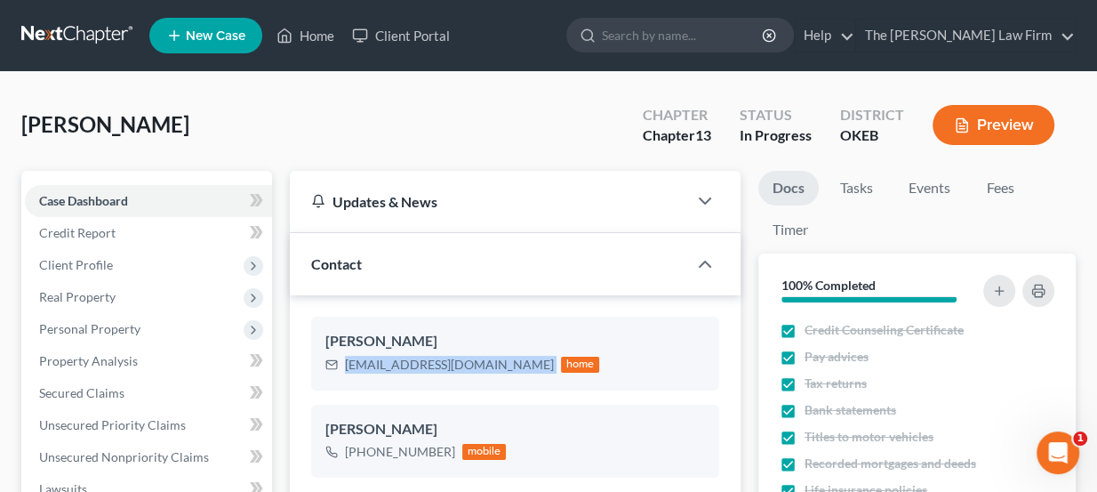
click at [84, 36] on link at bounding box center [78, 36] width 114 height 32
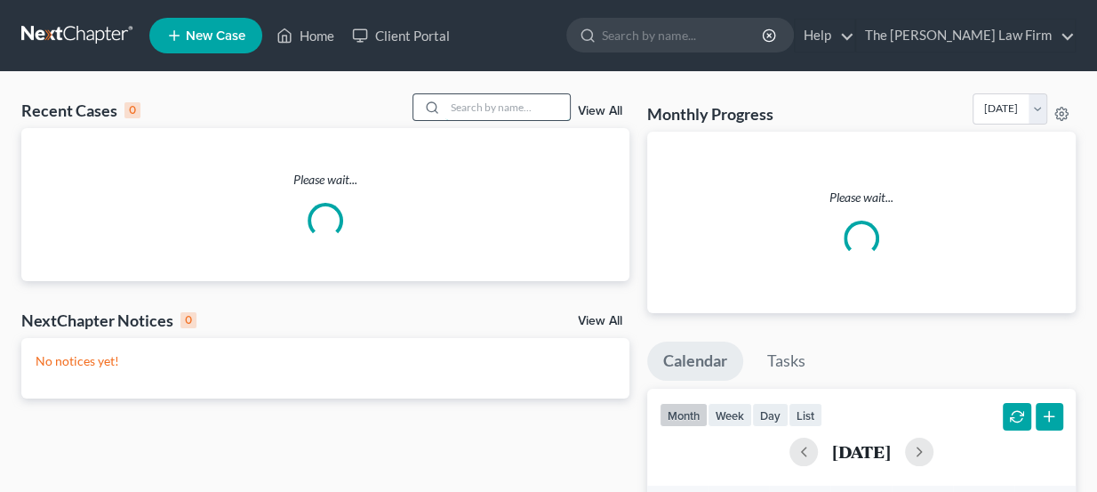
click at [477, 108] on input "search" at bounding box center [507, 107] width 124 height 26
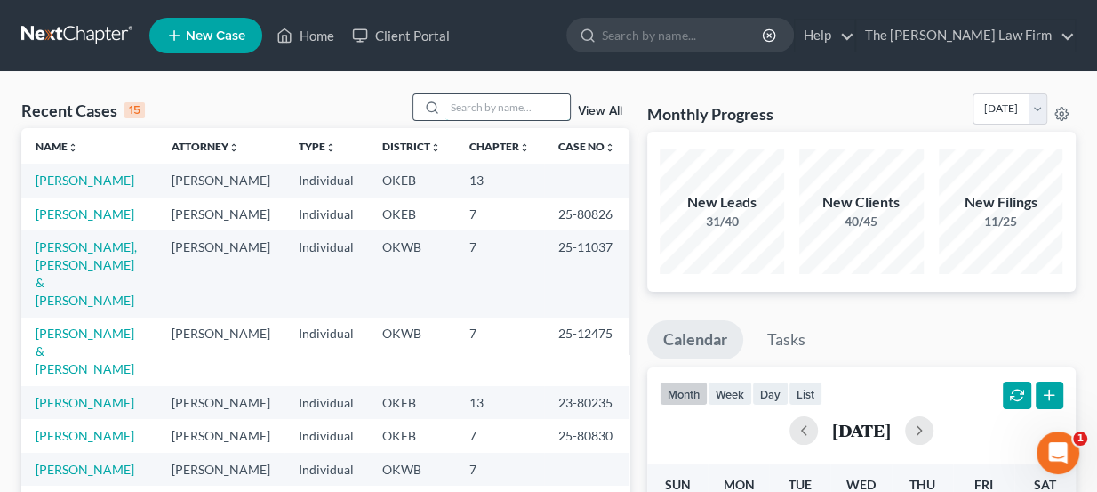
type input "K"
click at [477, 107] on input "search" at bounding box center [507, 107] width 124 height 26
click at [482, 102] on input "search" at bounding box center [507, 107] width 124 height 26
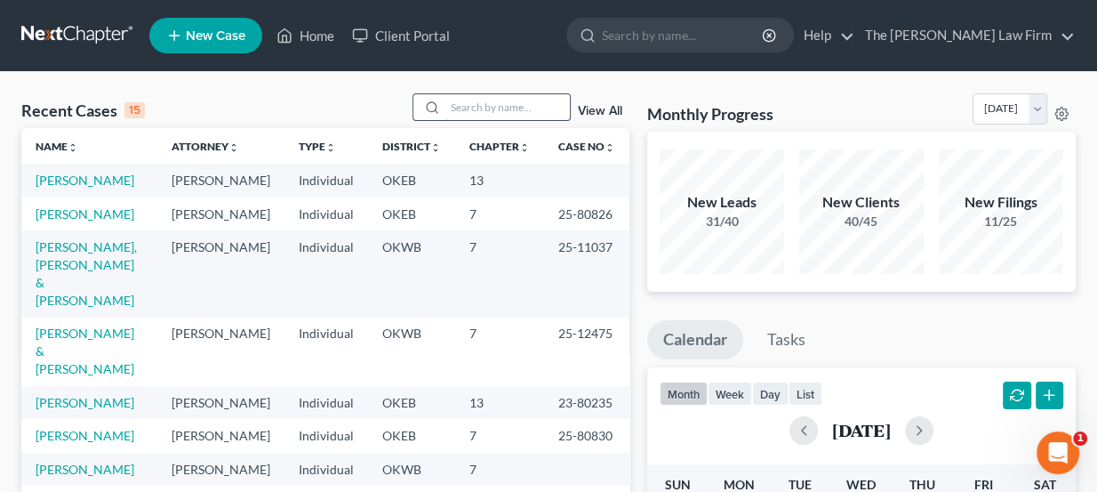
click at [482, 102] on input "search" at bounding box center [507, 107] width 124 height 26
click at [503, 117] on input "search" at bounding box center [507, 107] width 124 height 26
click at [504, 112] on input "search" at bounding box center [507, 107] width 124 height 26
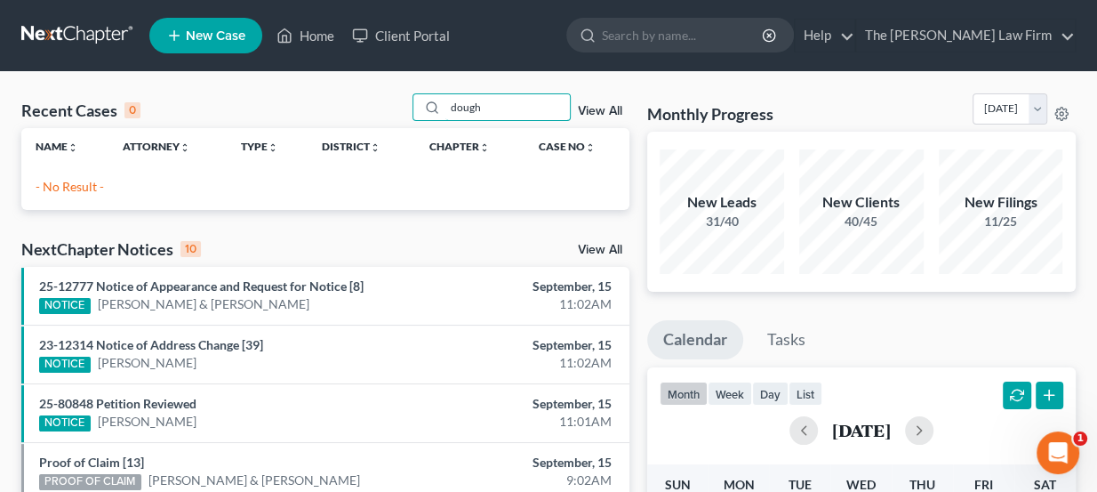
drag, startPoint x: 507, startPoint y: 99, endPoint x: 384, endPoint y: 91, distance: 123.0
type input "dou"
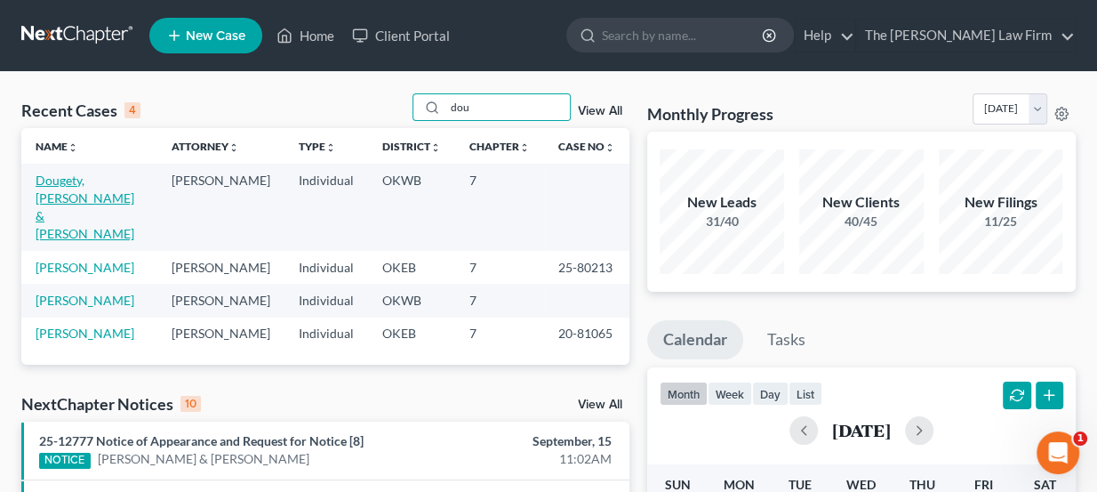
click at [89, 181] on link "Dougety, [PERSON_NAME] & [PERSON_NAME]" at bounding box center [85, 206] width 99 height 68
select select "4"
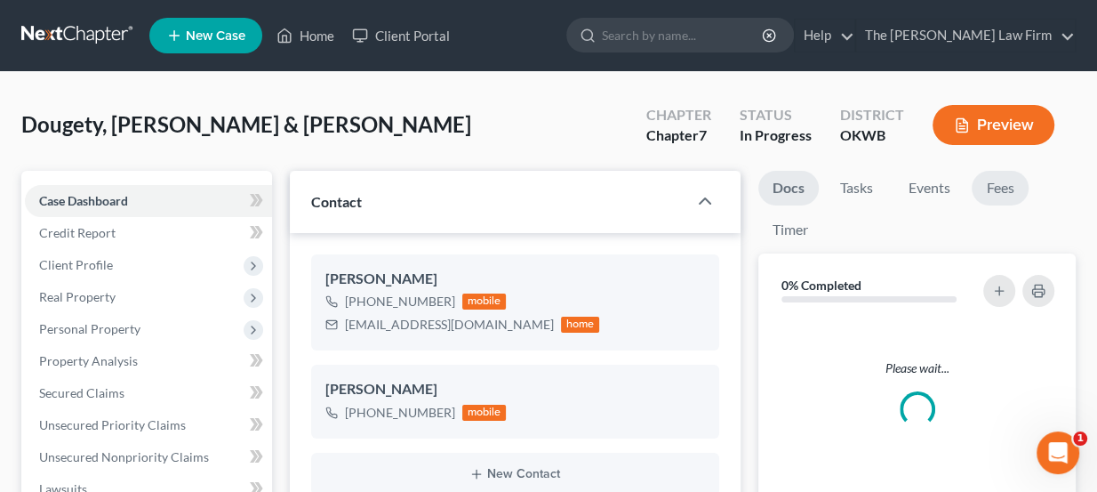
click at [1000, 179] on link "Fees" at bounding box center [1000, 188] width 57 height 35
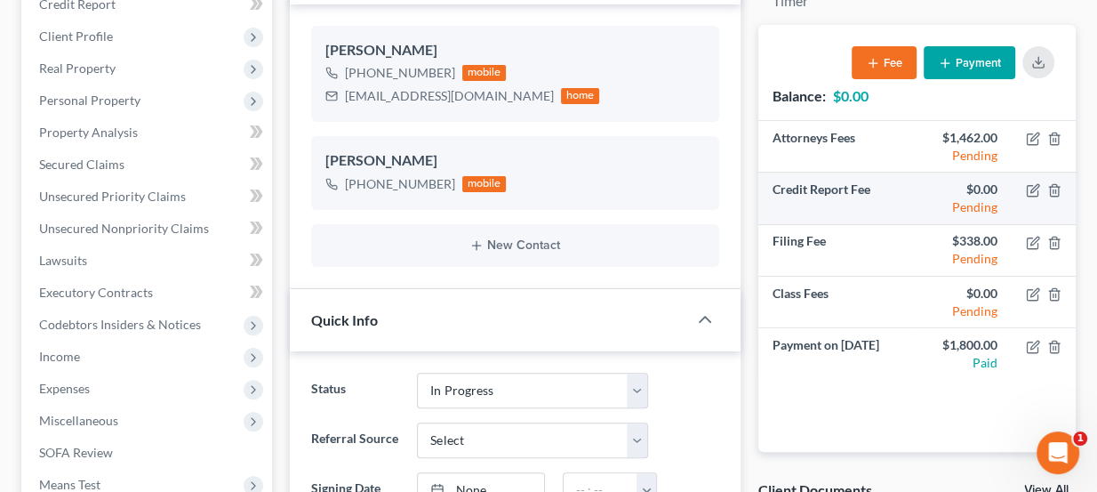
scroll to position [242, 0]
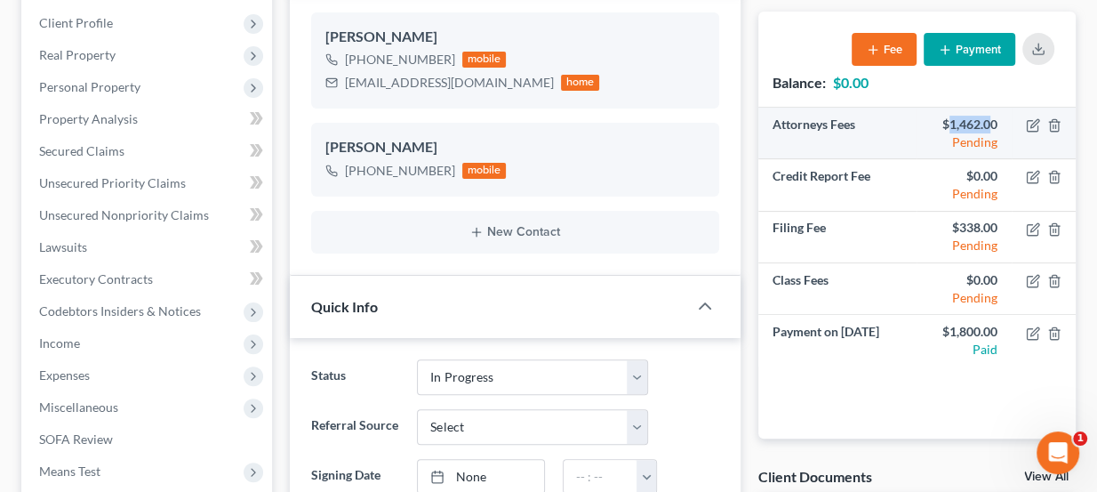
drag, startPoint x: 949, startPoint y: 118, endPoint x: 987, endPoint y: 115, distance: 38.4
click at [987, 116] on div "$1,462.00" at bounding box center [964, 125] width 67 height 18
click at [990, 116] on div "$1,462.00" at bounding box center [964, 125] width 67 height 18
drag, startPoint x: 996, startPoint y: 116, endPoint x: 950, endPoint y: 120, distance: 46.4
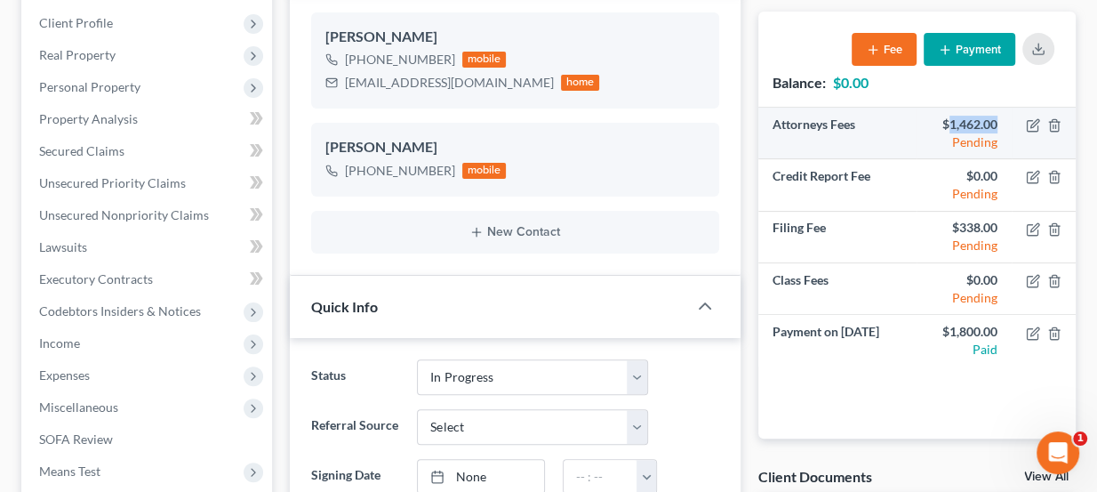
click at [950, 120] on div "$1,462.00" at bounding box center [964, 125] width 67 height 18
drag, startPoint x: 945, startPoint y: 117, endPoint x: 1000, endPoint y: 117, distance: 55.1
click at [1002, 117] on td "$1,462.00 Pending" at bounding box center [964, 134] width 95 height 52
click at [1000, 117] on td "$1,462.00 Pending" at bounding box center [964, 134] width 95 height 52
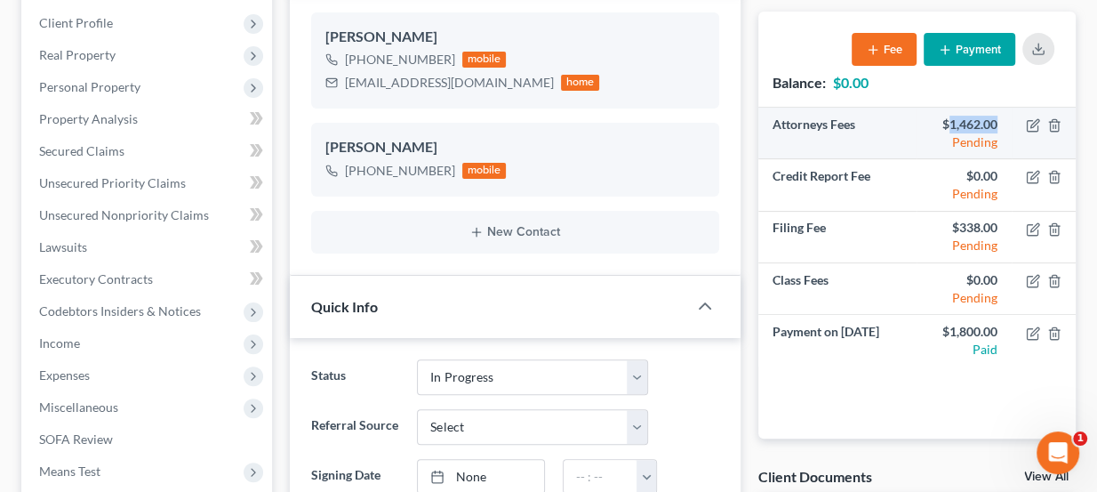
drag, startPoint x: 995, startPoint y: 116, endPoint x: 948, endPoint y: 113, distance: 47.2
click at [948, 116] on div "$1,462.00" at bounding box center [964, 125] width 67 height 18
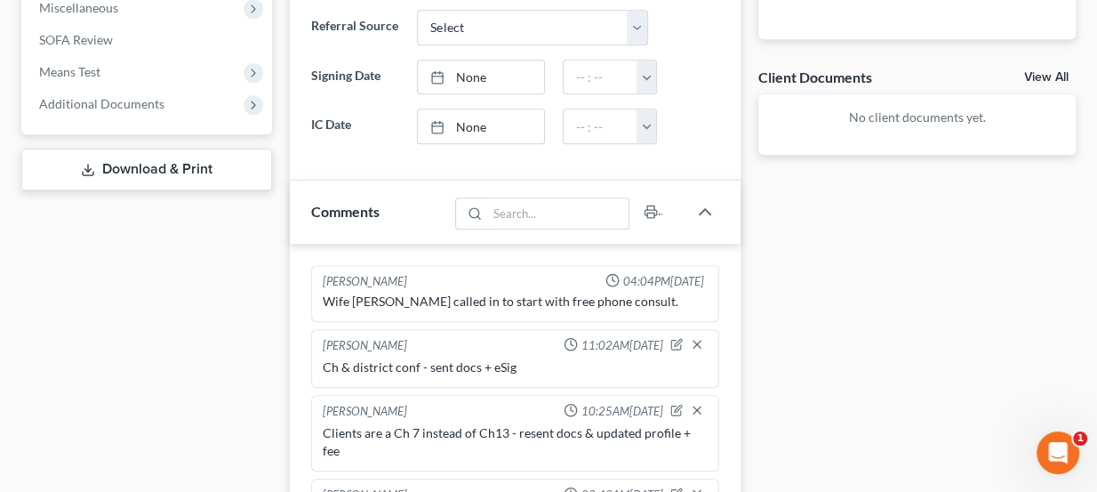
scroll to position [646, 0]
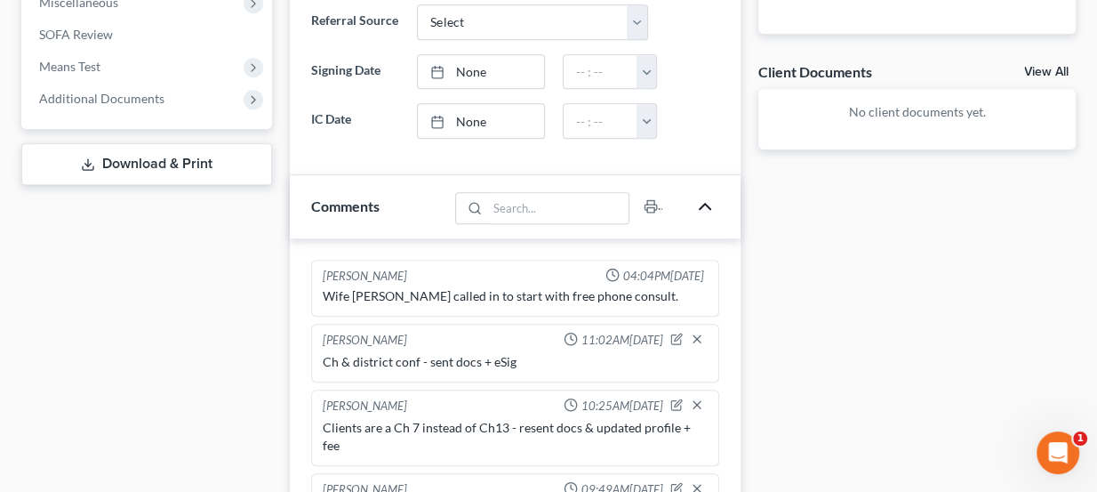
click at [706, 204] on polyline "button" at bounding box center [705, 206] width 11 height 5
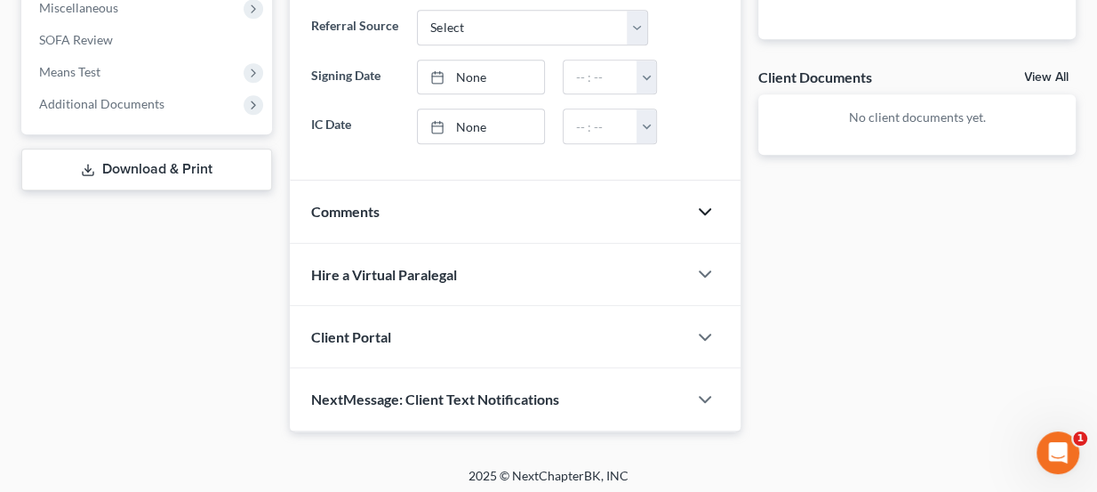
click at [706, 201] on icon "button" at bounding box center [704, 211] width 21 height 21
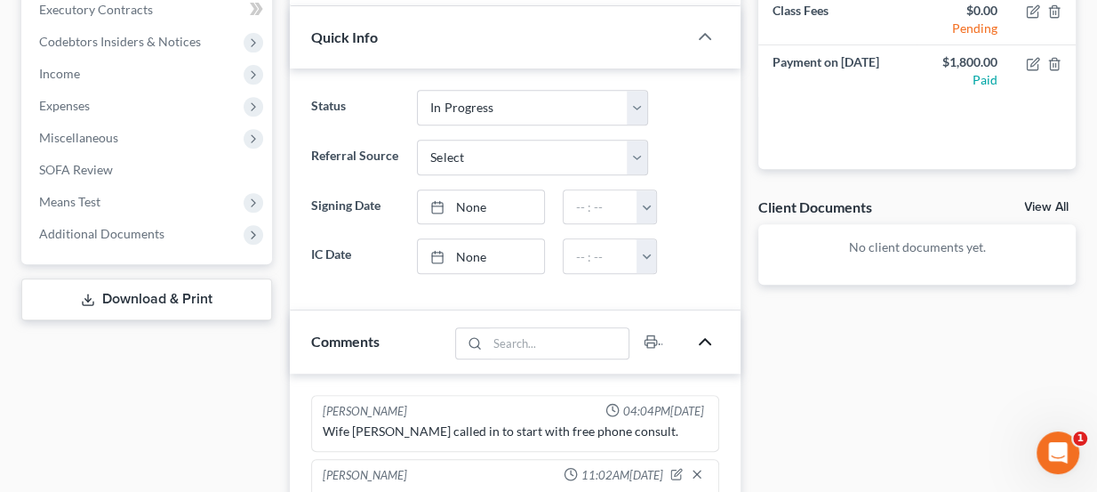
scroll to position [485, 0]
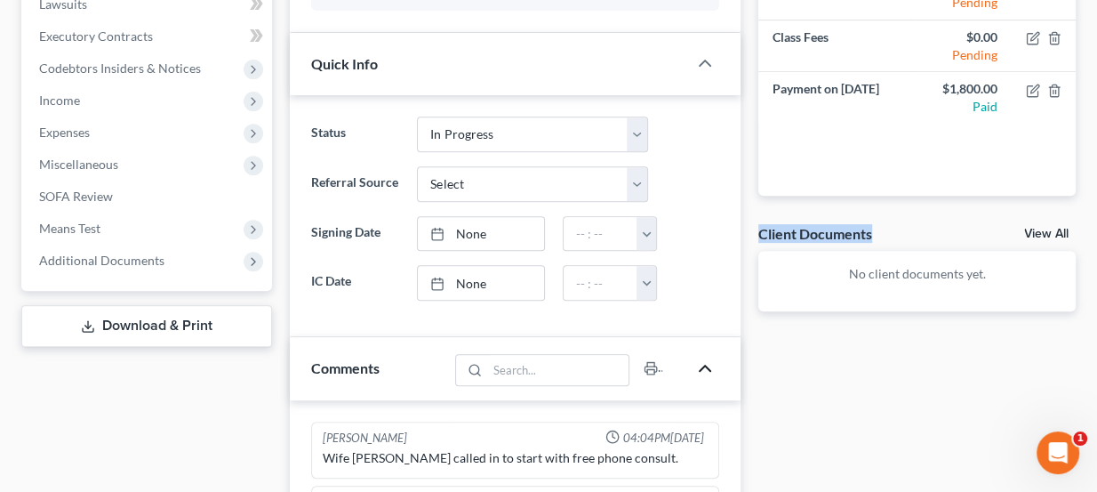
drag, startPoint x: 762, startPoint y: 229, endPoint x: 876, endPoint y: 222, distance: 114.0
click at [876, 224] on div "Client Documents View All" at bounding box center [916, 237] width 317 height 26
drag, startPoint x: 869, startPoint y: 231, endPoint x: 760, endPoint y: 236, distance: 108.6
click at [760, 236] on div "Client Documents" at bounding box center [815, 233] width 114 height 19
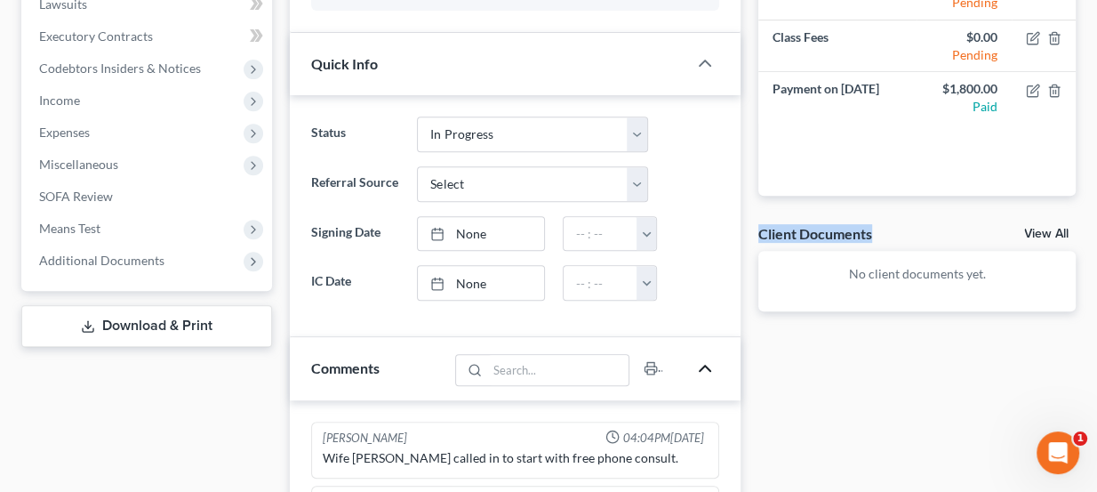
click at [760, 236] on div "Client Documents" at bounding box center [815, 233] width 114 height 19
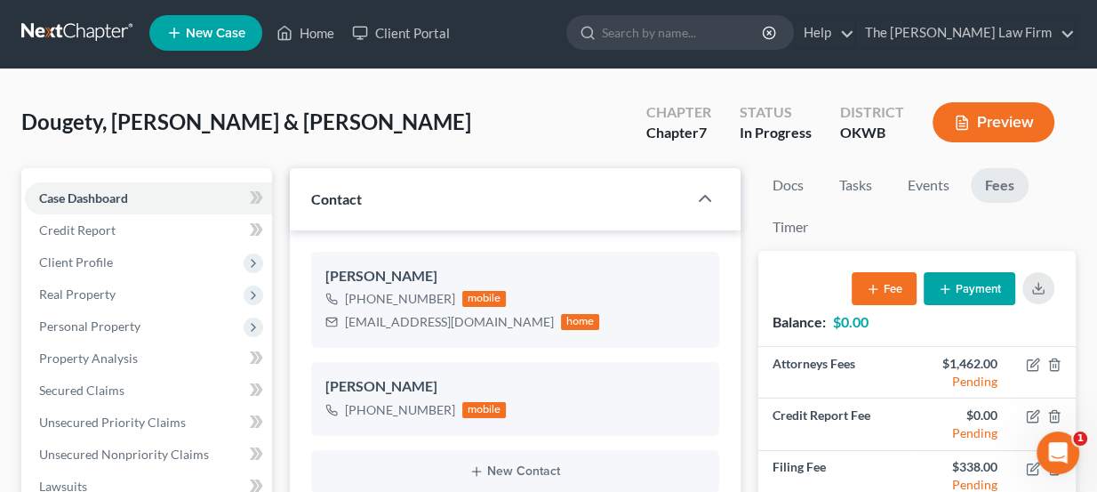
scroll to position [0, 0]
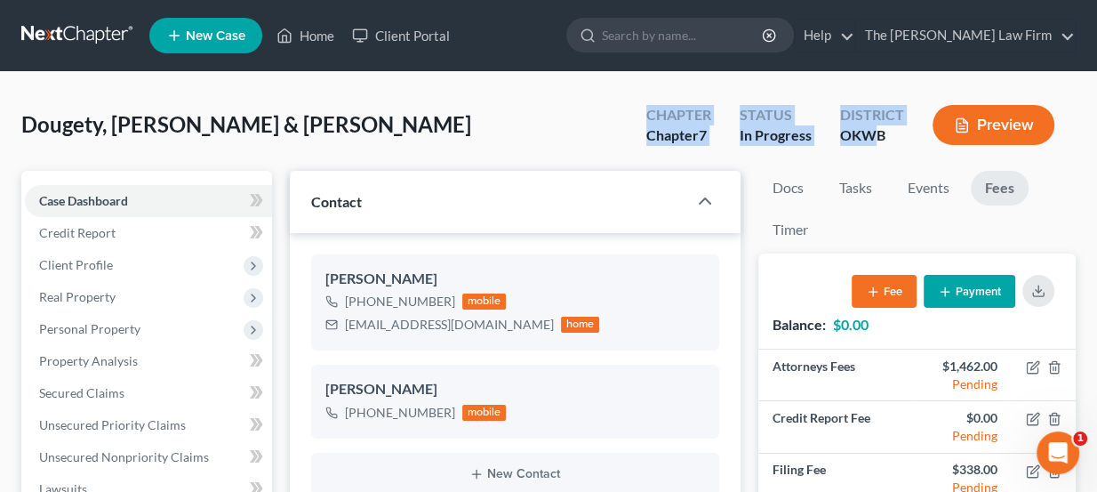
drag, startPoint x: 650, startPoint y: 113, endPoint x: 878, endPoint y: 135, distance: 228.7
click at [878, 135] on div "Chapter Chapter 7 Status In Progress District OKWB Preview" at bounding box center [854, 126] width 444 height 52
click at [878, 135] on div "OKWB" at bounding box center [872, 135] width 64 height 20
drag, startPoint x: 886, startPoint y: 137, endPoint x: 646, endPoint y: 101, distance: 241.8
click at [646, 101] on div "Chapter Chapter 7 Status In Progress District OKWB Preview" at bounding box center [854, 126] width 444 height 52
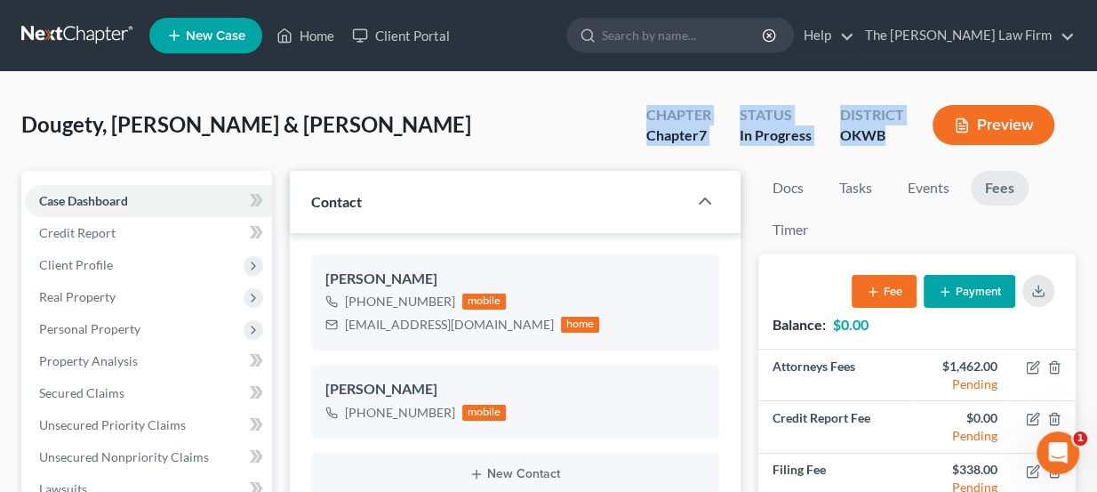
click at [646, 101] on div "Chapter Chapter 7" at bounding box center [678, 126] width 93 height 52
drag, startPoint x: 646, startPoint y: 107, endPoint x: 907, endPoint y: 141, distance: 262.8
click at [907, 141] on div "Chapter Chapter 7 Status In Progress District OKWB Preview" at bounding box center [854, 126] width 444 height 52
click at [907, 141] on div "District OKWB" at bounding box center [872, 126] width 92 height 52
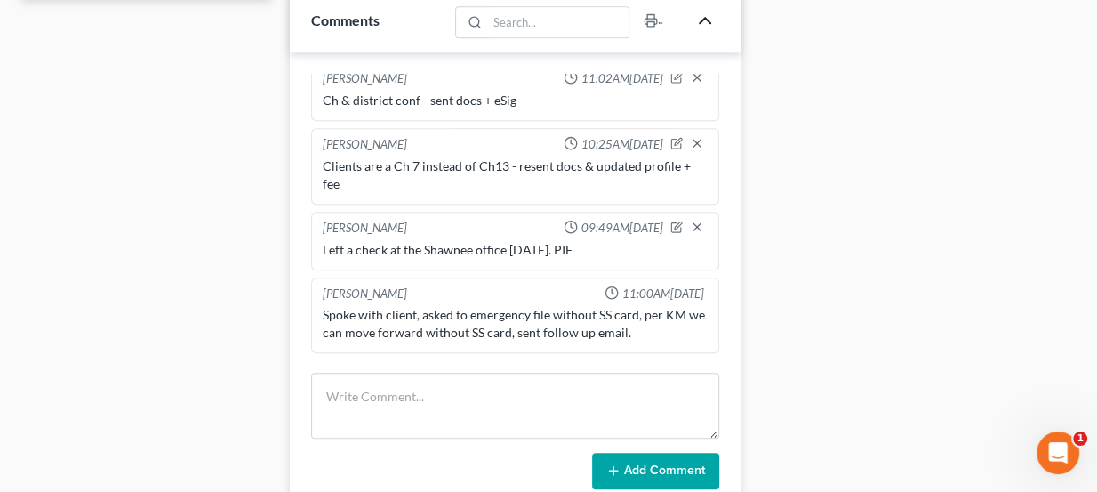
scroll to position [80, 0]
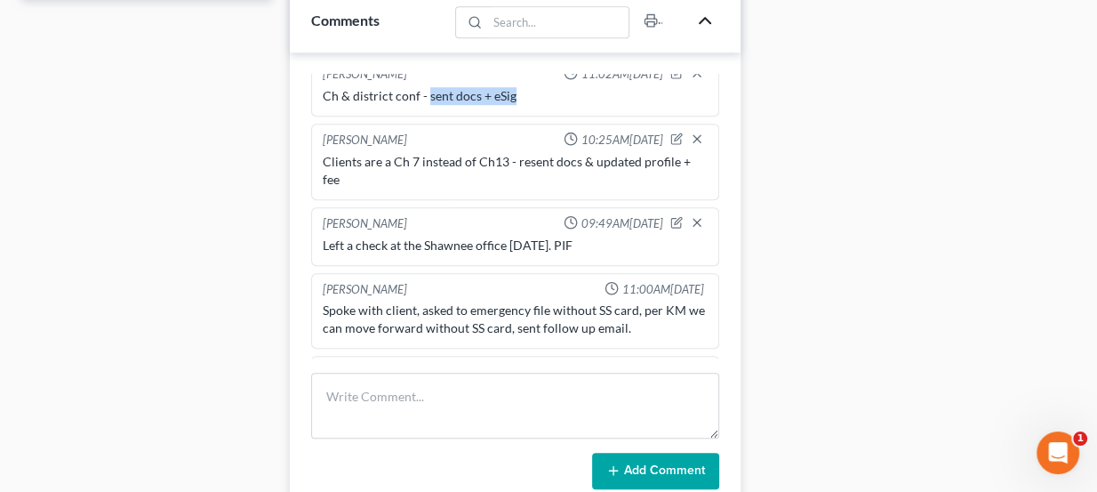
drag, startPoint x: 428, startPoint y: 86, endPoint x: 514, endPoint y: 81, distance: 86.4
click at [514, 87] on div "Ch & district conf - sent docs + eSig" at bounding box center [516, 96] width 386 height 18
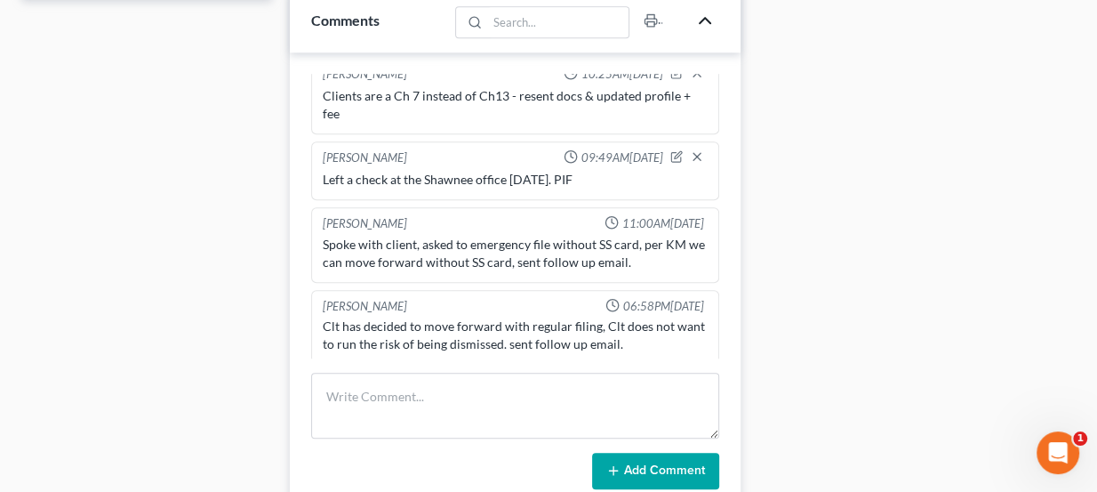
scroll to position [148, 0]
click at [155, 236] on div "Case Dashboard Payments Invoices Payments Payments Credit Report Client Profile" at bounding box center [146, 19] width 269 height 1360
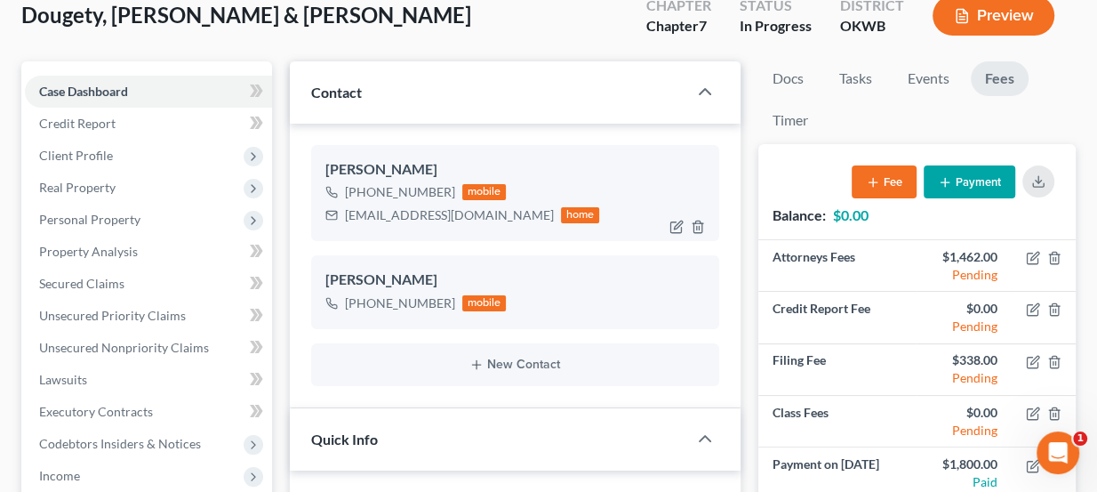
scroll to position [105, 0]
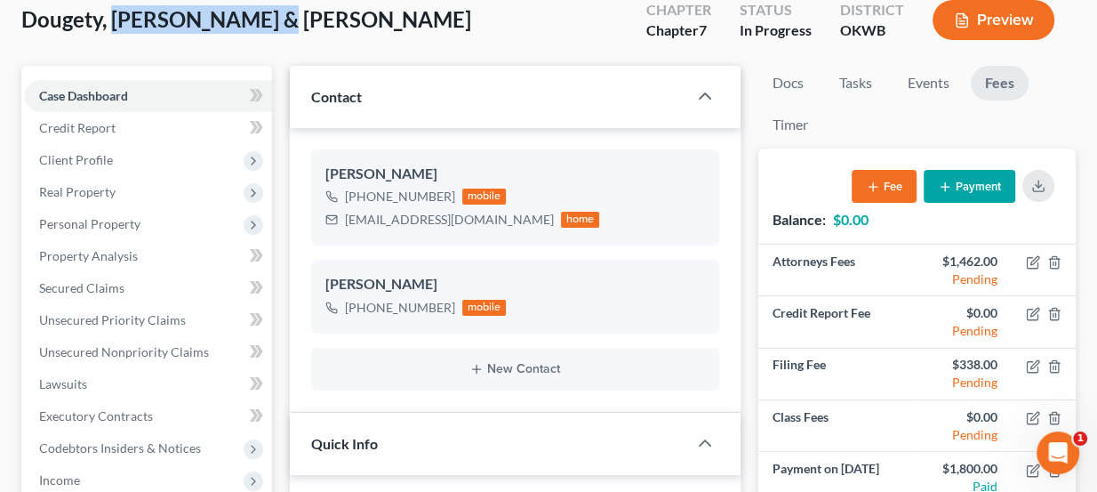
drag, startPoint x: 257, startPoint y: 24, endPoint x: 108, endPoint y: 28, distance: 148.5
click at [108, 28] on span "Dougety, [PERSON_NAME] & [PERSON_NAME]" at bounding box center [246, 19] width 450 height 26
drag, startPoint x: 108, startPoint y: 28, endPoint x: 248, endPoint y: 44, distance: 140.5
click at [248, 44] on div "Dougety, Jody & Brittany Upgraded Chapter Chapter 7 Status In Progress District…" at bounding box center [548, 26] width 1054 height 77
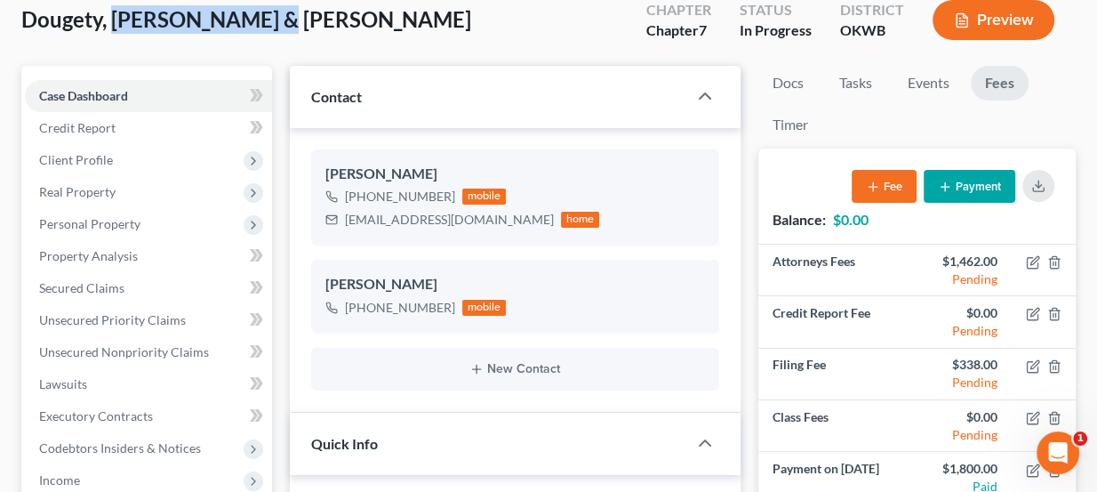
click at [249, 44] on div "Dougety, Jody & Brittany Upgraded Chapter Chapter 7 Status In Progress District…" at bounding box center [548, 26] width 1054 height 77
drag, startPoint x: 261, startPoint y: 15, endPoint x: 114, endPoint y: 13, distance: 147.6
click at [114, 13] on div "Dougety, Jody & Brittany Upgraded Chapter Chapter 7 Status In Progress District…" at bounding box center [548, 26] width 1054 height 77
click at [114, 13] on span "Dougety, [PERSON_NAME] & [PERSON_NAME]" at bounding box center [246, 19] width 450 height 26
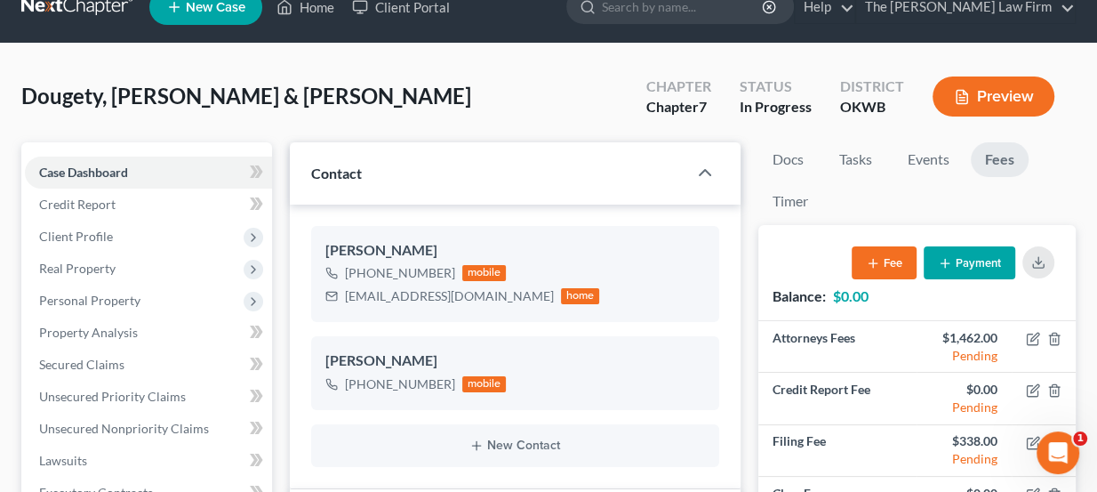
scroll to position [24, 0]
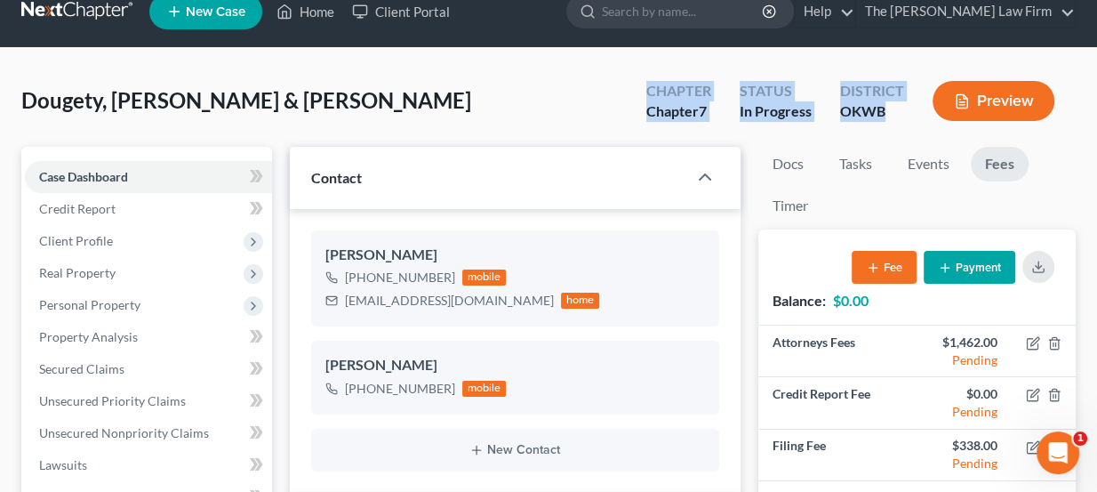
drag, startPoint x: 651, startPoint y: 86, endPoint x: 893, endPoint y: 114, distance: 243.4
click at [893, 114] on div "Chapter Chapter 7 Status In Progress District OKWB Preview" at bounding box center [854, 102] width 444 height 52
click at [893, 114] on div "OKWB" at bounding box center [872, 111] width 64 height 20
drag, startPoint x: 890, startPoint y: 113, endPoint x: 648, endPoint y: 84, distance: 243.5
click at [648, 84] on div "Chapter Chapter 7 Status In Progress District OKWB Preview" at bounding box center [854, 102] width 444 height 52
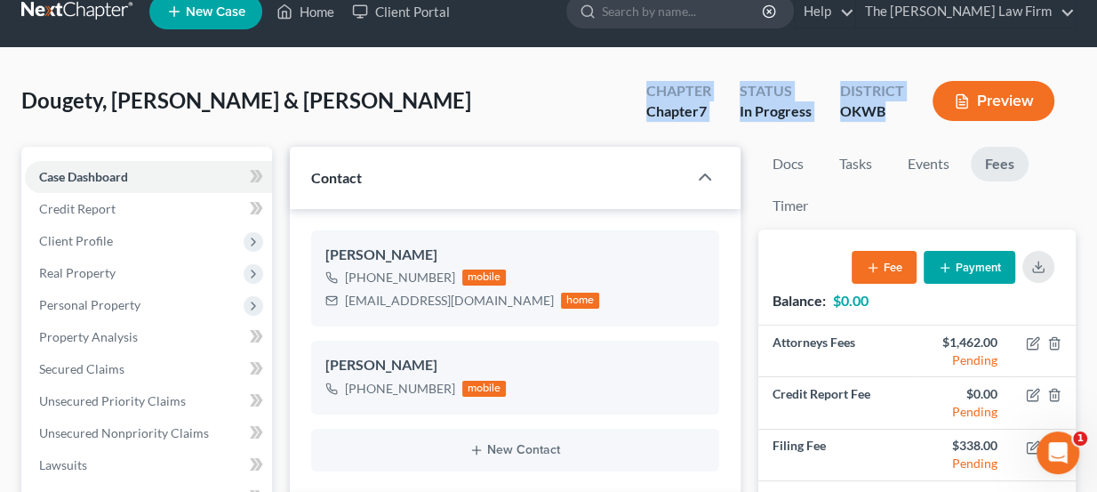
click at [648, 84] on div "Chapter" at bounding box center [678, 91] width 65 height 20
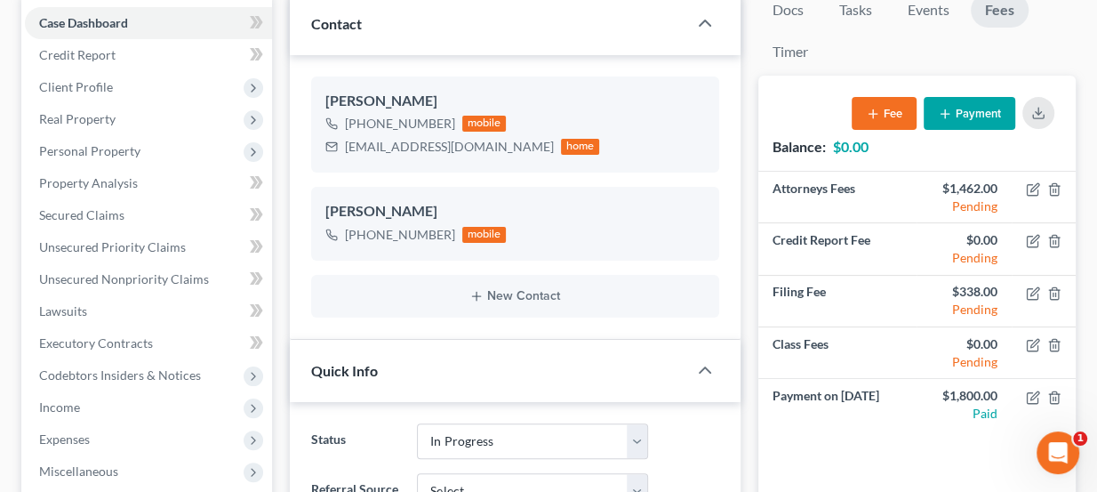
scroll to position [186, 0]
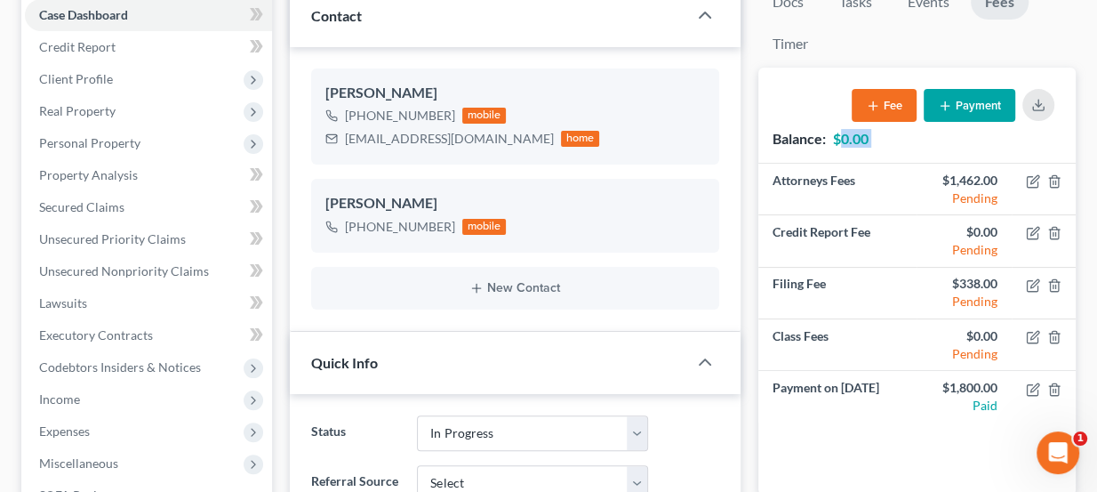
drag, startPoint x: 839, startPoint y: 139, endPoint x: 883, endPoint y: 136, distance: 43.6
click at [883, 136] on div "Balance: $0.00 Fee Payment" at bounding box center [916, 115] width 317 height 95
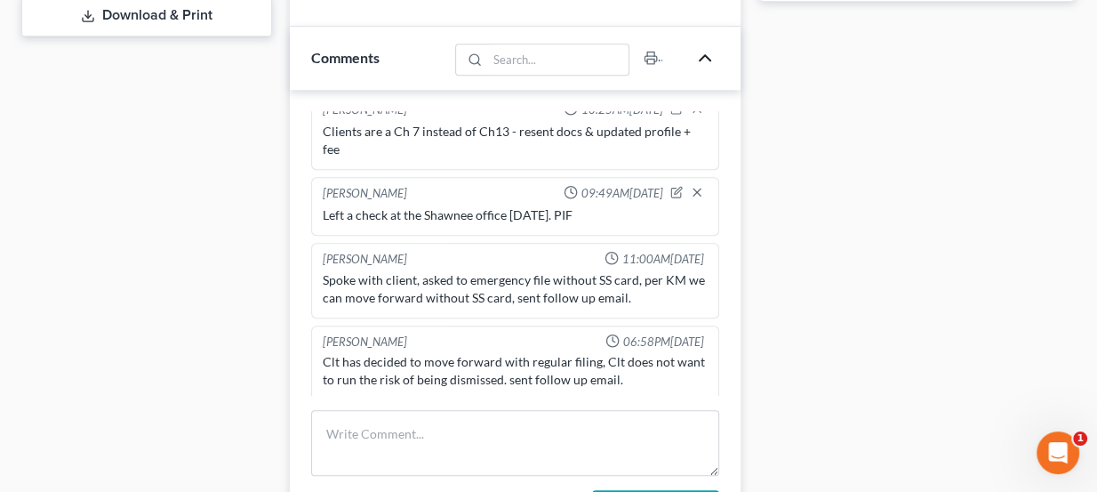
scroll to position [797, 0]
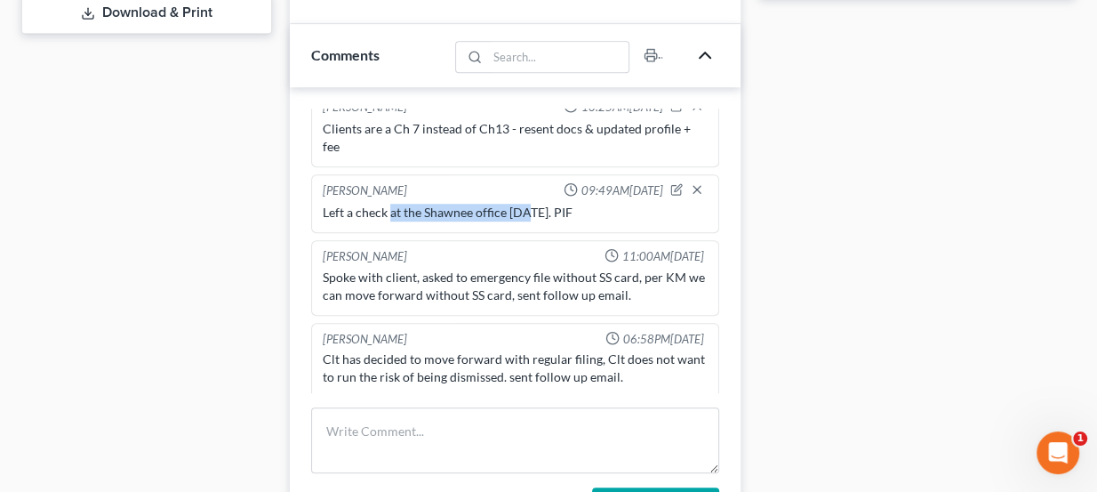
drag, startPoint x: 391, startPoint y: 203, endPoint x: 526, endPoint y: 197, distance: 135.2
click at [526, 204] on div "Left a check at the Shawnee office yesterday. PIF" at bounding box center [516, 213] width 386 height 18
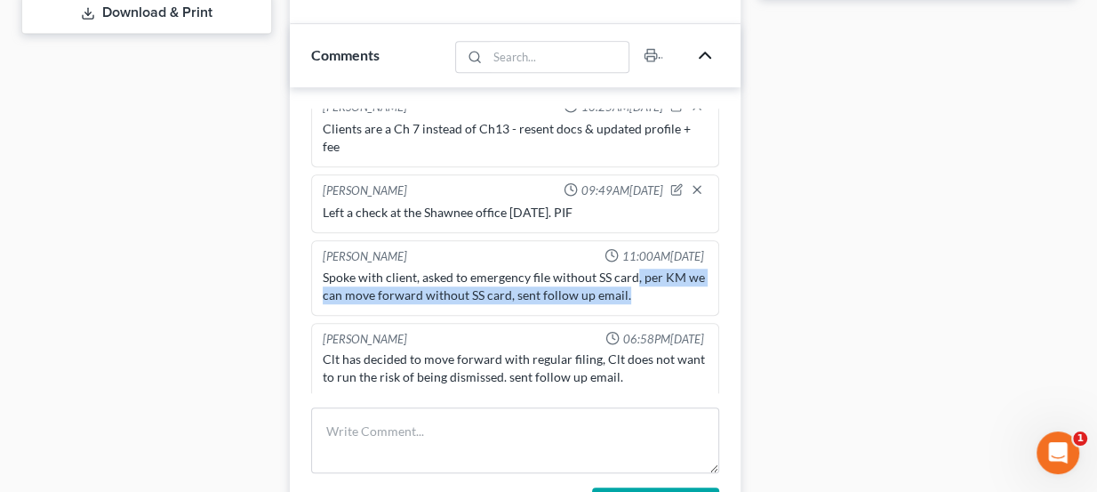
drag, startPoint x: 653, startPoint y: 265, endPoint x: 689, endPoint y: 277, distance: 38.5
click at [689, 277] on div "Spoke with client, asked to emergency file without SS card, per KM we can move …" at bounding box center [516, 287] width 386 height 36
click at [689, 278] on div "Spoke with client, asked to emergency file without SS card, per KM we can move …" at bounding box center [516, 287] width 386 height 36
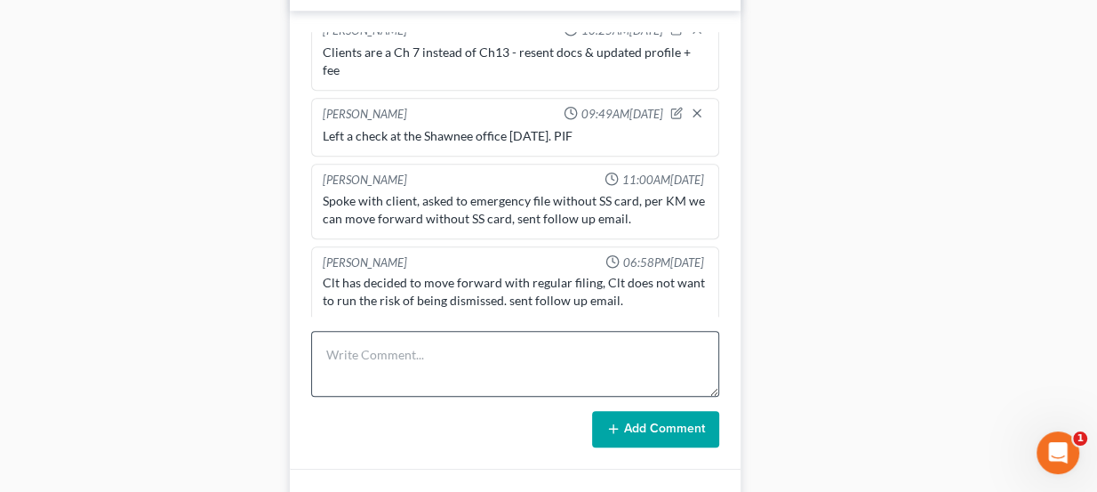
scroll to position [878, 0]
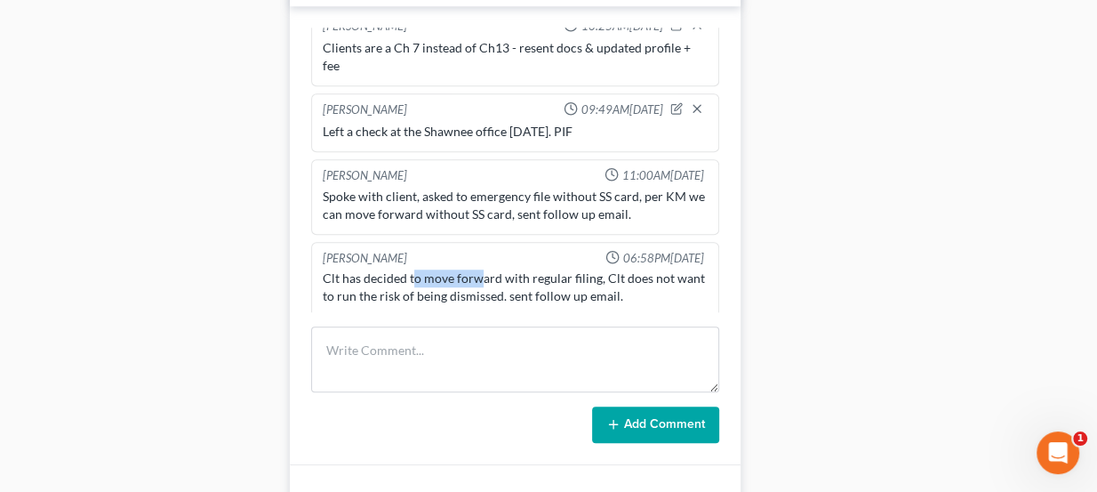
click at [478, 275] on div "Clt has decided to move forward with regular filing, Clt does not want to run t…" at bounding box center [516, 287] width 386 height 36
click at [484, 276] on div "Clt has decided to move forward with regular filing, Clt does not want to run t…" at bounding box center [516, 287] width 386 height 36
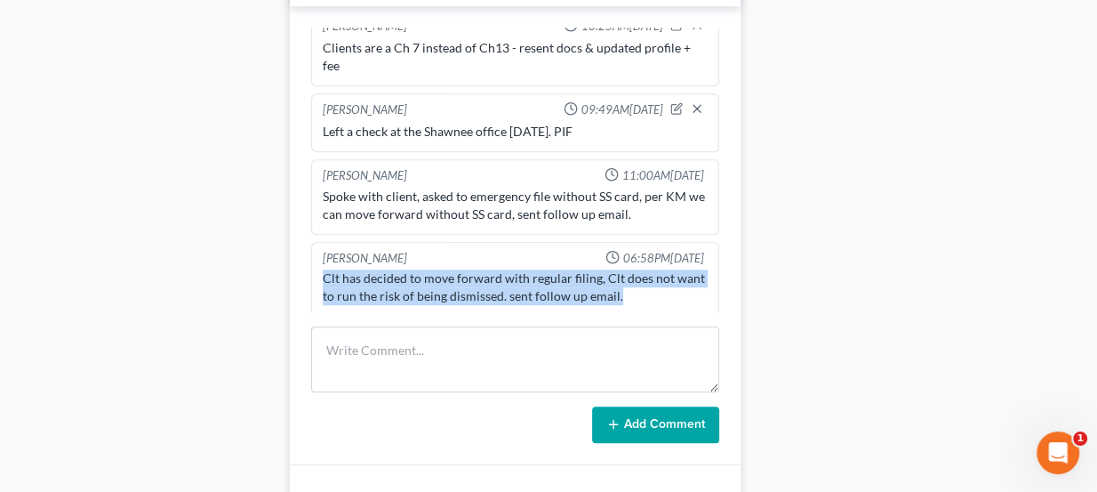
drag, startPoint x: 613, startPoint y: 287, endPoint x: 309, endPoint y: 271, distance: 304.5
click at [309, 271] on div "Kate Martin 04:04PM, 09/02/2025 Wife Brittany called in to start with free phon…" at bounding box center [516, 236] width 452 height 460
drag, startPoint x: 321, startPoint y: 254, endPoint x: 626, endPoint y: 292, distance: 307.2
click at [622, 294] on div "Nyah Toilolo 06:58PM, 09/11/2025 Clt has decided to move forward with regular f…" at bounding box center [515, 280] width 409 height 76
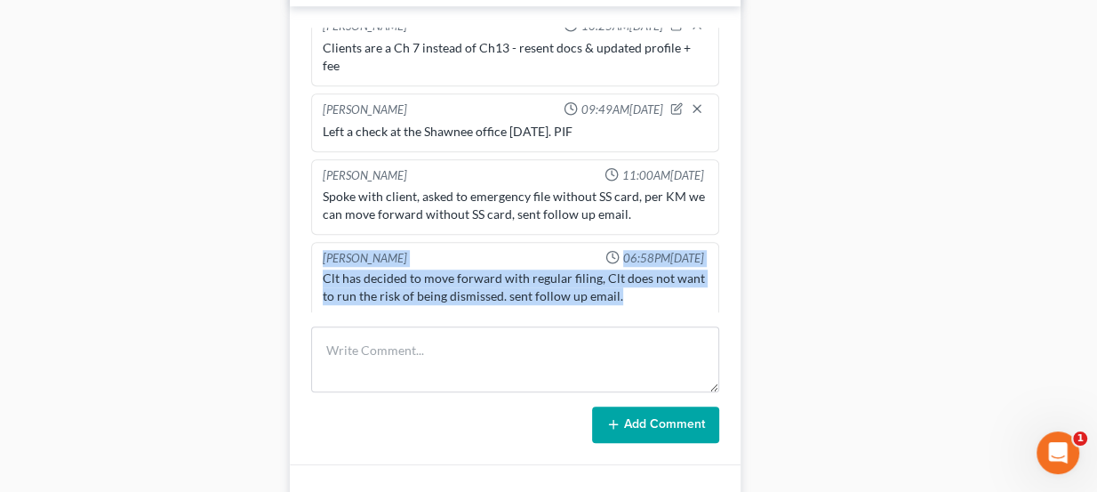
click at [626, 292] on div "Clt has decided to move forward with regular filing, Clt does not want to run t…" at bounding box center [516, 287] width 386 height 36
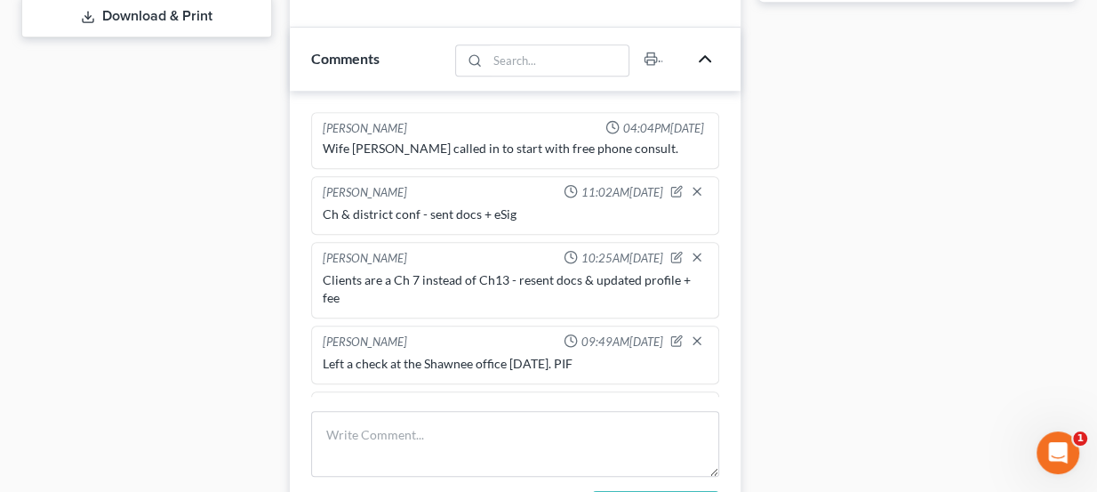
scroll to position [797, 0]
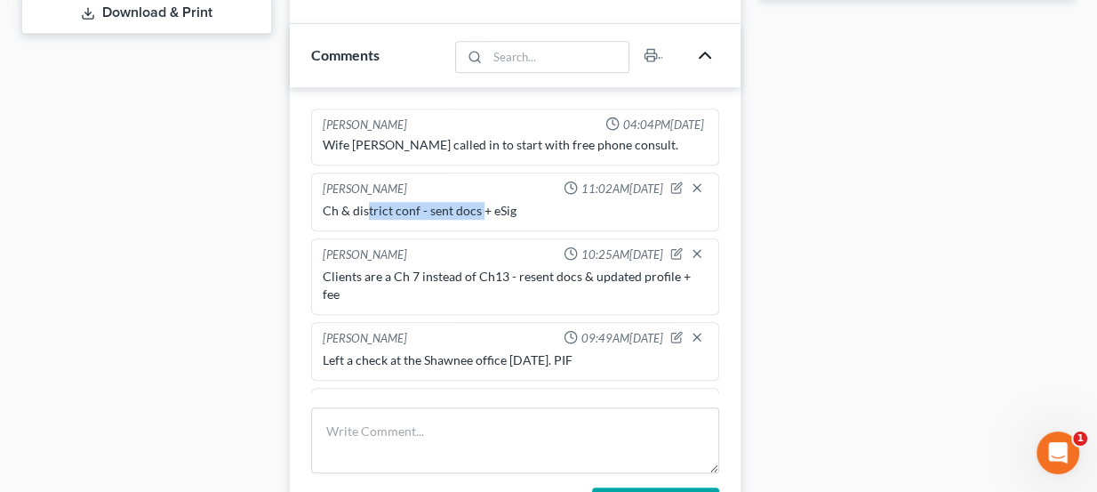
drag, startPoint x: 462, startPoint y: 204, endPoint x: 480, endPoint y: 204, distance: 17.8
click at [478, 204] on div "Ch & district conf - sent docs + eSig" at bounding box center [516, 211] width 386 height 18
click at [480, 204] on div "Ch & district conf - sent docs + eSig" at bounding box center [516, 211] width 386 height 18
drag, startPoint x: 517, startPoint y: 207, endPoint x: 424, endPoint y: 204, distance: 92.5
click at [424, 204] on div "Ch & district conf - sent docs + eSig" at bounding box center [516, 211] width 386 height 18
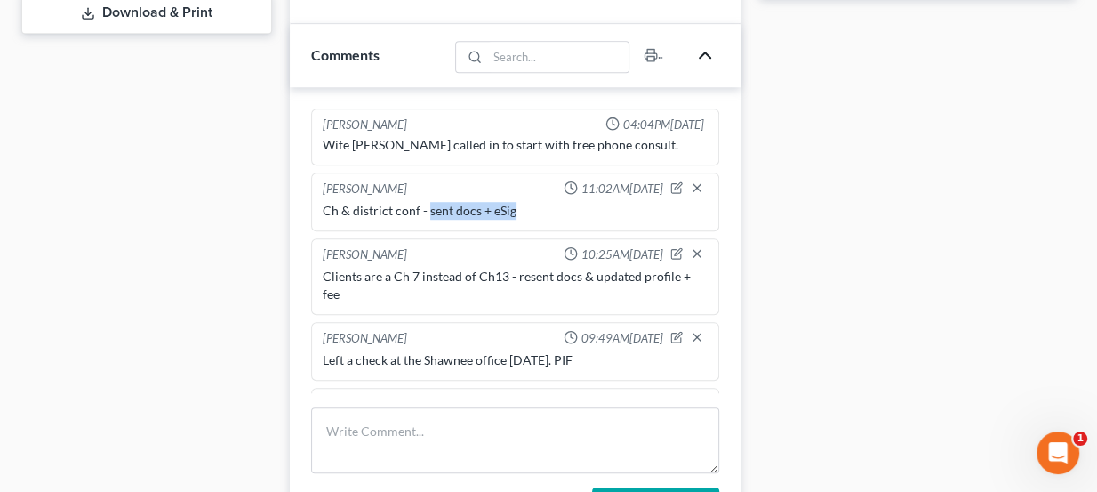
click at [424, 204] on div "Ch & district conf - sent docs + eSig" at bounding box center [516, 211] width 386 height 18
drag, startPoint x: 434, startPoint y: 271, endPoint x: 461, endPoint y: 274, distance: 27.7
click at [460, 275] on div "Clients are a Ch 7 instead of Ch13 - resent docs & updated profile + fee" at bounding box center [516, 286] width 386 height 36
click at [467, 272] on div "Clients are a Ch 7 instead of Ch13 - resent docs & updated profile + fee" at bounding box center [516, 286] width 386 height 36
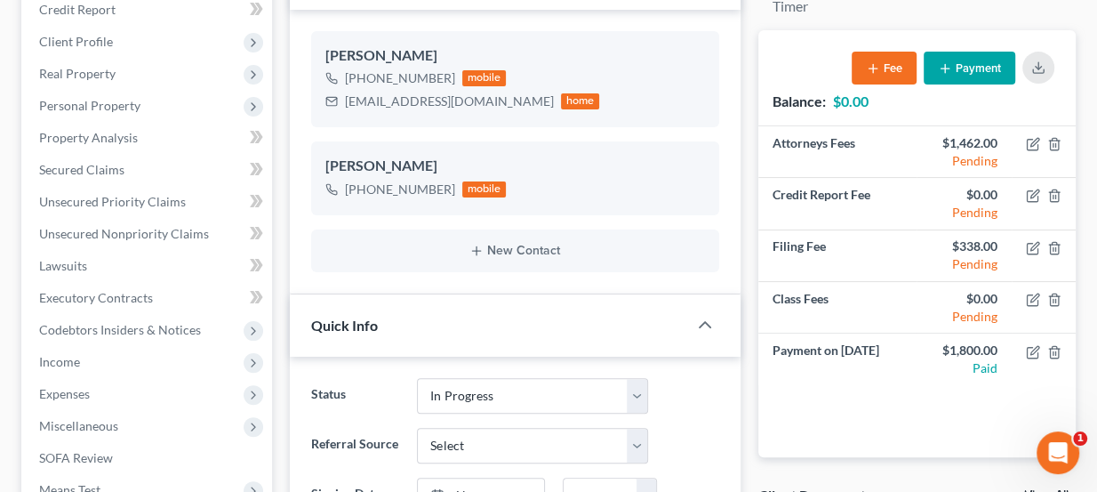
scroll to position [151, 0]
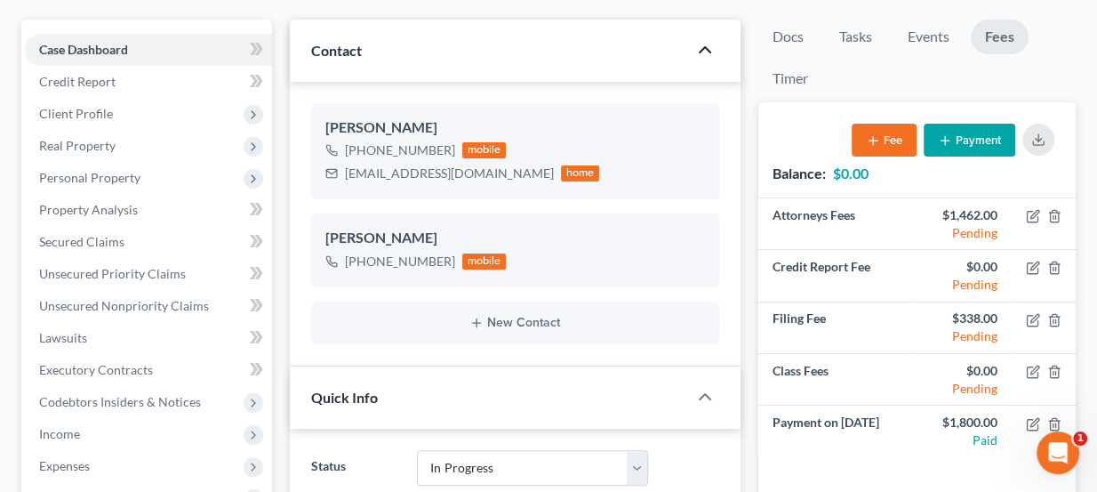
click at [697, 52] on icon "button" at bounding box center [704, 49] width 21 height 21
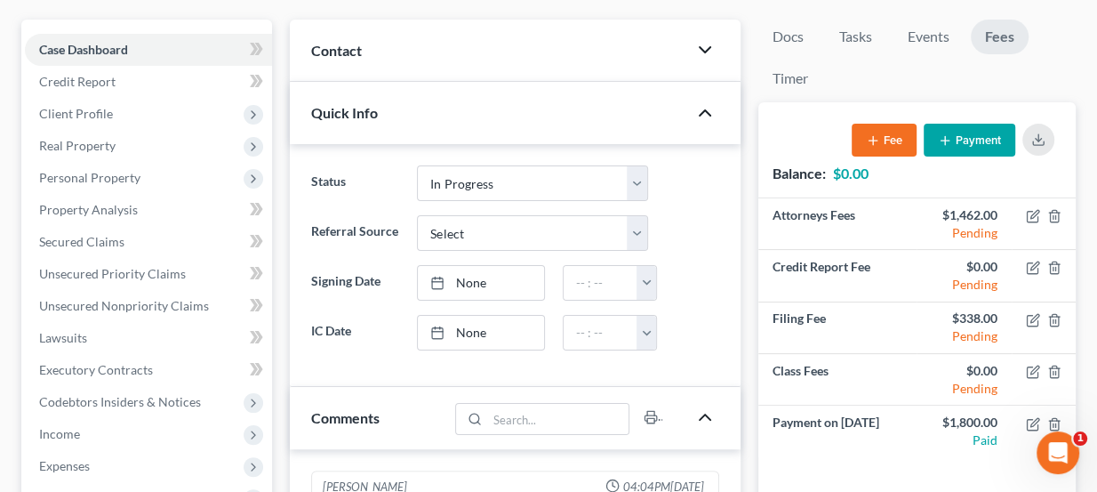
click at [707, 113] on icon "button" at bounding box center [704, 112] width 21 height 21
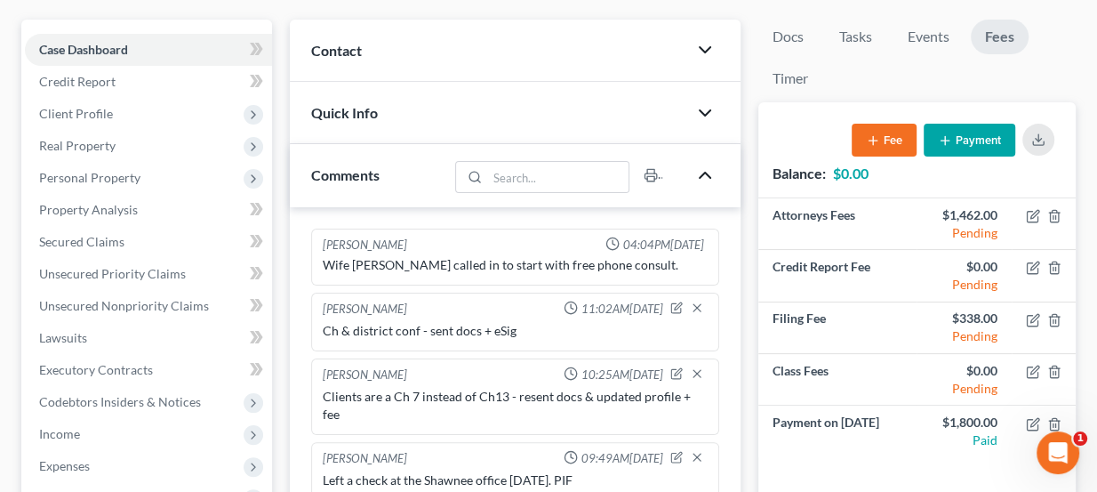
click at [707, 113] on polyline "button" at bounding box center [705, 112] width 11 height 5
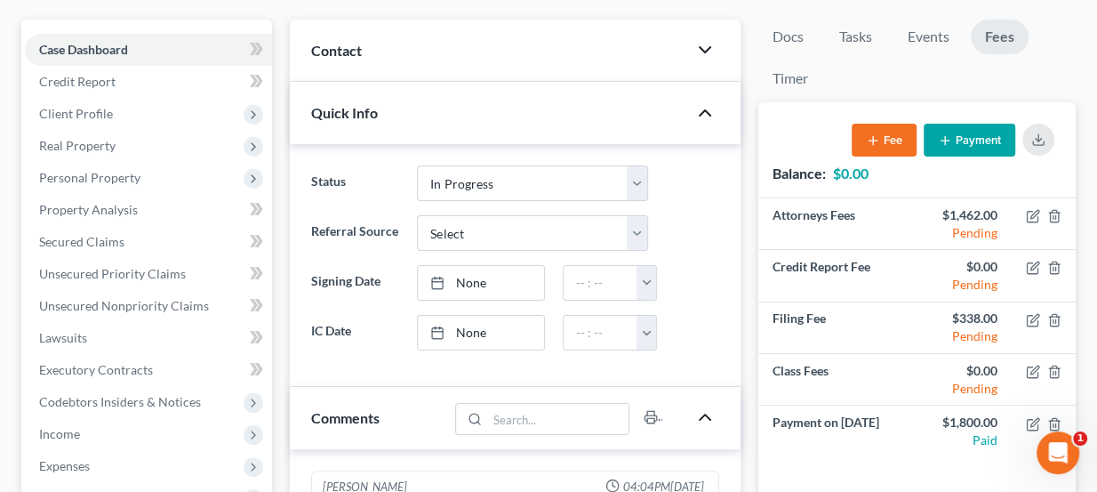
click at [702, 52] on icon "button" at bounding box center [704, 49] width 21 height 21
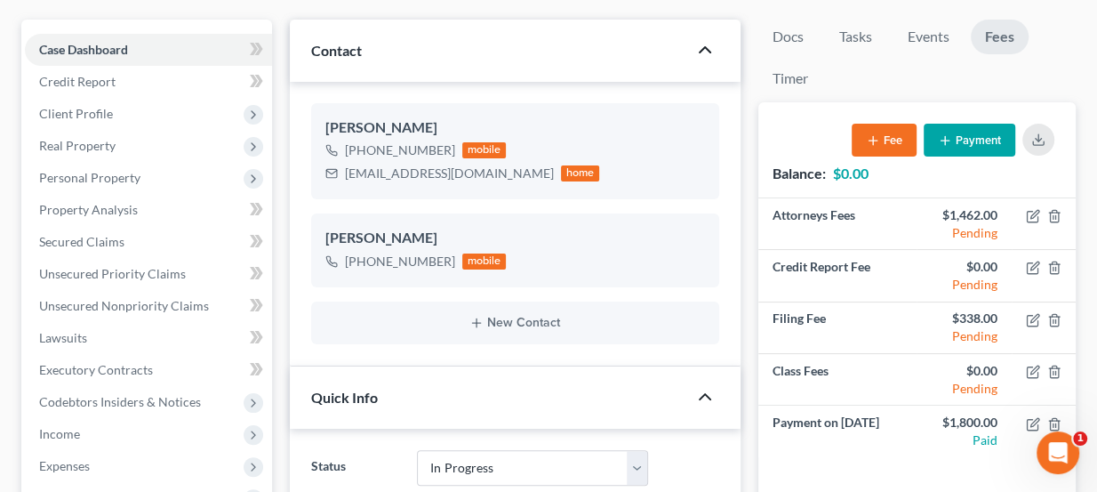
click at [702, 52] on icon "button" at bounding box center [704, 49] width 21 height 21
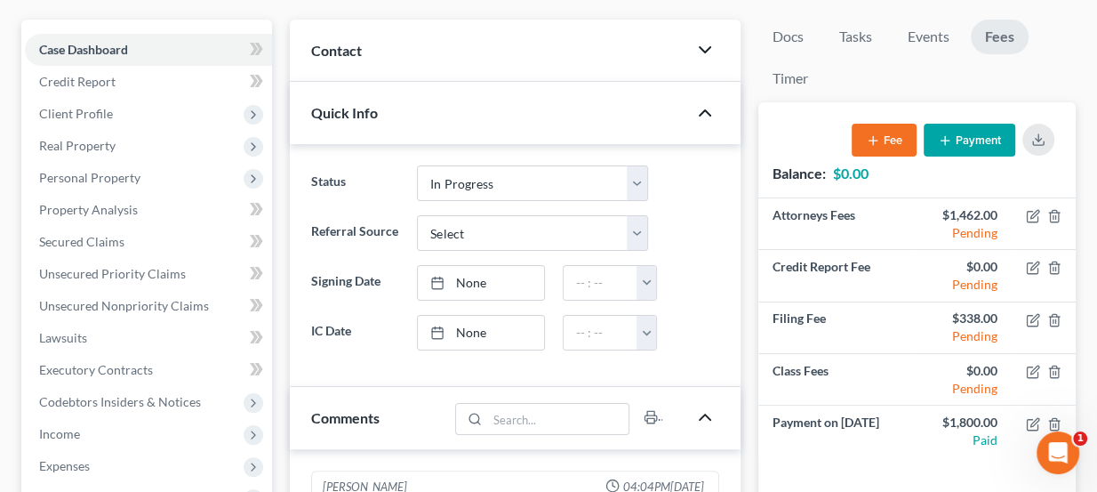
click at [708, 97] on div at bounding box center [713, 113] width 53 height 36
click at [709, 107] on icon "button" at bounding box center [704, 112] width 21 height 21
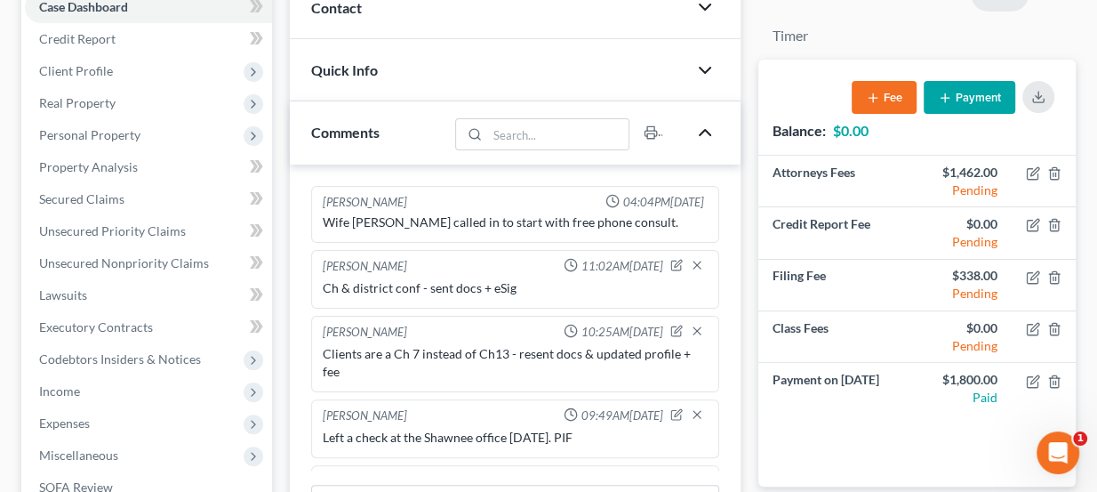
scroll to position [232, 0]
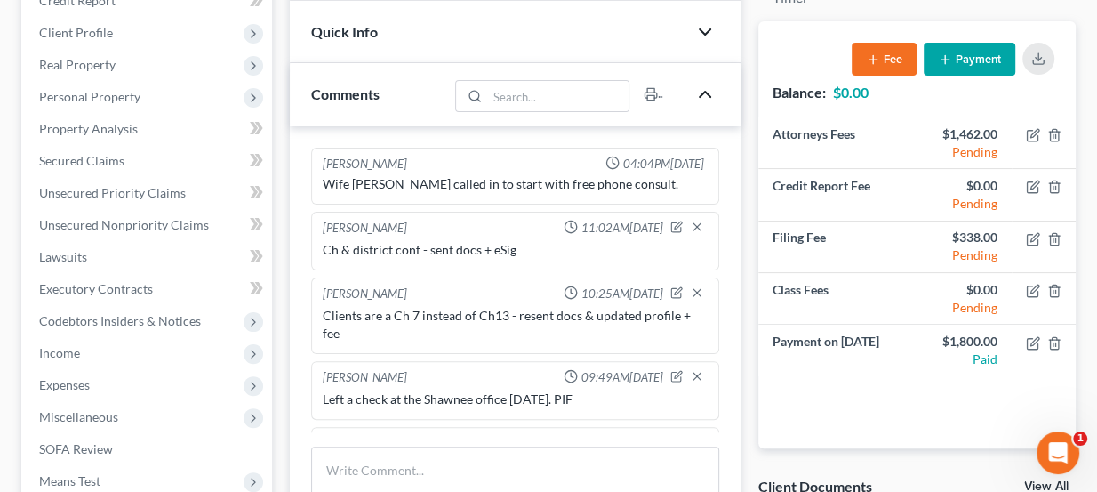
click at [709, 93] on polyline "button" at bounding box center [705, 94] width 11 height 5
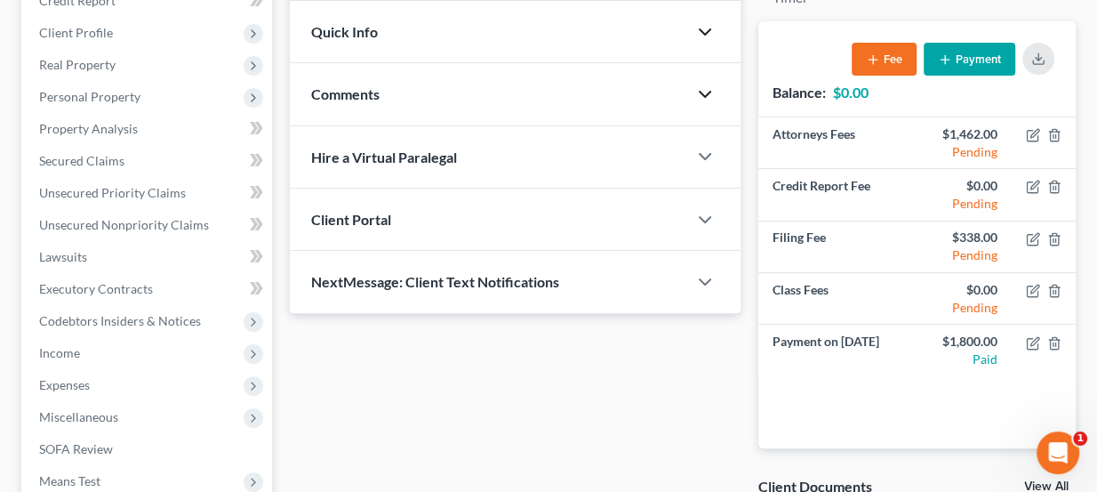
click at [709, 93] on icon "button" at bounding box center [704, 94] width 21 height 21
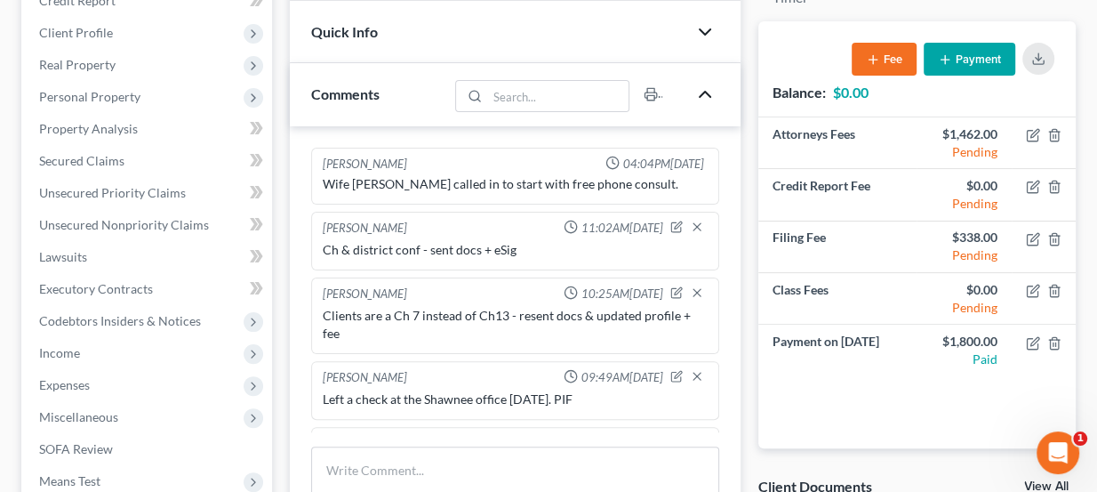
click at [709, 34] on icon "button" at bounding box center [704, 31] width 21 height 21
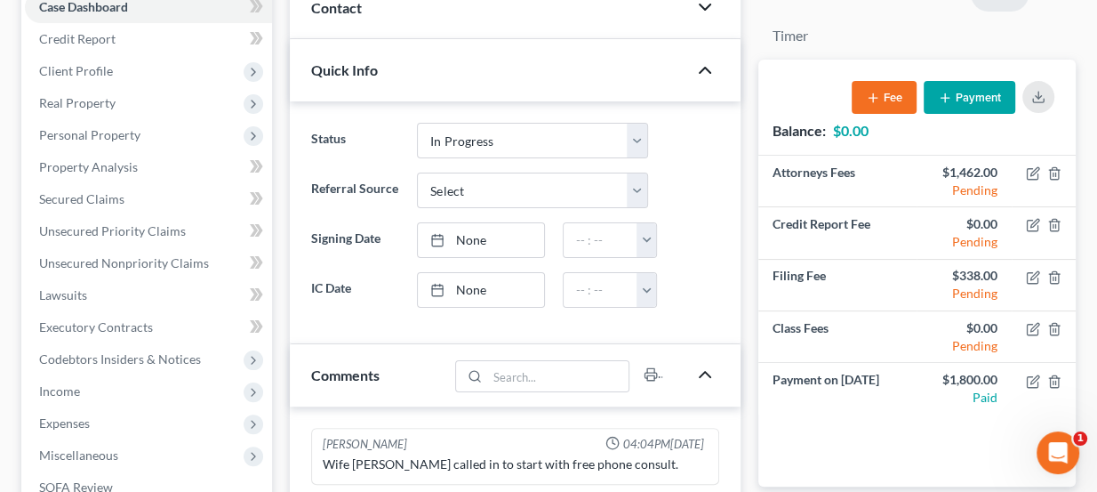
scroll to position [70, 0]
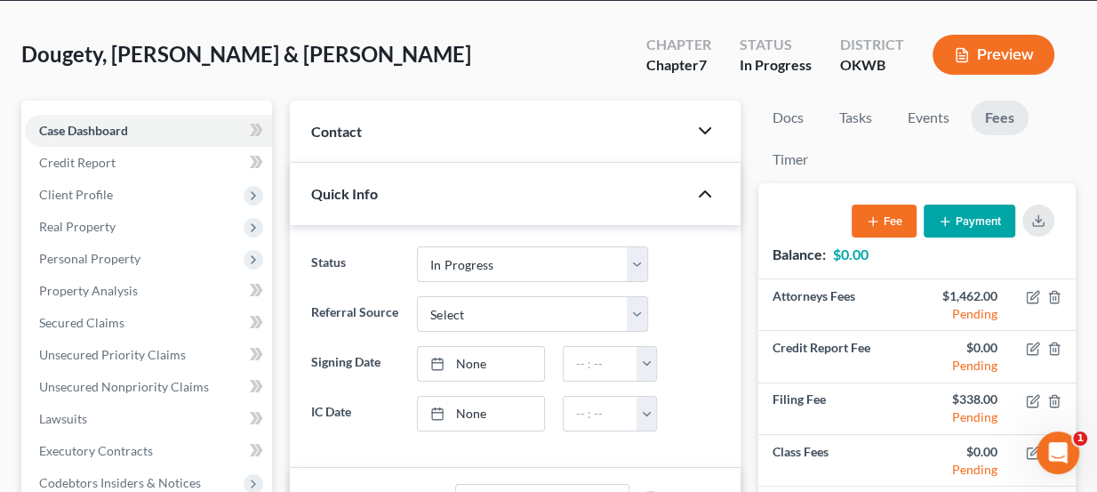
click at [709, 137] on icon "button" at bounding box center [704, 130] width 21 height 21
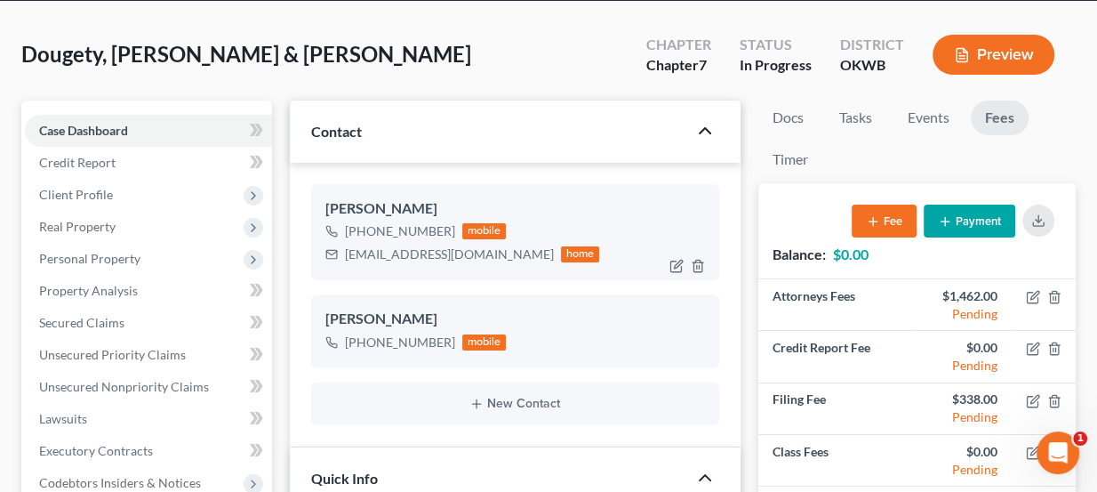
drag, startPoint x: 381, startPoint y: 205, endPoint x: 437, endPoint y: 203, distance: 57.0
click at [437, 203] on div "Brittany Dougety" at bounding box center [515, 208] width 381 height 21
drag, startPoint x: 413, startPoint y: 315, endPoint x: 325, endPoint y: 313, distance: 88.0
click at [325, 313] on div "Jody Dougety" at bounding box center [515, 319] width 381 height 21
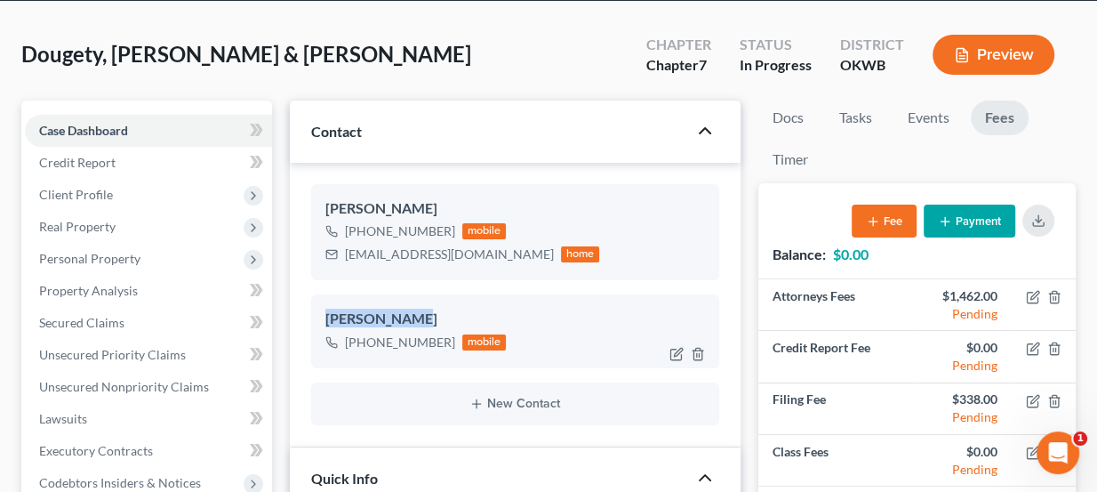
click at [325, 313] on div "Jody Dougety" at bounding box center [515, 319] width 381 height 21
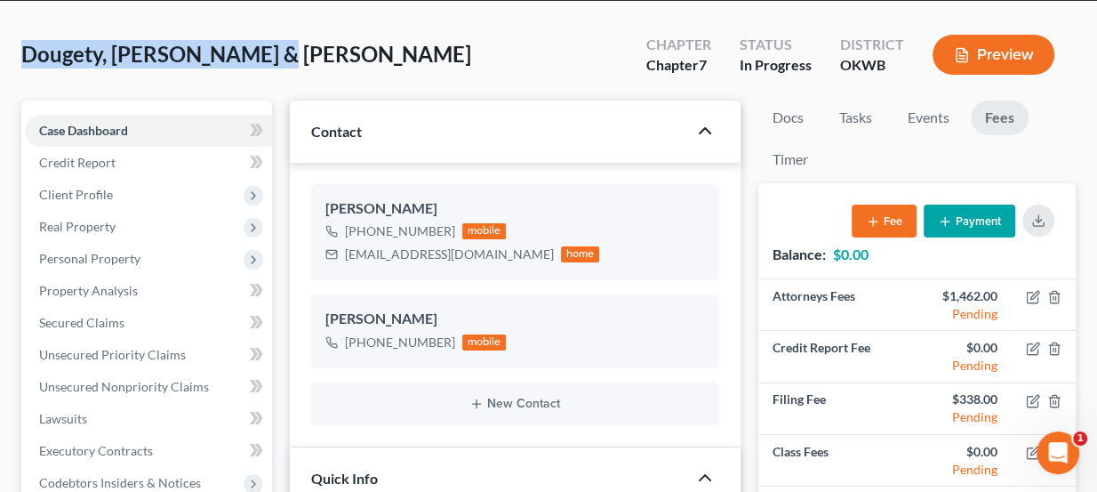
drag, startPoint x: 262, startPoint y: 56, endPoint x: 23, endPoint y: 68, distance: 239.5
click at [23, 68] on div "Dougety, Jody & Brittany Upgraded Chapter Chapter 7 Status In Progress District…" at bounding box center [548, 61] width 1054 height 77
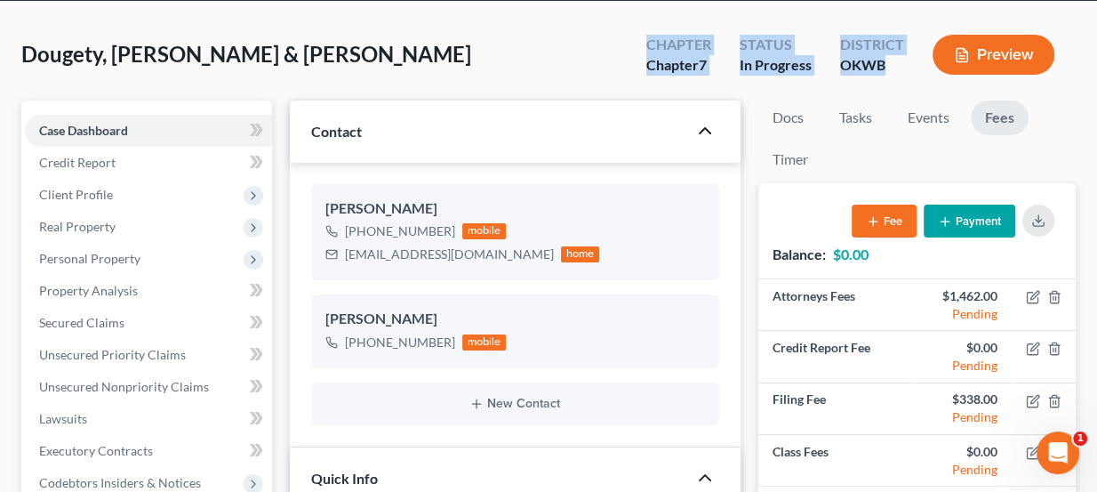
drag, startPoint x: 645, startPoint y: 42, endPoint x: 903, endPoint y: 67, distance: 259.0
click at [903, 67] on div "Chapter Chapter 7 Status In Progress District OKWB Preview" at bounding box center [854, 56] width 444 height 52
click at [903, 67] on div "OKWB" at bounding box center [872, 65] width 64 height 20
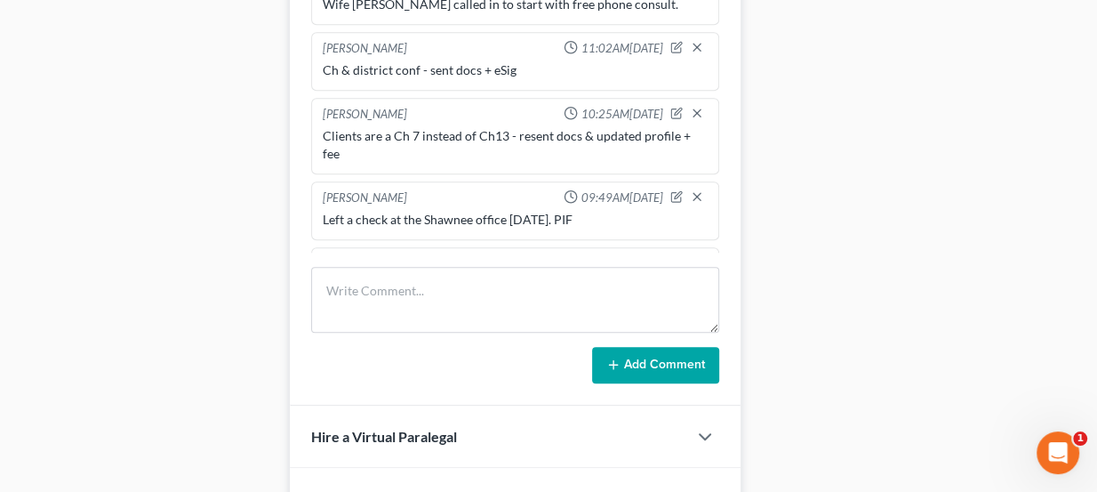
scroll to position [950, 0]
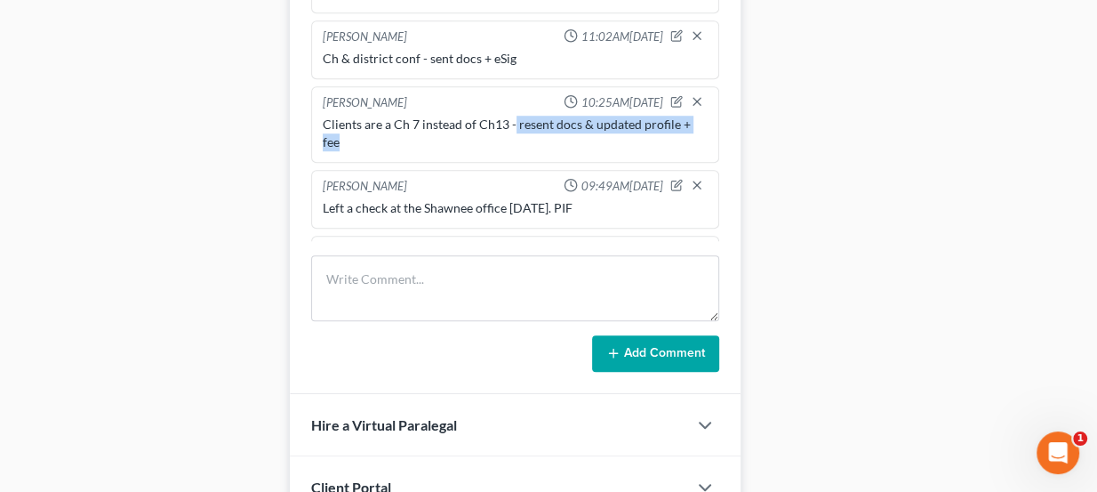
drag, startPoint x: 511, startPoint y: 111, endPoint x: 679, endPoint y: 127, distance: 168.8
click at [679, 127] on div "Clients are a Ch 7 instead of Ch13 - resent docs & updated profile + fee" at bounding box center [516, 134] width 386 height 36
drag, startPoint x: 360, startPoint y: 140, endPoint x: 312, endPoint y: 118, distance: 52.9
click at [312, 118] on div "Lou Phillips 10:25AM, 09/04/2025 Clients are a Ch 7 instead of Ch13 - resent do…" at bounding box center [515, 124] width 409 height 76
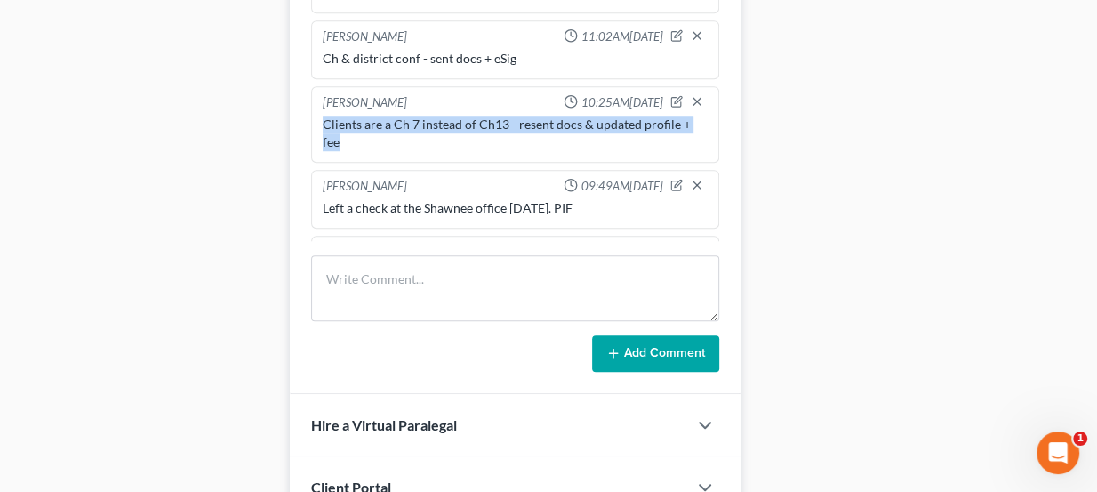
click at [312, 118] on div "Lou Phillips 10:25AM, 09/04/2025 Clients are a Ch 7 instead of Ch13 - resent do…" at bounding box center [515, 124] width 409 height 76
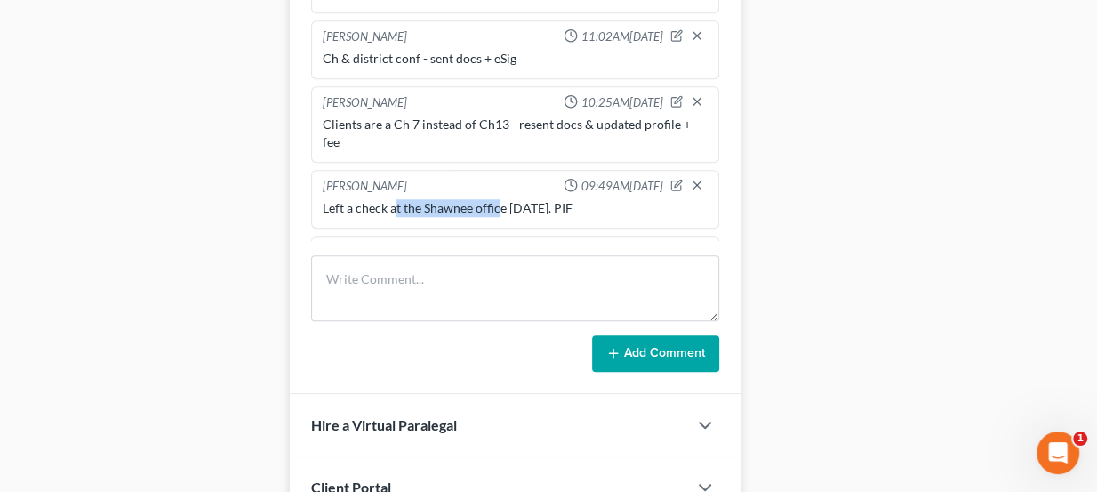
drag, startPoint x: 393, startPoint y: 206, endPoint x: 497, endPoint y: 203, distance: 104.1
click at [497, 203] on div "Left a check at the Shawnee office yesterday. PIF" at bounding box center [516, 208] width 386 height 18
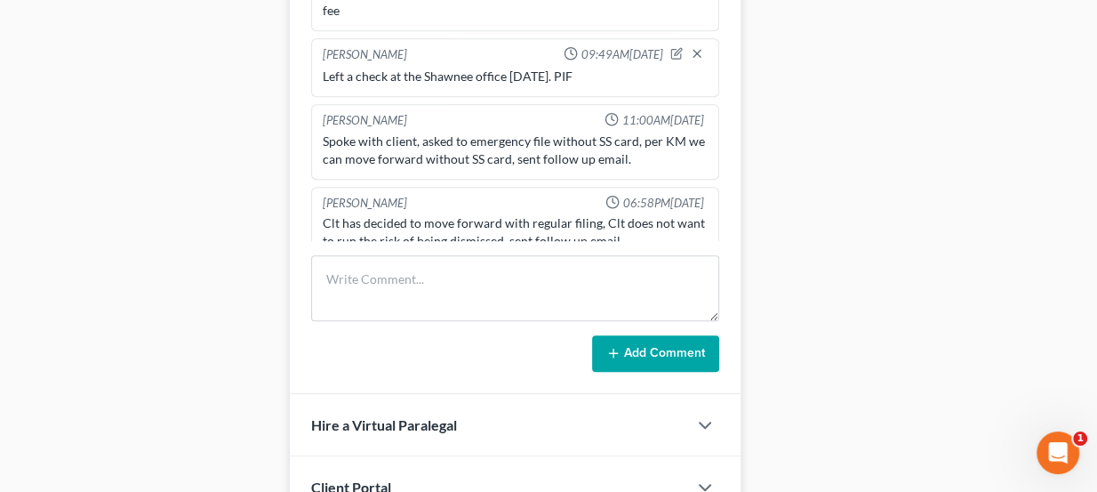
scroll to position [148, 0]
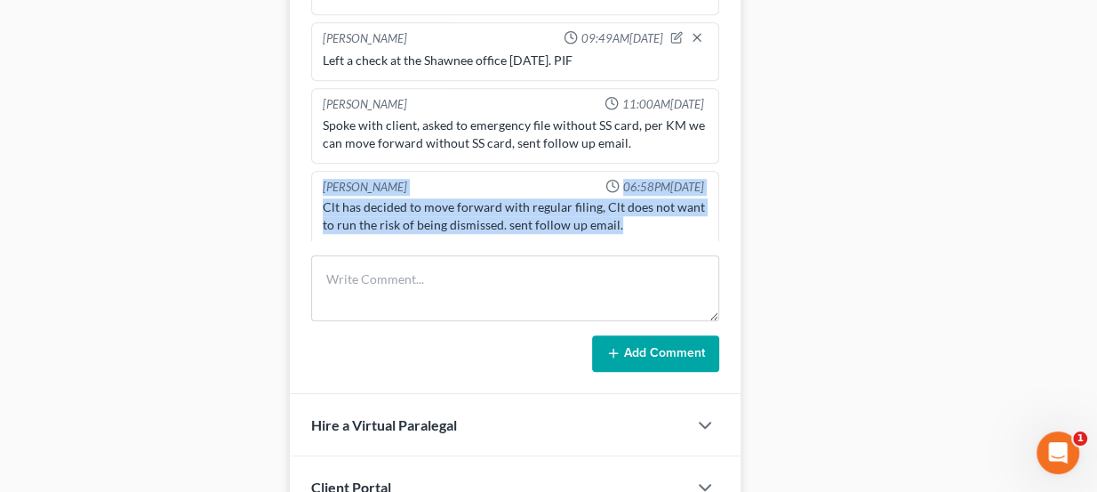
drag, startPoint x: 619, startPoint y: 212, endPoint x: 302, endPoint y: 173, distance: 318.8
click at [302, 173] on div "Kate Martin 04:04PM, 09/02/2025 Wife Brittany called in to start with free phon…" at bounding box center [516, 165] width 452 height 460
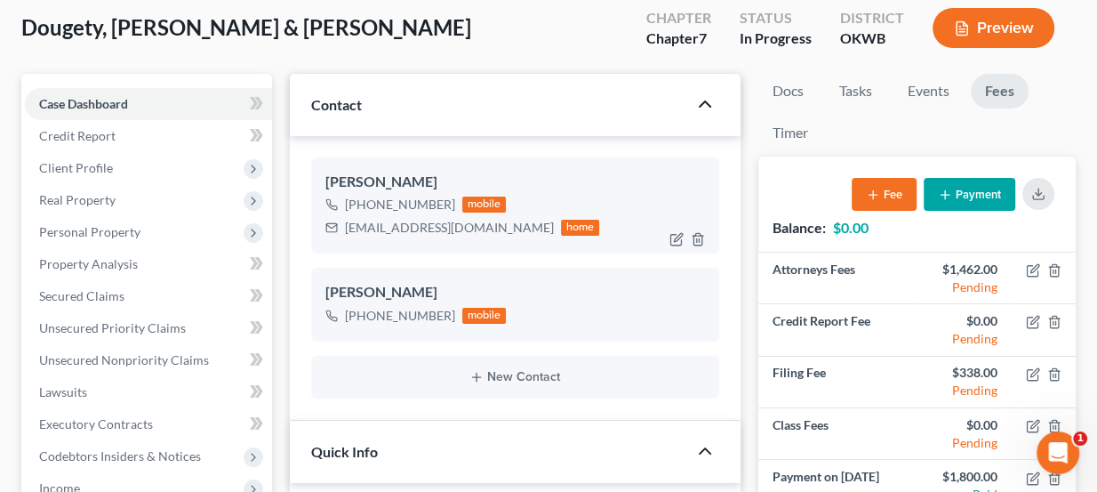
scroll to position [0, 0]
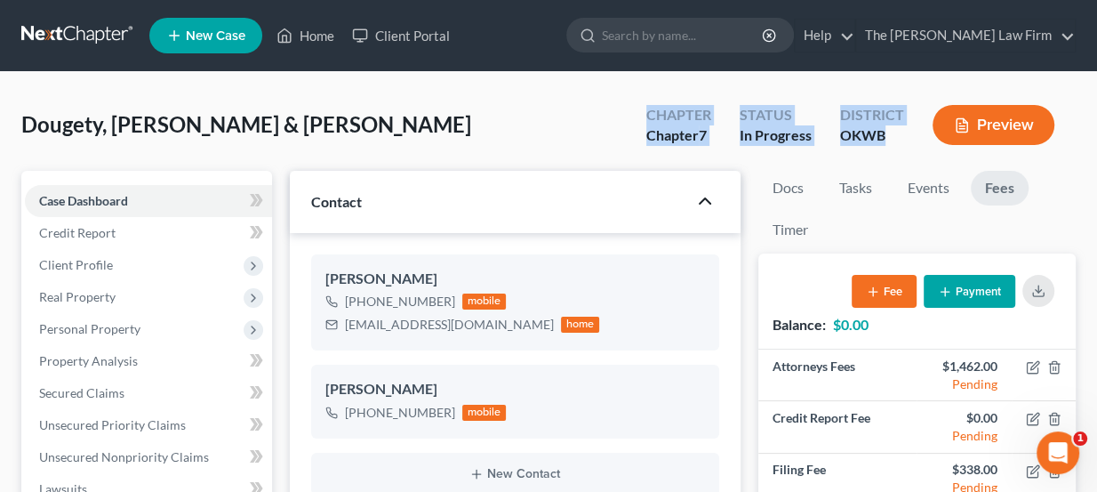
drag, startPoint x: 649, startPoint y: 106, endPoint x: 884, endPoint y: 147, distance: 238.3
click at [884, 147] on div "Chapter Chapter 7 Status In Progress District OKWB Preview" at bounding box center [854, 126] width 444 height 52
click at [884, 147] on div "District OKWB" at bounding box center [872, 126] width 92 height 52
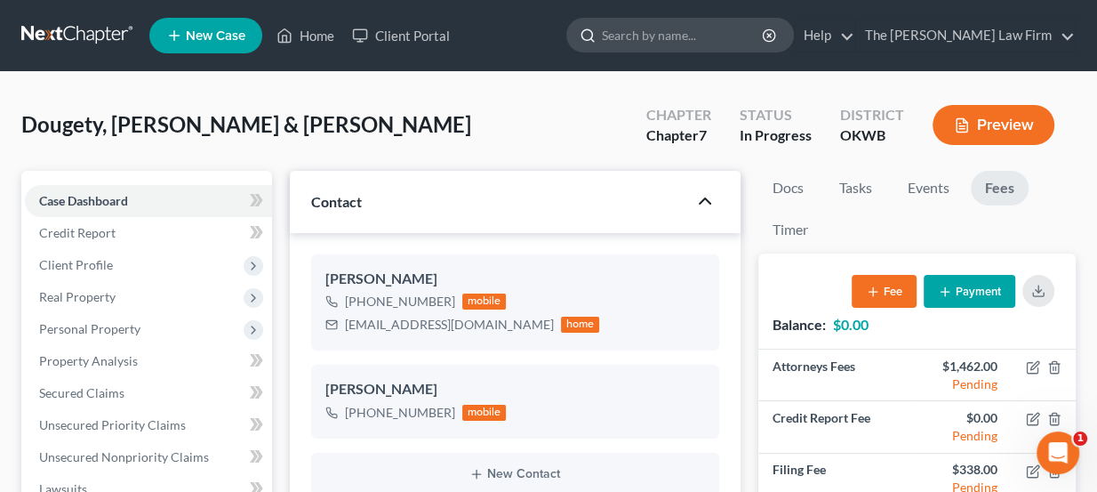
click at [749, 19] on input "search" at bounding box center [683, 35] width 163 height 33
click at [586, 27] on ul "New Case Home Client Portal - No Result - See all results Or Press Enter... Hel…" at bounding box center [612, 35] width 926 height 46
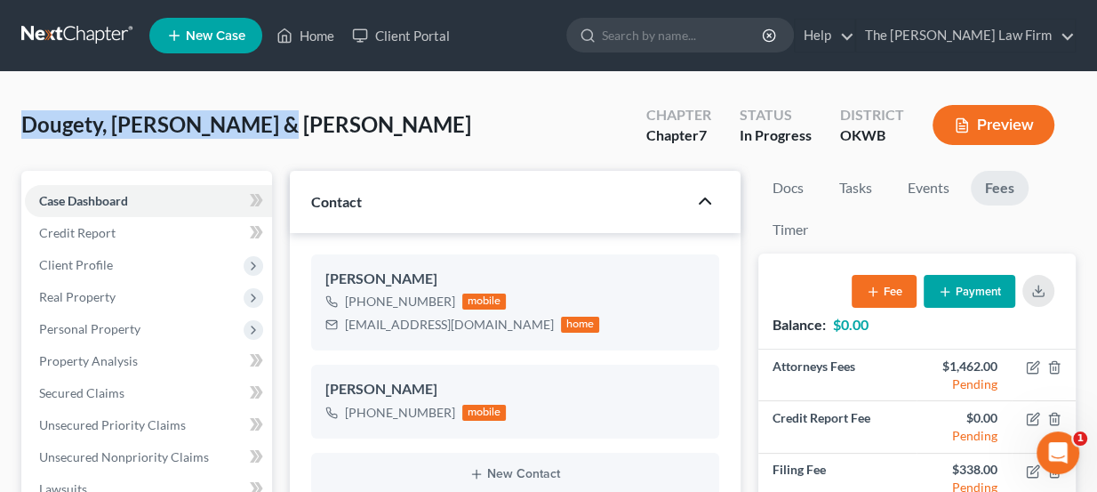
drag, startPoint x: 266, startPoint y: 122, endPoint x: 24, endPoint y: 140, distance: 242.5
click at [24, 140] on div "Dougety, Jody & Brittany Upgraded Chapter Chapter 7 Status In Progress District…" at bounding box center [548, 131] width 1054 height 77
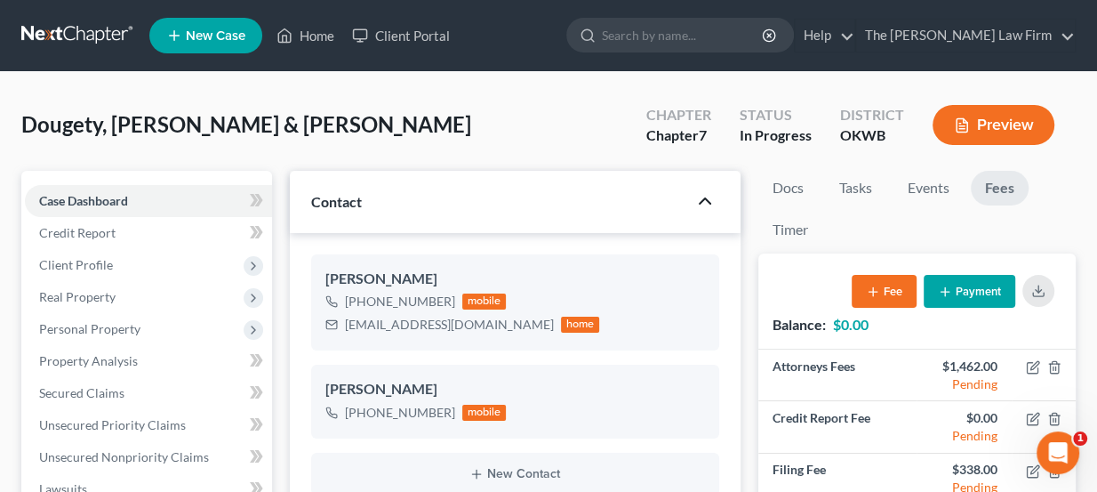
click at [72, 36] on link at bounding box center [78, 36] width 114 height 32
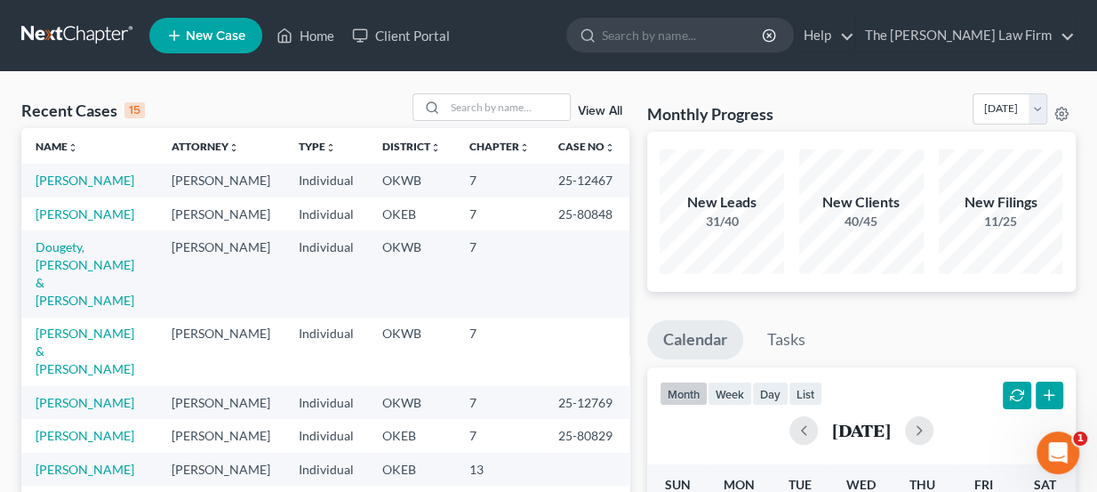
click at [113, 34] on link at bounding box center [78, 36] width 114 height 32
drag, startPoint x: 853, startPoint y: 218, endPoint x: 897, endPoint y: 228, distance: 45.5
click at [897, 228] on div "40/45" at bounding box center [861, 221] width 124 height 18
drag, startPoint x: 711, startPoint y: 213, endPoint x: 735, endPoint y: 220, distance: 24.8
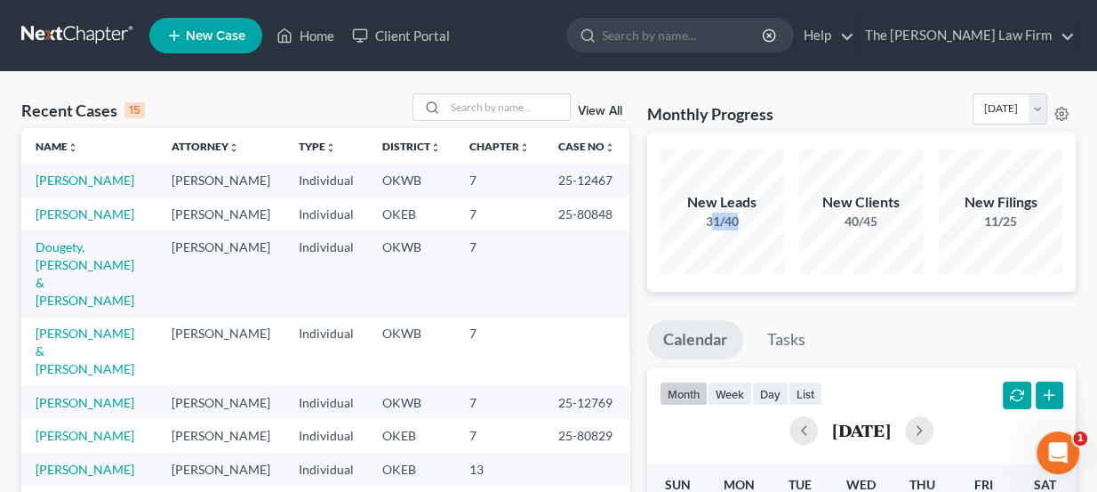
click at [735, 220] on div "31/40" at bounding box center [722, 221] width 124 height 18
drag, startPoint x: 741, startPoint y: 224, endPoint x: 686, endPoint y: 206, distance: 57.1
click at [686, 206] on div "New Leads 31/40" at bounding box center [722, 211] width 124 height 38
click at [686, 206] on div "New Leads" at bounding box center [722, 202] width 124 height 20
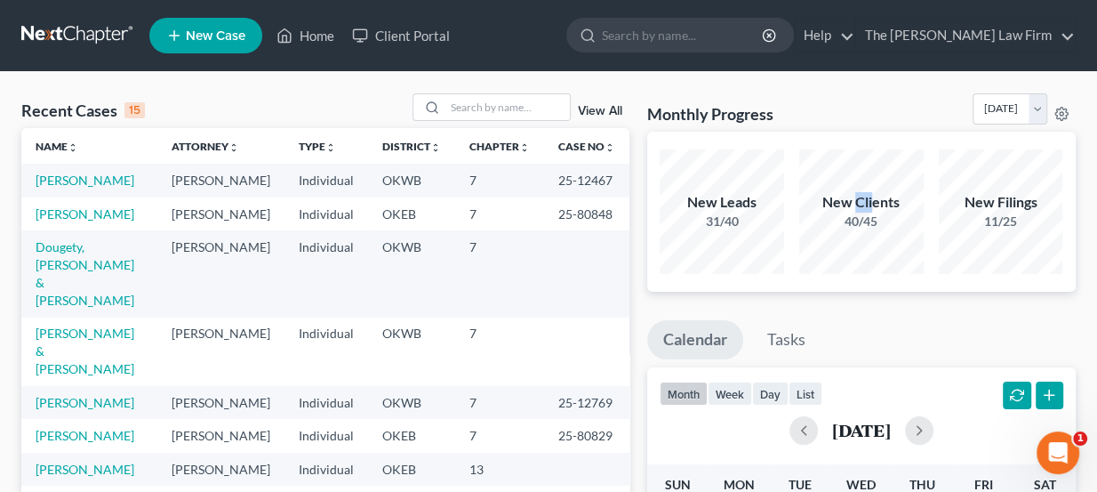
drag, startPoint x: 859, startPoint y: 195, endPoint x: 871, endPoint y: 206, distance: 17.0
click at [871, 206] on div "New Clients" at bounding box center [861, 202] width 124 height 20
click at [872, 208] on div "New Clients" at bounding box center [861, 202] width 124 height 20
drag, startPoint x: 878, startPoint y: 218, endPoint x: 828, endPoint y: 202, distance: 52.3
click at [828, 202] on div "New Clients 40/45" at bounding box center [861, 211] width 124 height 38
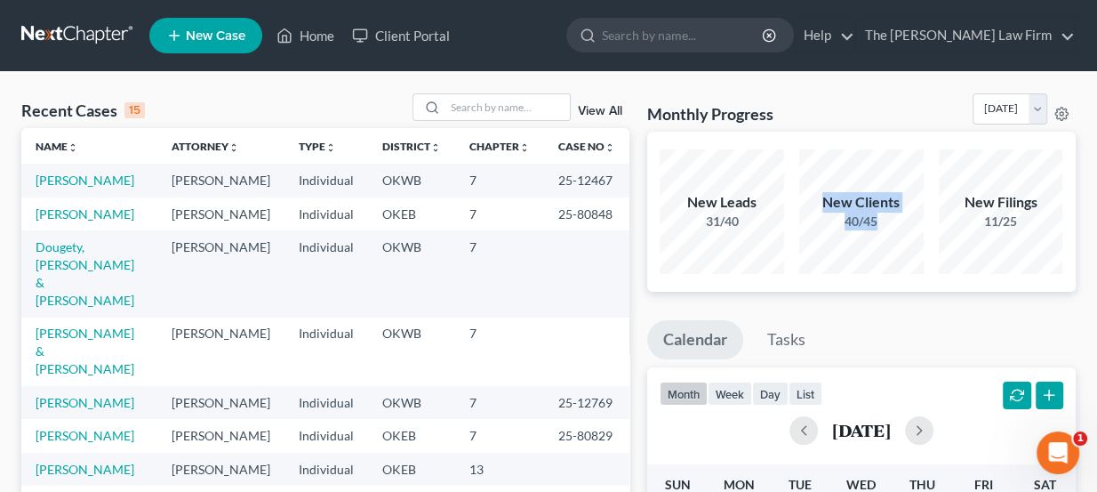
click at [828, 202] on div "New Clients" at bounding box center [861, 202] width 124 height 20
click at [590, 25] on ul "New Case Home Client Portal - No Result - See all results Or Press Enter... Hel…" at bounding box center [612, 35] width 926 height 46
drag, startPoint x: 653, startPoint y: 107, endPoint x: 784, endPoint y: 110, distance: 130.7
click at [784, 110] on div "Monthly Progress Bankruptcy Bankruptcy [DATE] [DATE] [DATE] [DATE] [DATE] [DATE…" at bounding box center [861, 112] width 429 height 38
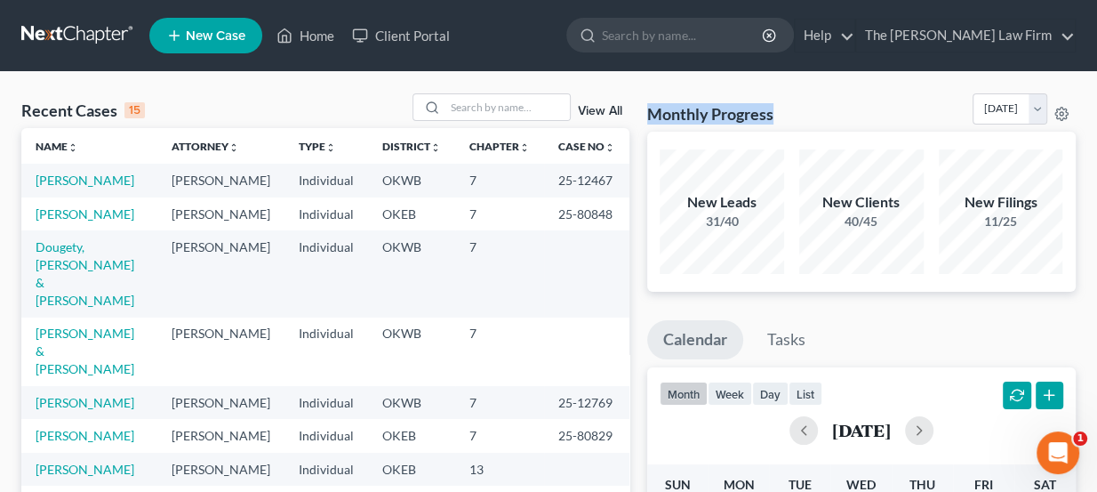
drag, startPoint x: 772, startPoint y: 110, endPoint x: 649, endPoint y: 94, distance: 123.7
click at [649, 94] on div "Monthly Progress Bankruptcy Bankruptcy [DATE] [DATE] [DATE] [DATE] [DATE] [DATE…" at bounding box center [861, 112] width 429 height 38
click at [649, 95] on div "Monthly Progress Bankruptcy Bankruptcy [DATE] [DATE] [DATE] [DATE] [DATE] [DATE…" at bounding box center [861, 112] width 429 height 38
